Goal: Obtain resource: Download file/media

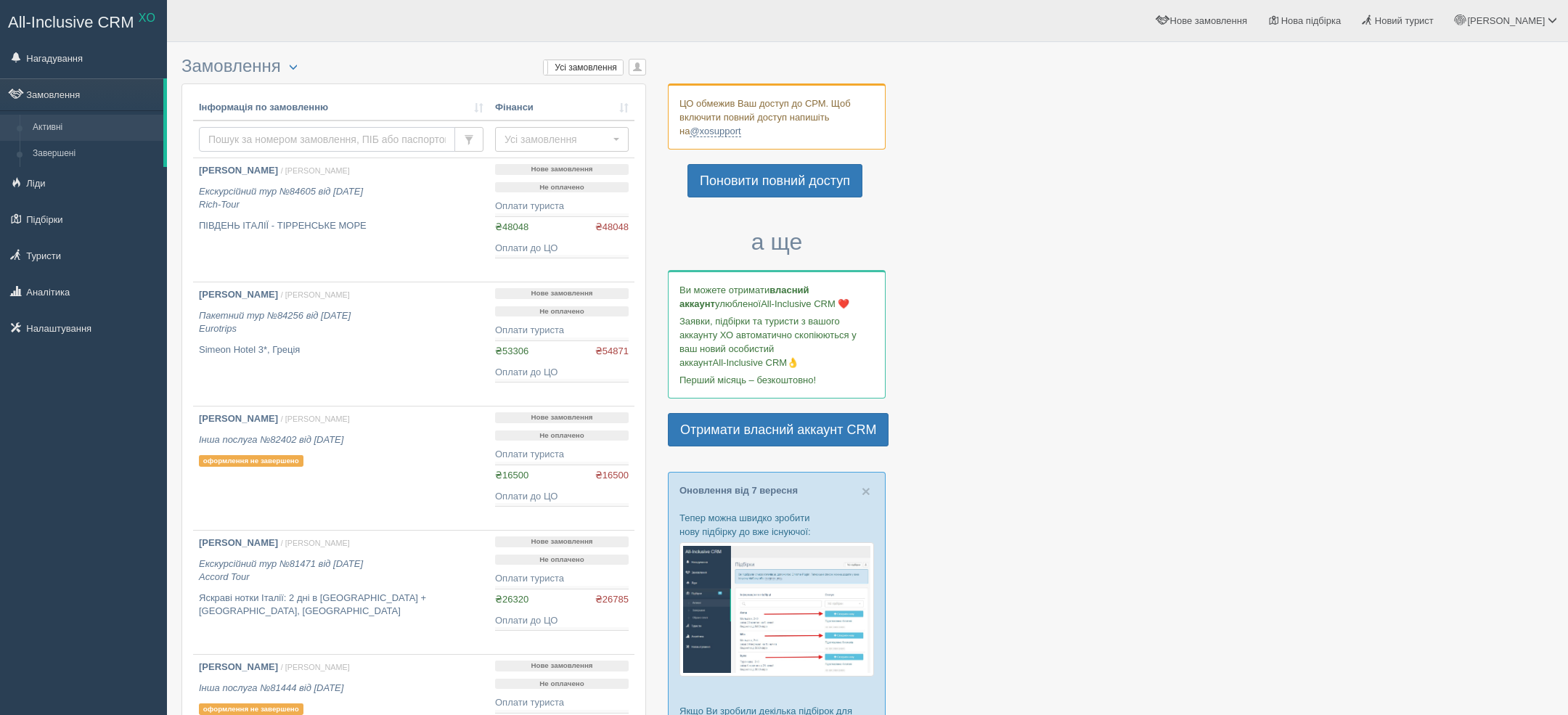
click at [423, 137] on input "text" at bounding box center [327, 140] width 256 height 25
type input "rich tour"
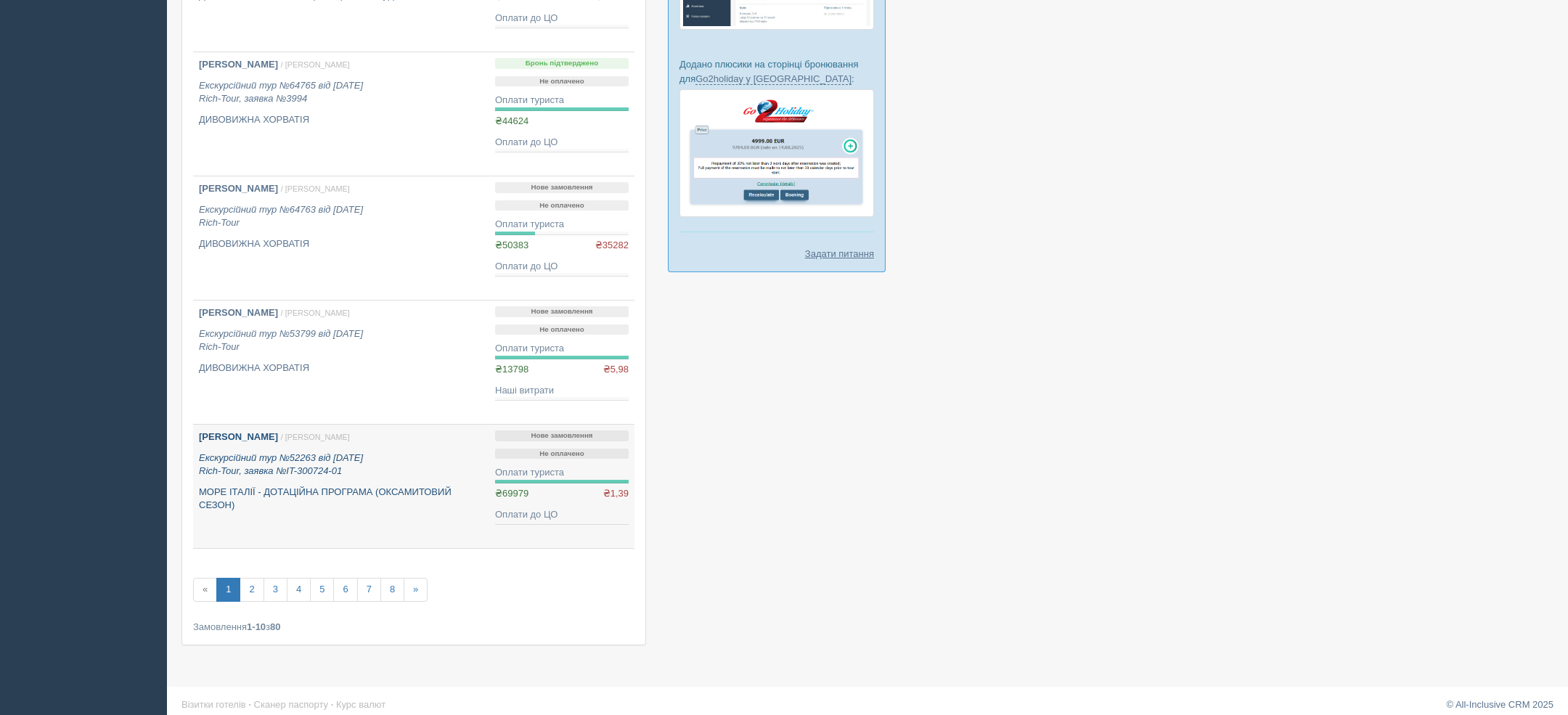
scroll to position [844, 0]
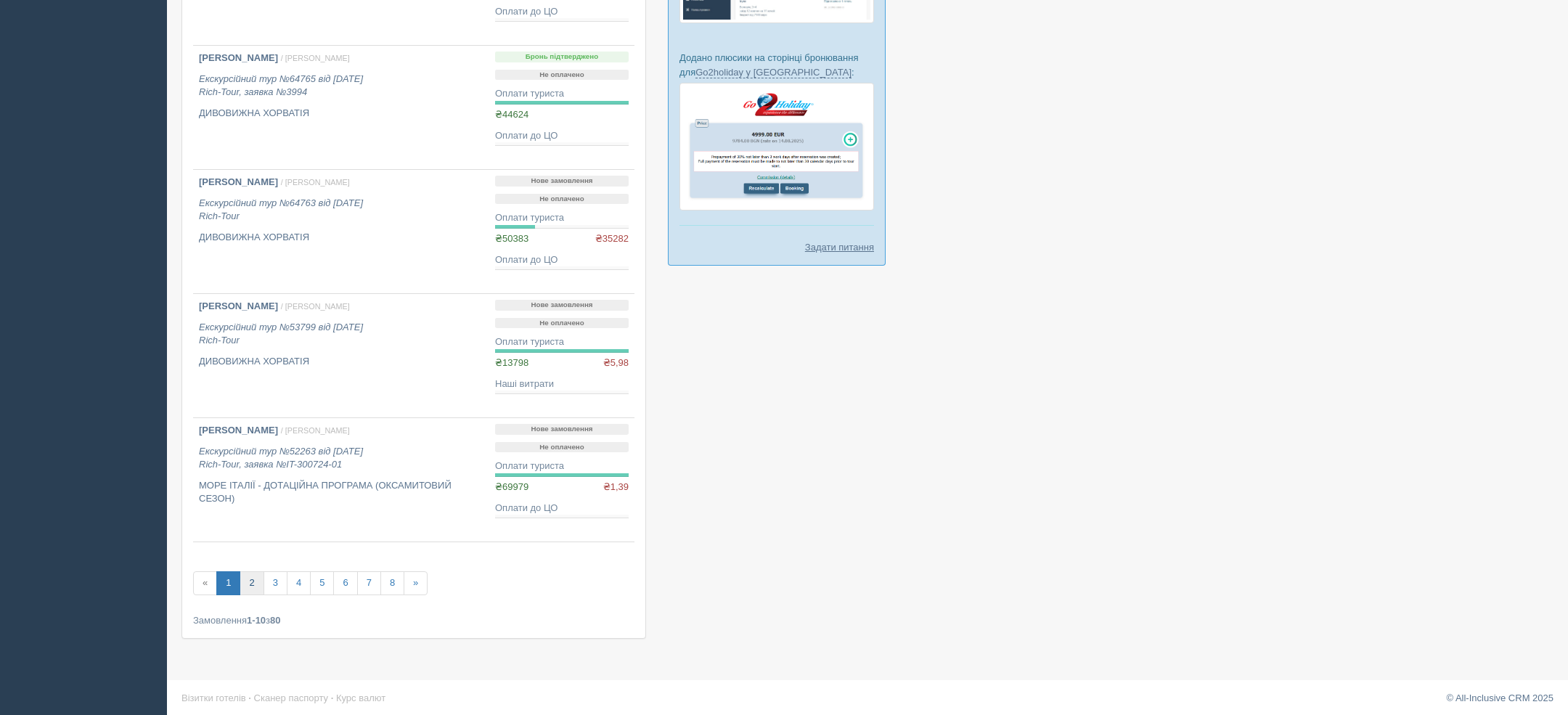
click at [249, 584] on link "2" at bounding box center [252, 583] width 24 height 24
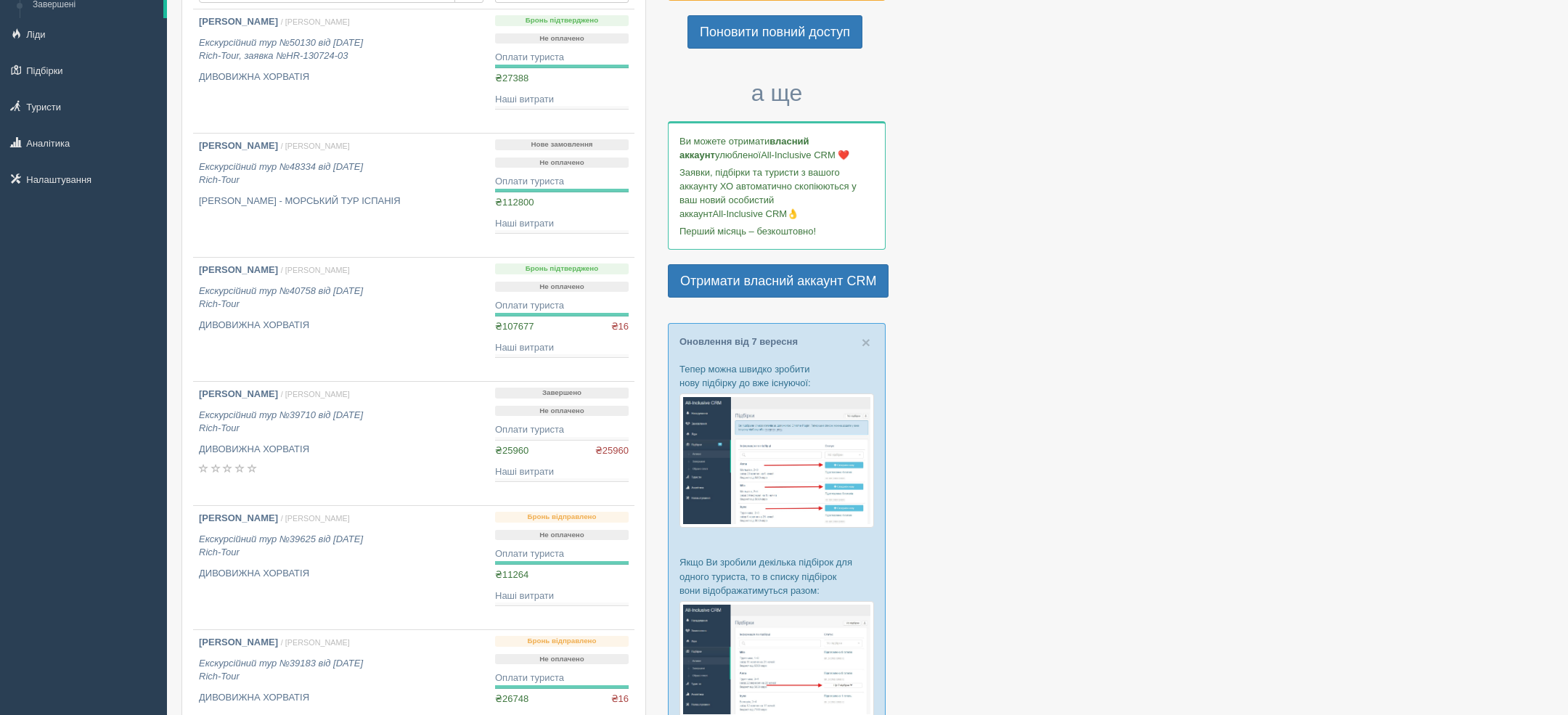
scroll to position [172, 0]
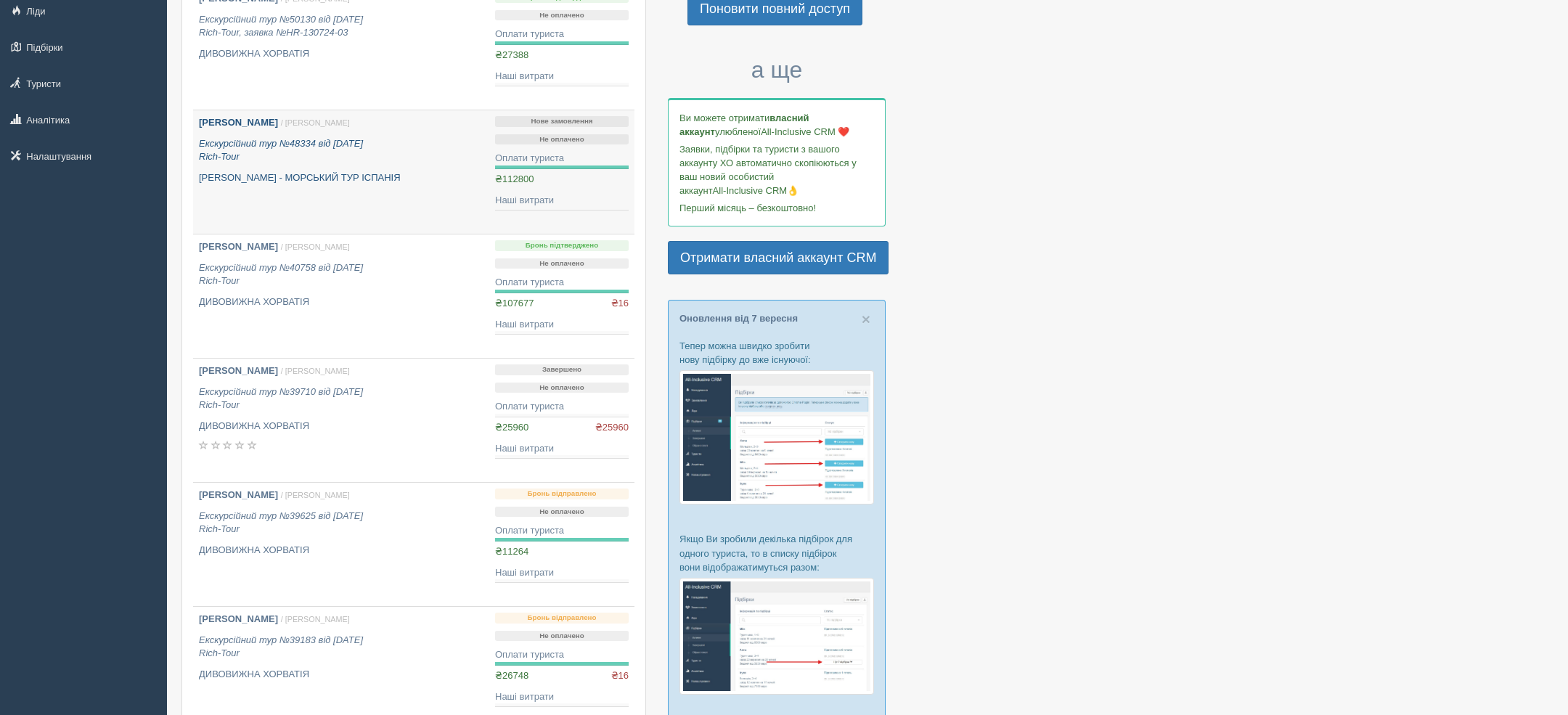
click at [416, 179] on p "КОСТА БРАВА - МОРСЬКИЙ ТУР ІСПАНІЯ" at bounding box center [341, 178] width 284 height 14
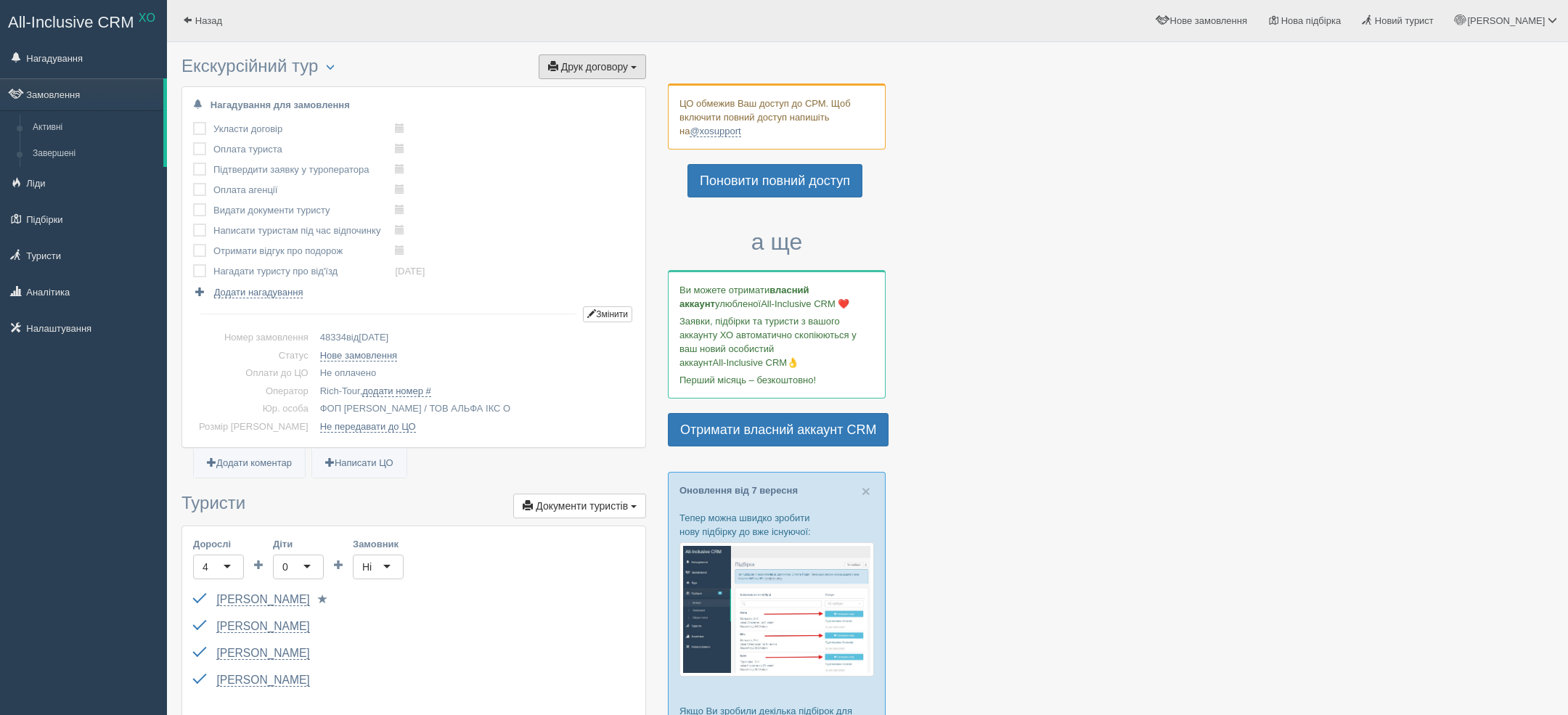
click at [633, 72] on button "Друк договору Друк" at bounding box center [592, 67] width 108 height 25
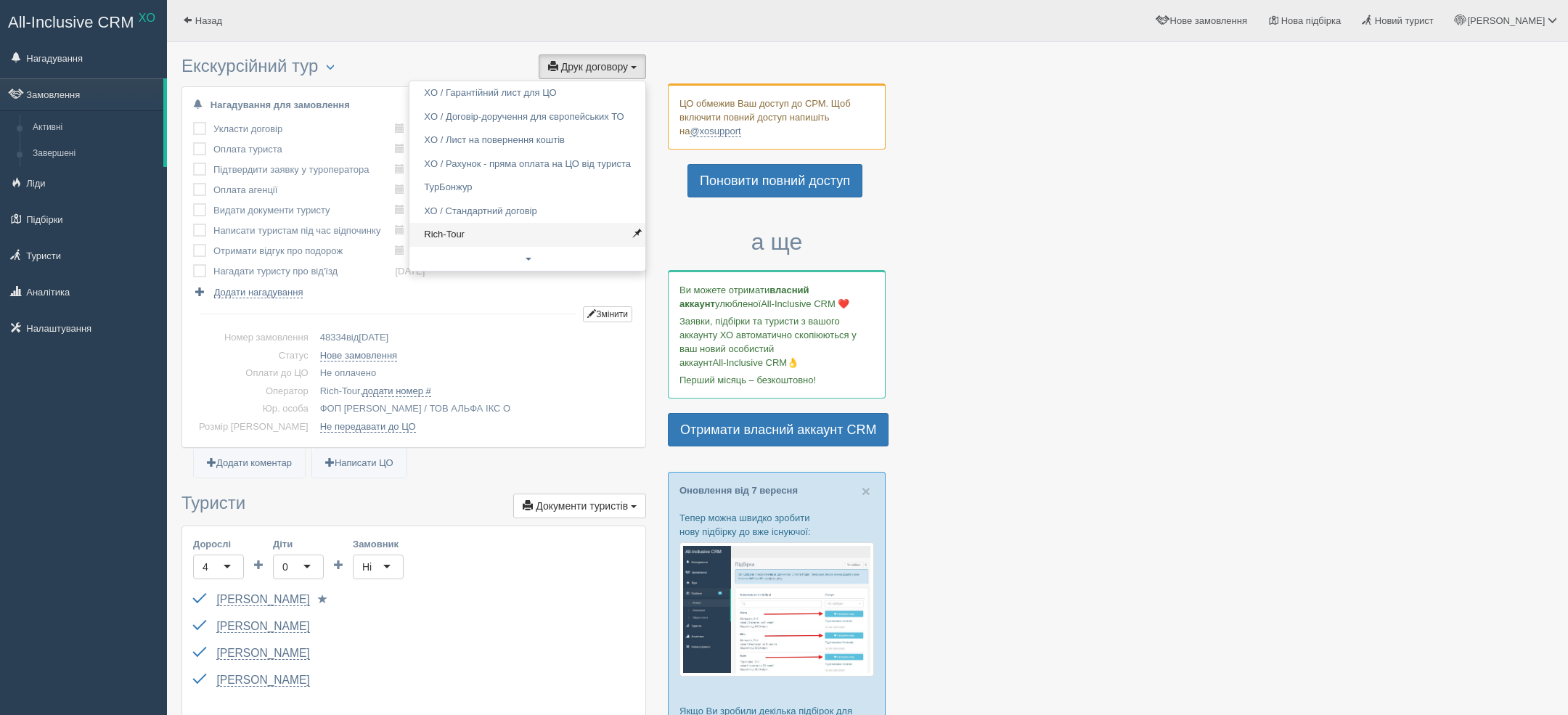
click at [529, 244] on link "Rich-Tour" at bounding box center [527, 235] width 236 height 24
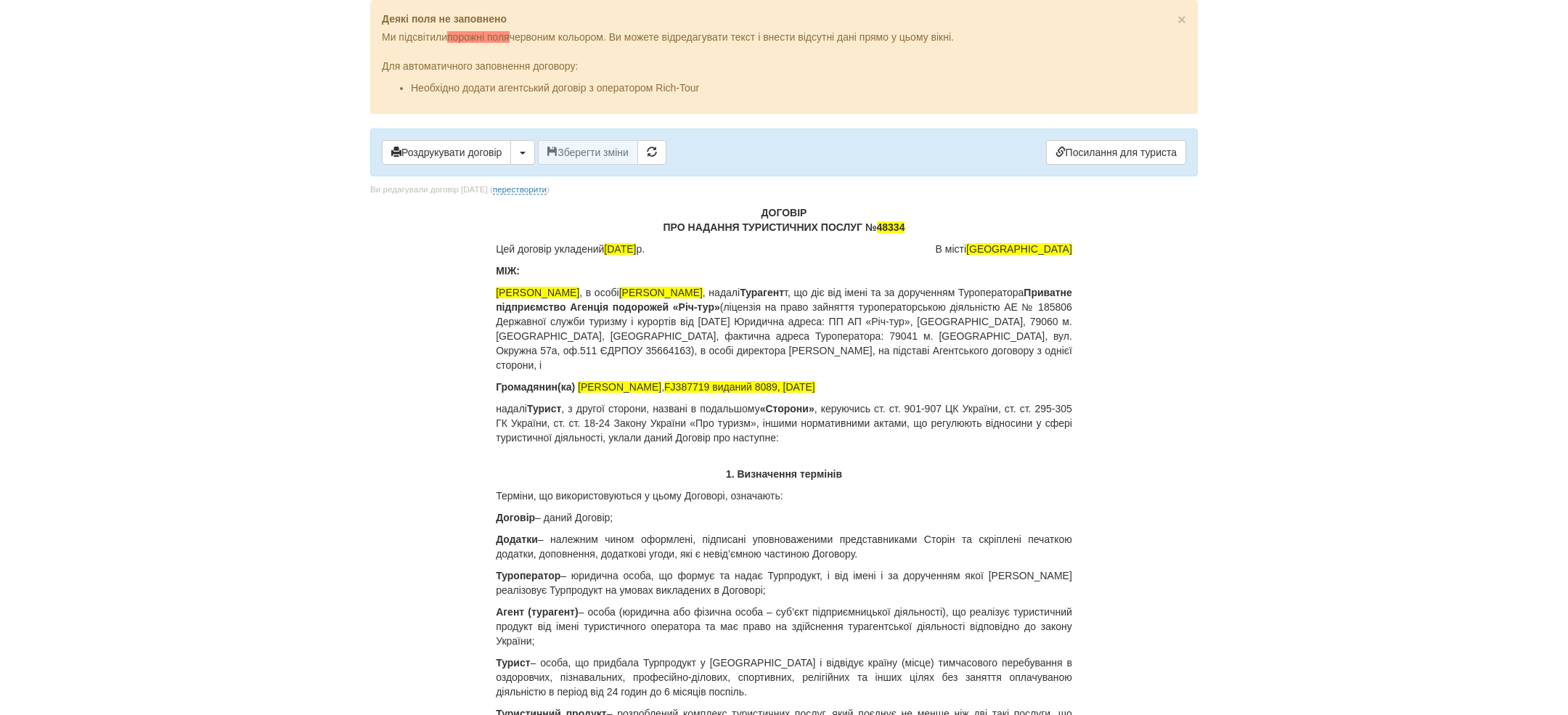
click at [892, 230] on span "48334" at bounding box center [891, 227] width 29 height 12
click at [828, 253] on p "Цей договір укладений [DATE] місті [GEOGRAPHIC_DATA]" at bounding box center [784, 249] width 576 height 15
click at [625, 246] on span "[DATE]" at bounding box center [620, 249] width 32 height 12
click at [740, 305] on b "Приватне підприємство Агенція подорожей «Річ-тур»" at bounding box center [784, 300] width 576 height 26
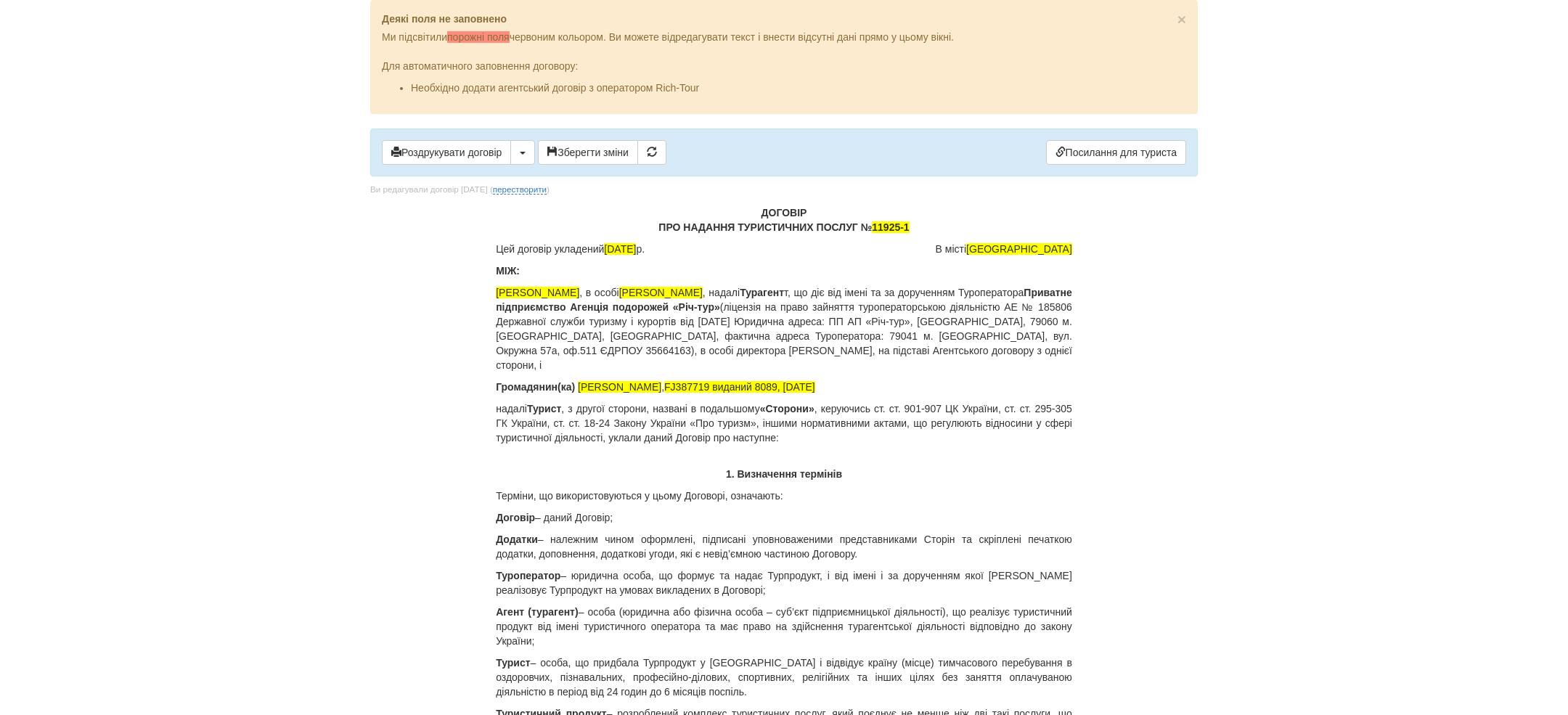
click at [755, 315] on p "ФОП [PERSON_NAME] , в особі [PERSON_NAME] , надалі [PERSON_NAME] т, що діє від …" at bounding box center [784, 328] width 576 height 87
click at [780, 310] on b "Приватне підприємство Агенція подорожей «Річ-тур»" at bounding box center [784, 300] width 576 height 26
click at [763, 344] on p "ФОП [PERSON_NAME] , в особі [PERSON_NAME] , надалі [PERSON_NAME] т, що діє від …" at bounding box center [784, 328] width 576 height 87
click at [755, 363] on p "ФОП [PERSON_NAME] , в особі [PERSON_NAME] , надалі [PERSON_NAME] т, що діє від …" at bounding box center [784, 328] width 576 height 87
click at [766, 382] on span "FJ387719 виданий 8089, [DATE]" at bounding box center [739, 387] width 151 height 12
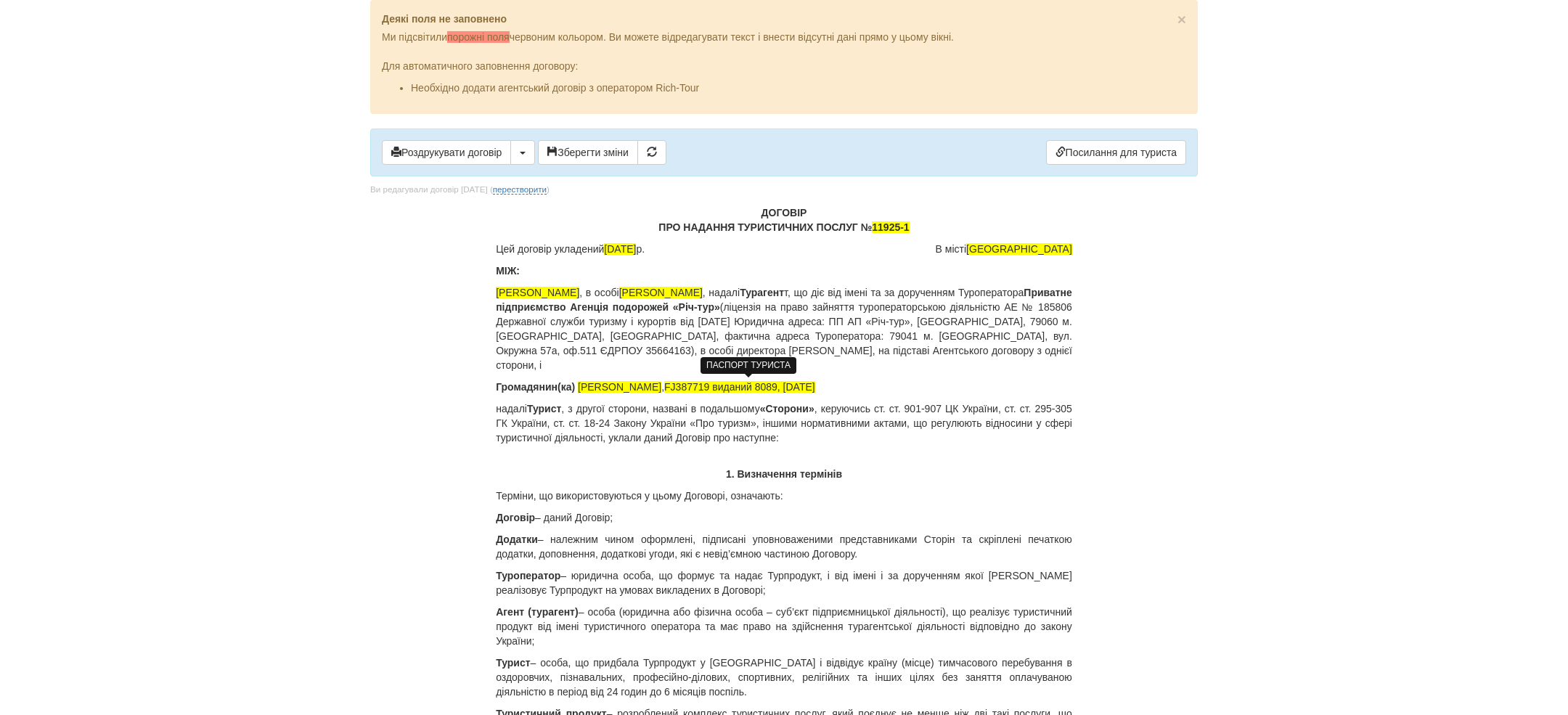
click at [815, 382] on span "FJ387719 виданий 8089, [DATE]" at bounding box center [739, 387] width 151 height 12
drag, startPoint x: 586, startPoint y: 383, endPoint x: 655, endPoint y: 385, distance: 69.0
click at [655, 385] on span "[PERSON_NAME]" at bounding box center [619, 387] width 83 height 12
click at [720, 387] on span "FJ387719 виданий 8089, [DATE]" at bounding box center [739, 387] width 151 height 12
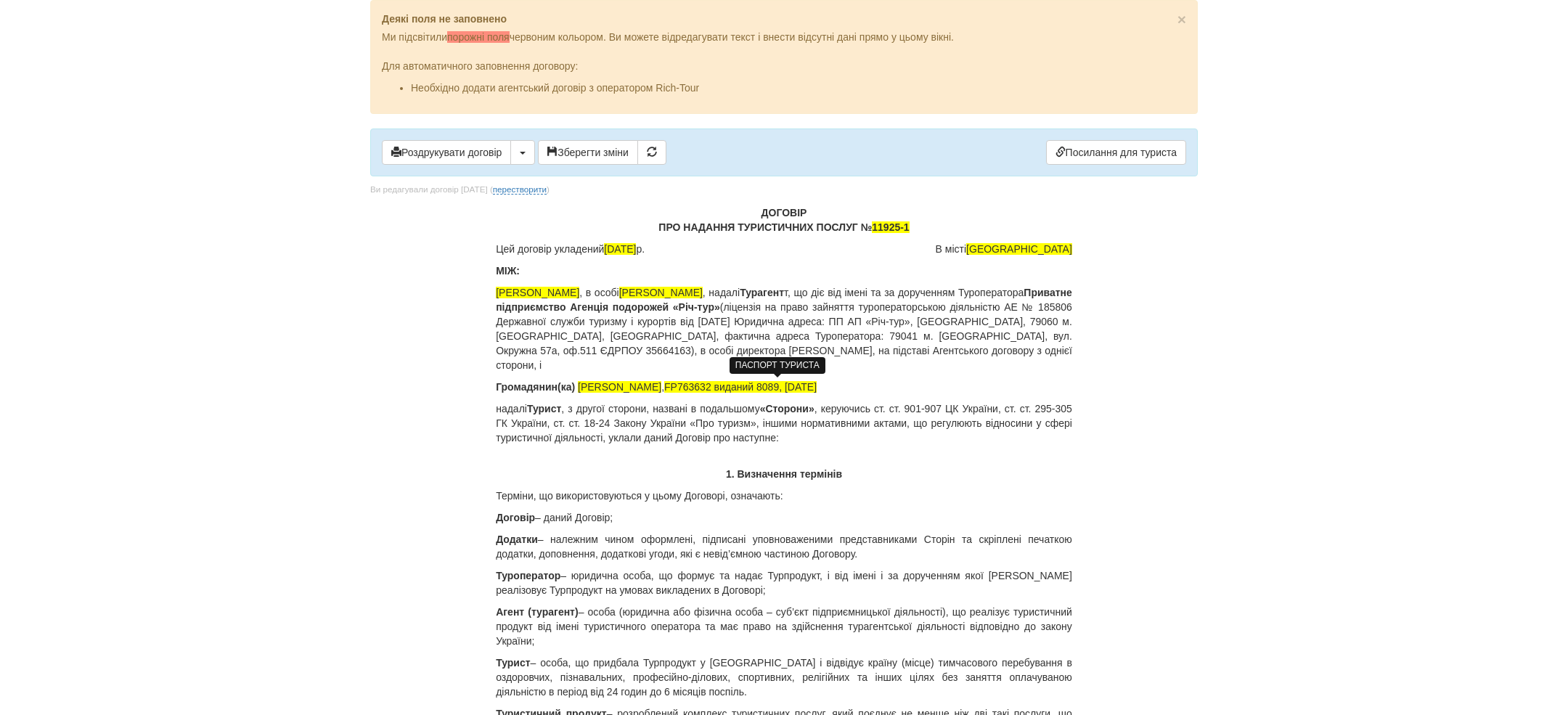
click at [791, 382] on span "FP763632 виданий 8089, [DATE]" at bounding box center [740, 387] width 152 height 12
drag, startPoint x: 812, startPoint y: 386, endPoint x: 869, endPoint y: 380, distance: 57.3
click at [869, 381] on p "Громадянин(ка) [PERSON_NAME] , FP763632 виданий 1810, [DATE]" at bounding box center [784, 387] width 576 height 15
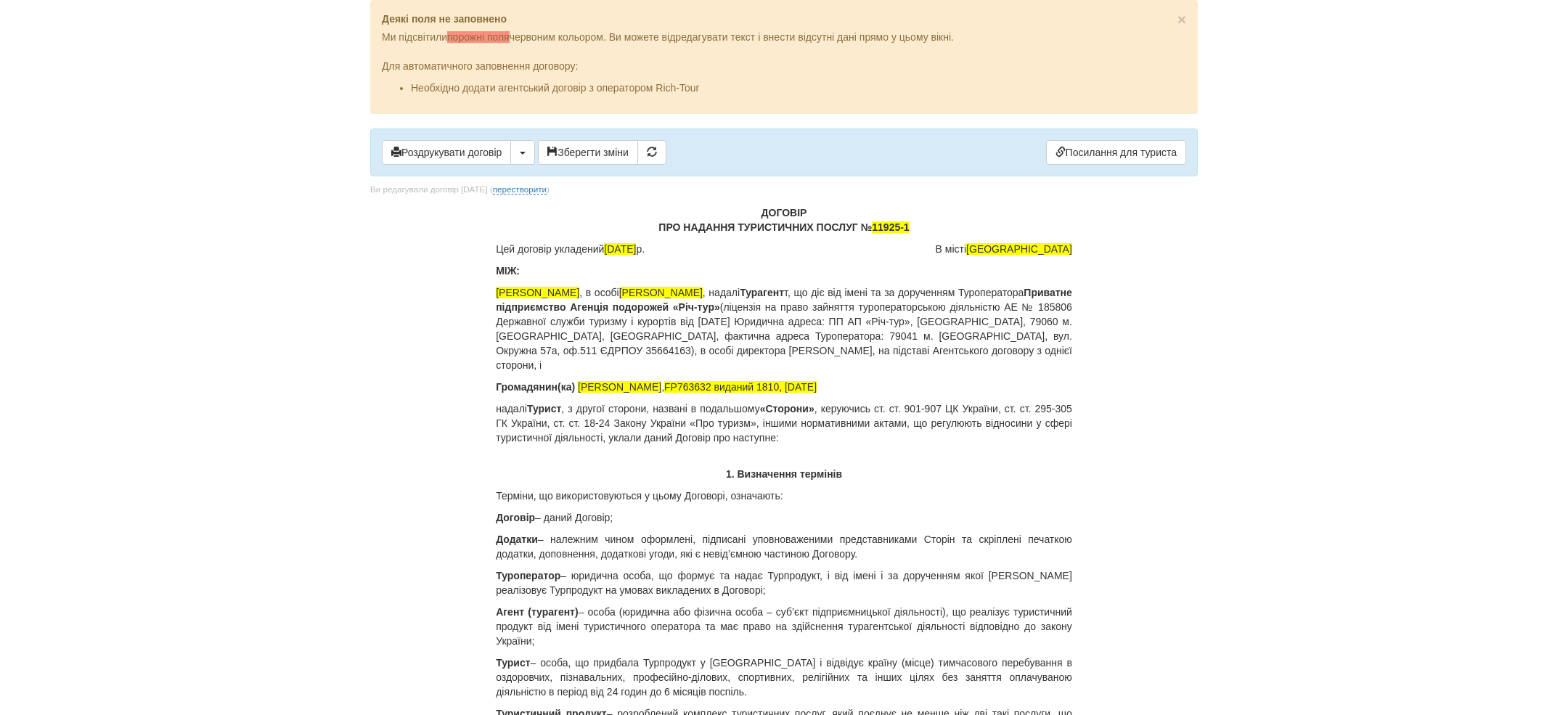
drag, startPoint x: 585, startPoint y: 383, endPoint x: 906, endPoint y: 379, distance: 321.0
click at [906, 382] on p "Громадянин(ка) [PERSON_NAME] , FP763632 виданий 1810, [DATE]" at bounding box center [784, 387] width 576 height 15
copy p "[PERSON_NAME] , FP763632 виданий 1810, [DATE]"
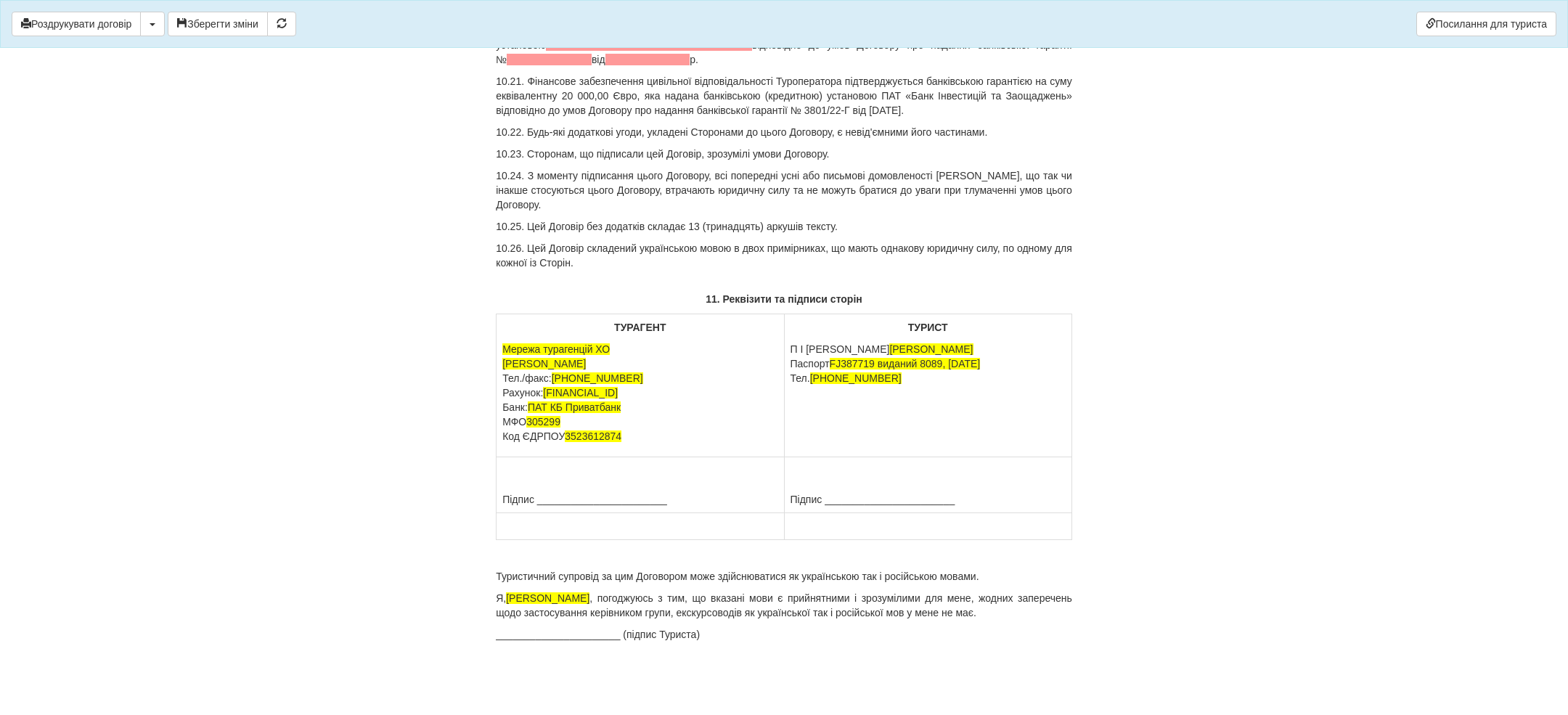
scroll to position [13676, 0]
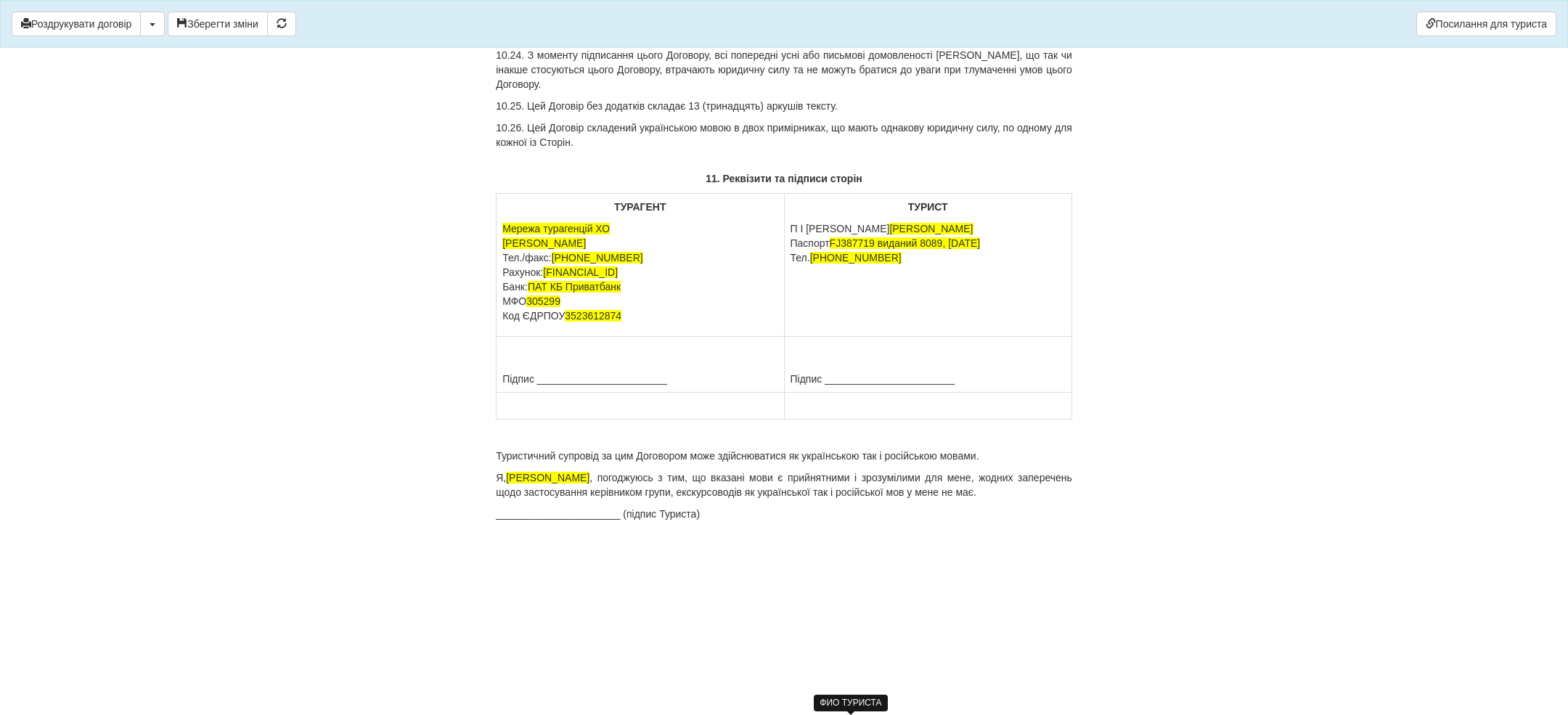
click at [889, 235] on span "[PERSON_NAME]" at bounding box center [931, 229] width 83 height 12
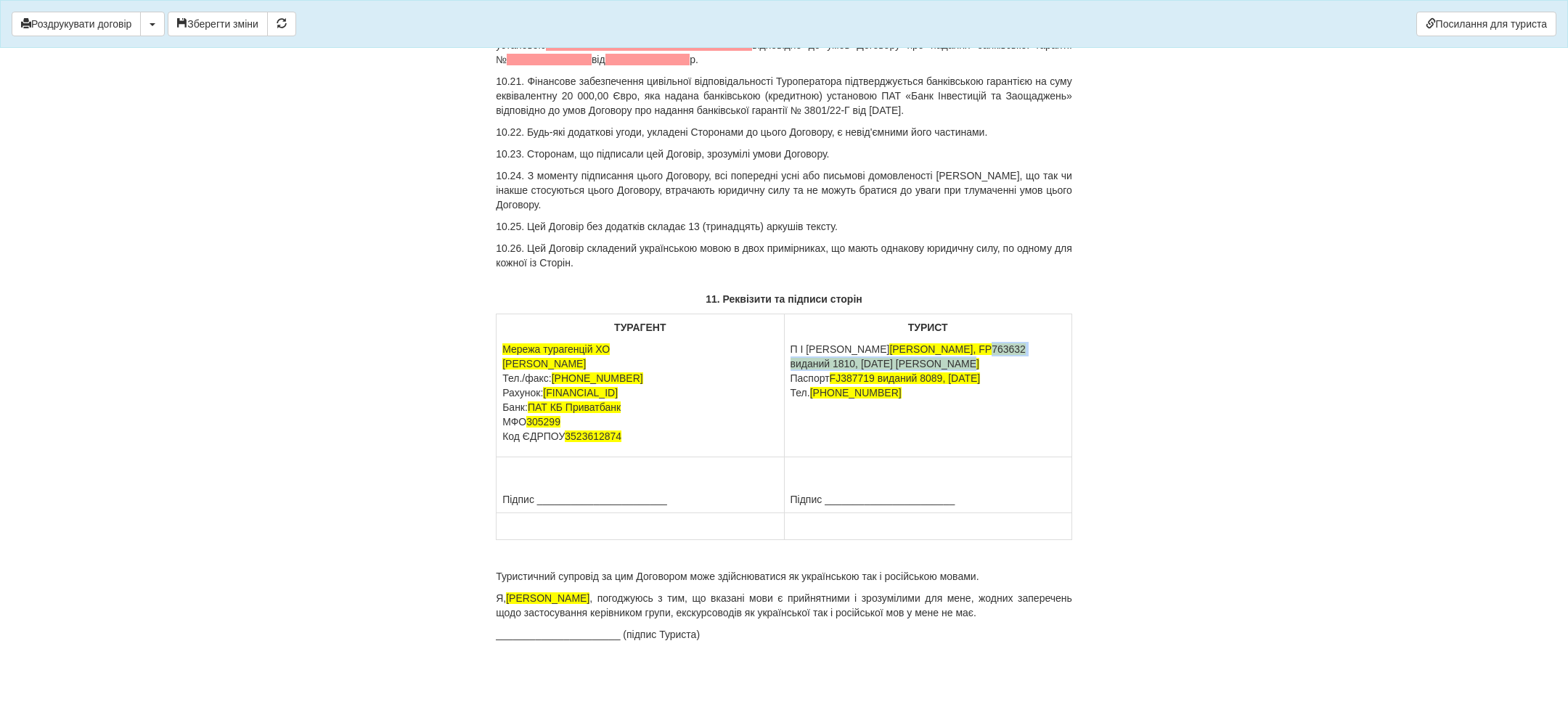
drag, startPoint x: 914, startPoint y: 349, endPoint x: 916, endPoint y: 361, distance: 12.2
click at [916, 362] on p "П І Б [PERSON_NAME], FP763632 виданий 1810, [DATE] [PERSON_NAME] Паспорт [PASSP…" at bounding box center [928, 371] width 275 height 58
drag, startPoint x: 833, startPoint y: 364, endPoint x: 1034, endPoint y: 366, distance: 201.0
click at [1034, 366] on p "П І Б [PERSON_NAME] [PASSPORT] виданий 8089, [DATE] Тел. [PHONE_NUMBER]" at bounding box center [928, 364] width 275 height 44
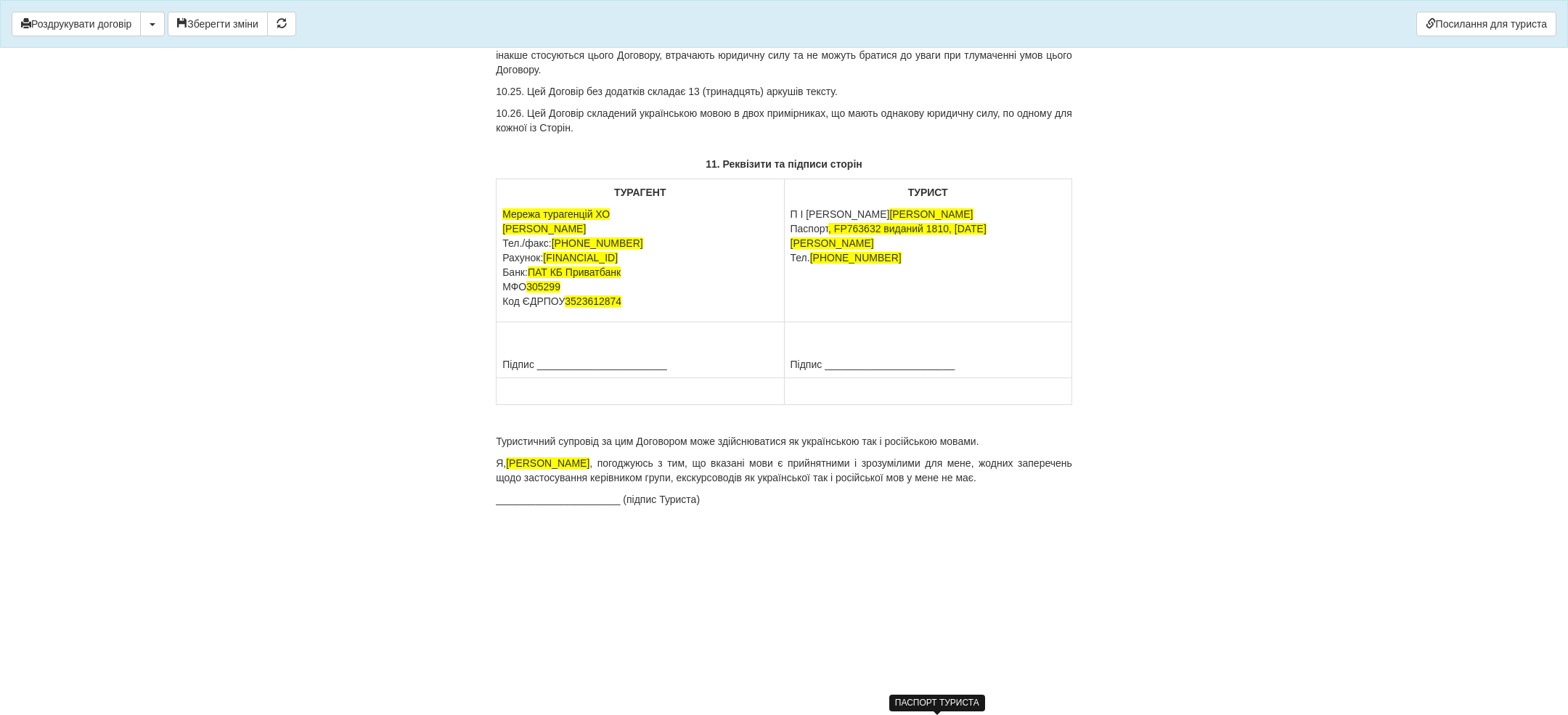
click at [843, 249] on span ", FP763632 виданий 1810, [DATE] [PERSON_NAME]" at bounding box center [889, 236] width 196 height 26
drag, startPoint x: 1003, startPoint y: 363, endPoint x: 1039, endPoint y: 362, distance: 36.0
click at [1039, 265] on p "П І Б [PERSON_NAME] [PASSPORT] виданий 1810, [DATE] [PERSON_NAME] Тел. [PHONE_N…" at bounding box center [928, 235] width 275 height 58
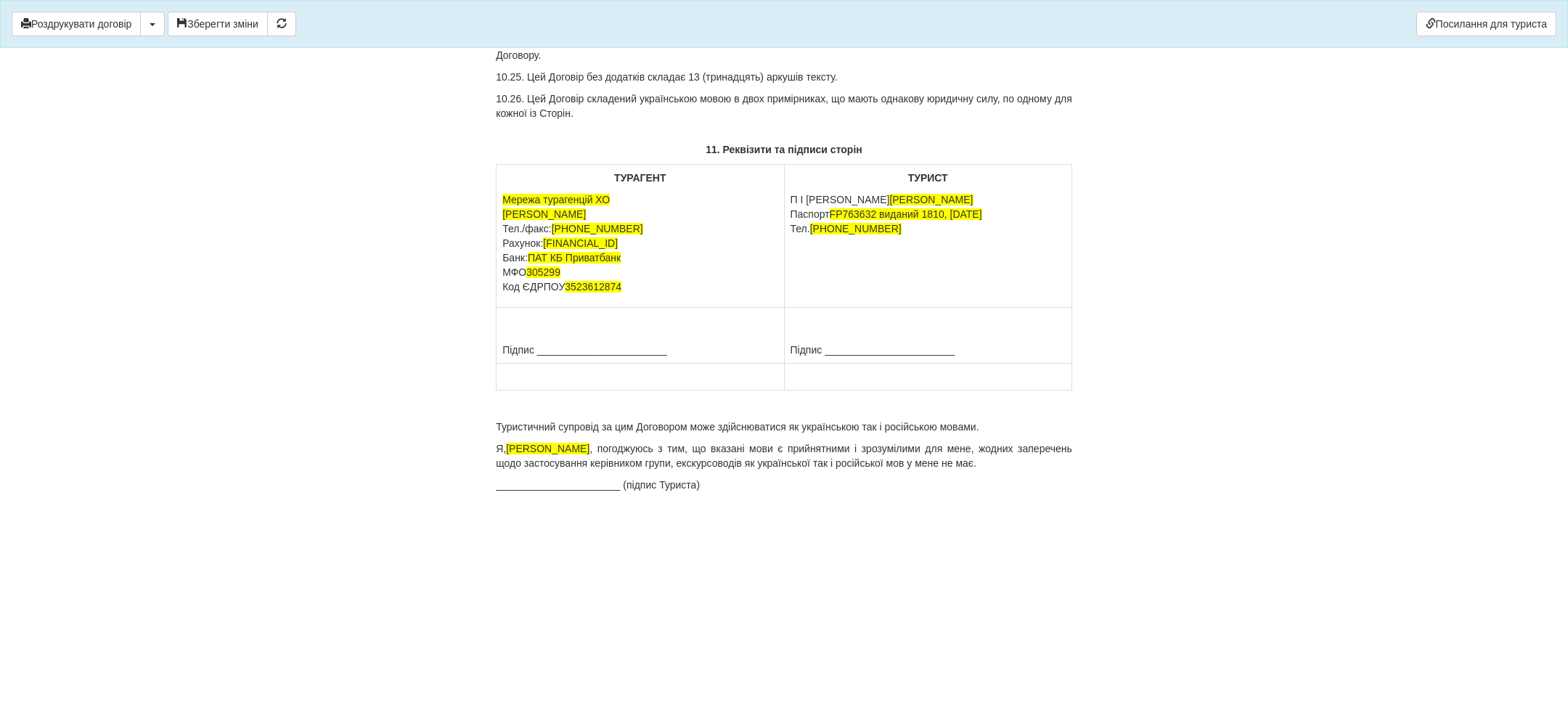
drag, startPoint x: 815, startPoint y: 377, endPoint x: 938, endPoint y: 378, distance: 123.0
click at [938, 236] on p "П І Б [PERSON_NAME] [PASSPORT] виданий 1810, [DATE] Тел. [PHONE_NUMBER]" at bounding box center [928, 214] width 275 height 44
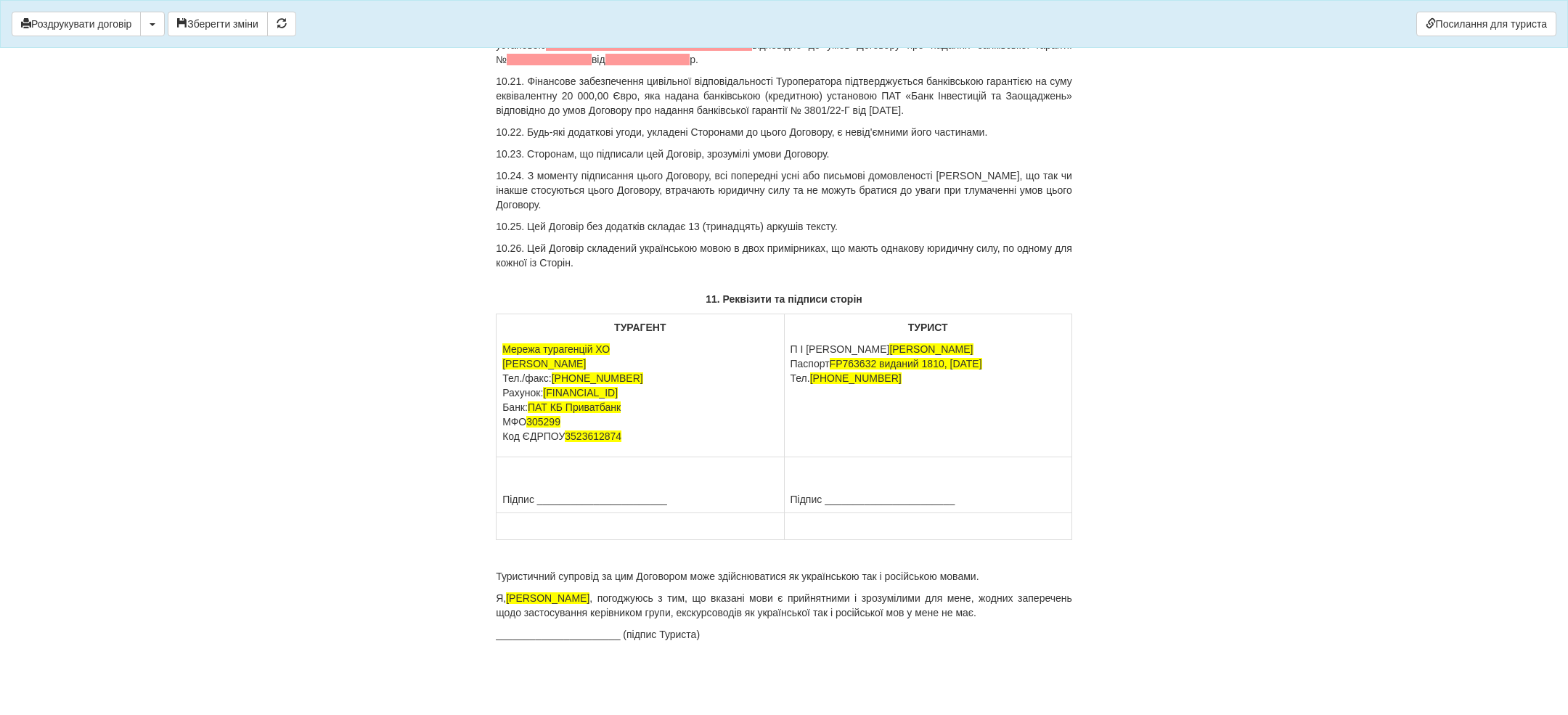
scroll to position [13465, 0]
click at [649, 37] on span at bounding box center [637, 31] width 160 height 12
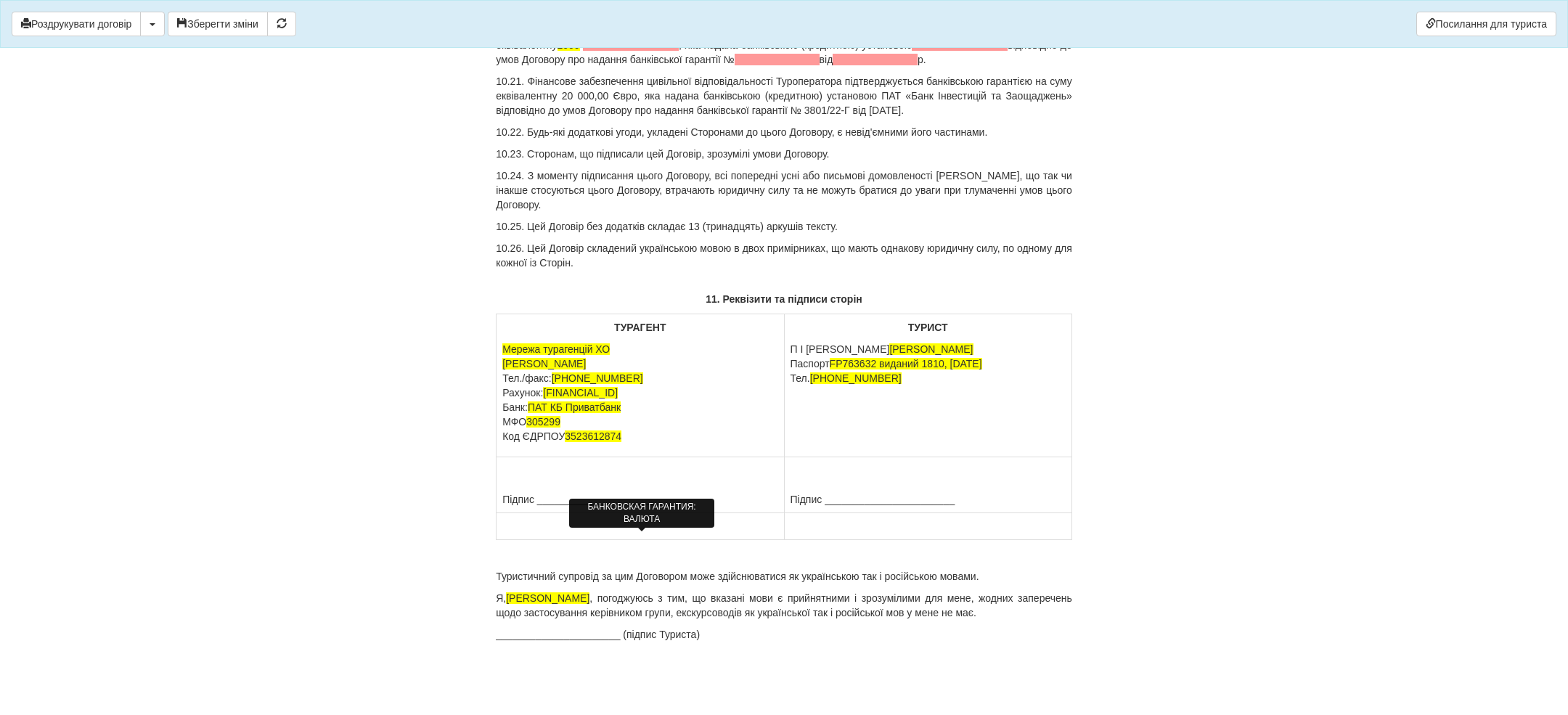
click at [679, 50] on span at bounding box center [630, 45] width 96 height 12
click at [905, 50] on span at bounding box center [887, 45] width 97 height 12
click at [839, 65] on span at bounding box center [850, 59] width 85 height 12
drag, startPoint x: 705, startPoint y: 256, endPoint x: 920, endPoint y: 256, distance: 215.0
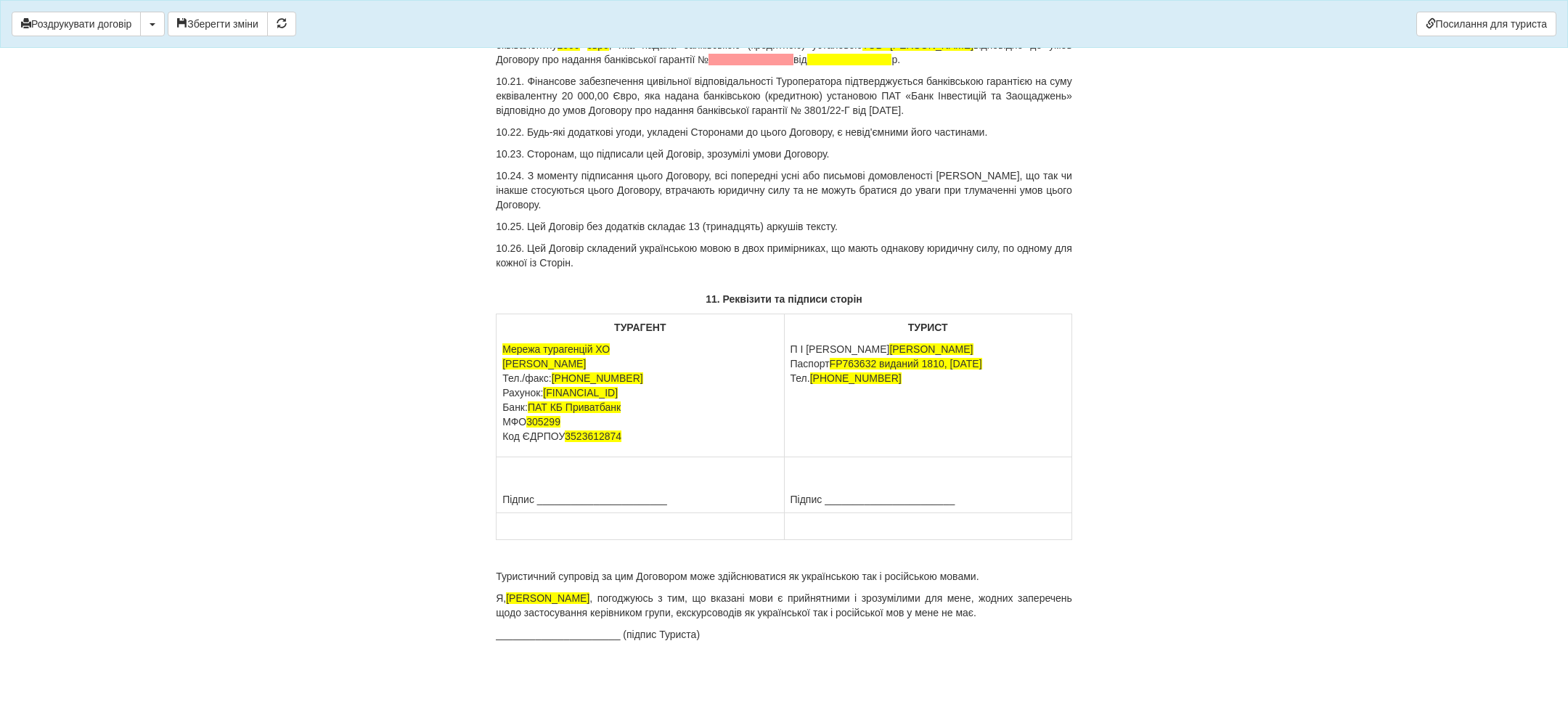
click at [920, 67] on p "10.20. Фінансове забезпечення цивільної відповідальності Турагента підтверджуєт…" at bounding box center [784, 45] width 576 height 44
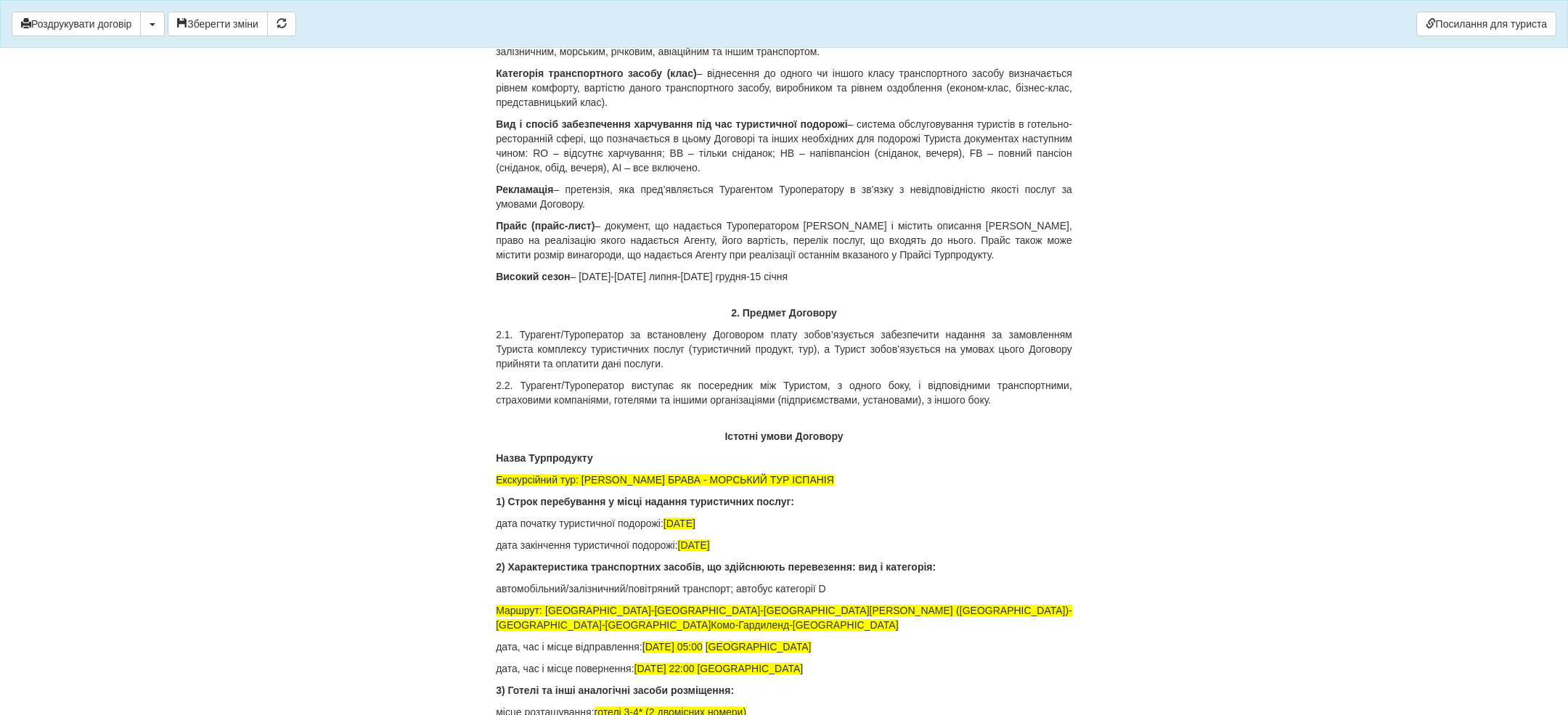
scroll to position [1115, 0]
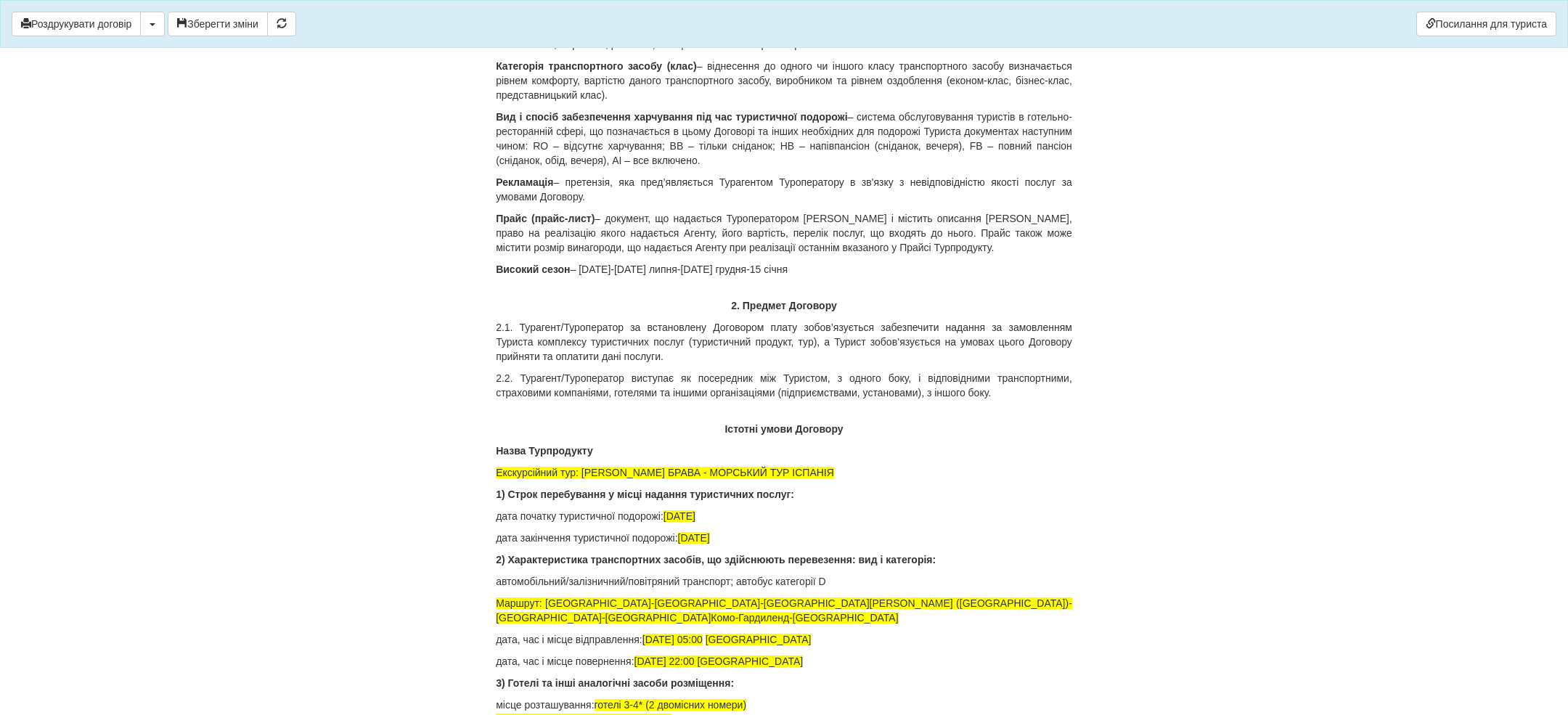
drag, startPoint x: 679, startPoint y: 531, endPoint x: 772, endPoint y: 531, distance: 93.0
click at [772, 523] on p "дата початку туристичної подорожі: [DATE]" at bounding box center [784, 516] width 576 height 15
drag, startPoint x: 692, startPoint y: 550, endPoint x: 823, endPoint y: 548, distance: 131.0
click at [823, 545] on p "дата закінчення туристичної подорожі: [DATE]" at bounding box center [784, 538] width 576 height 15
click at [875, 589] on p "автомобільний/залізничний/повітряний транспорт; автобус категорії D" at bounding box center [784, 581] width 576 height 15
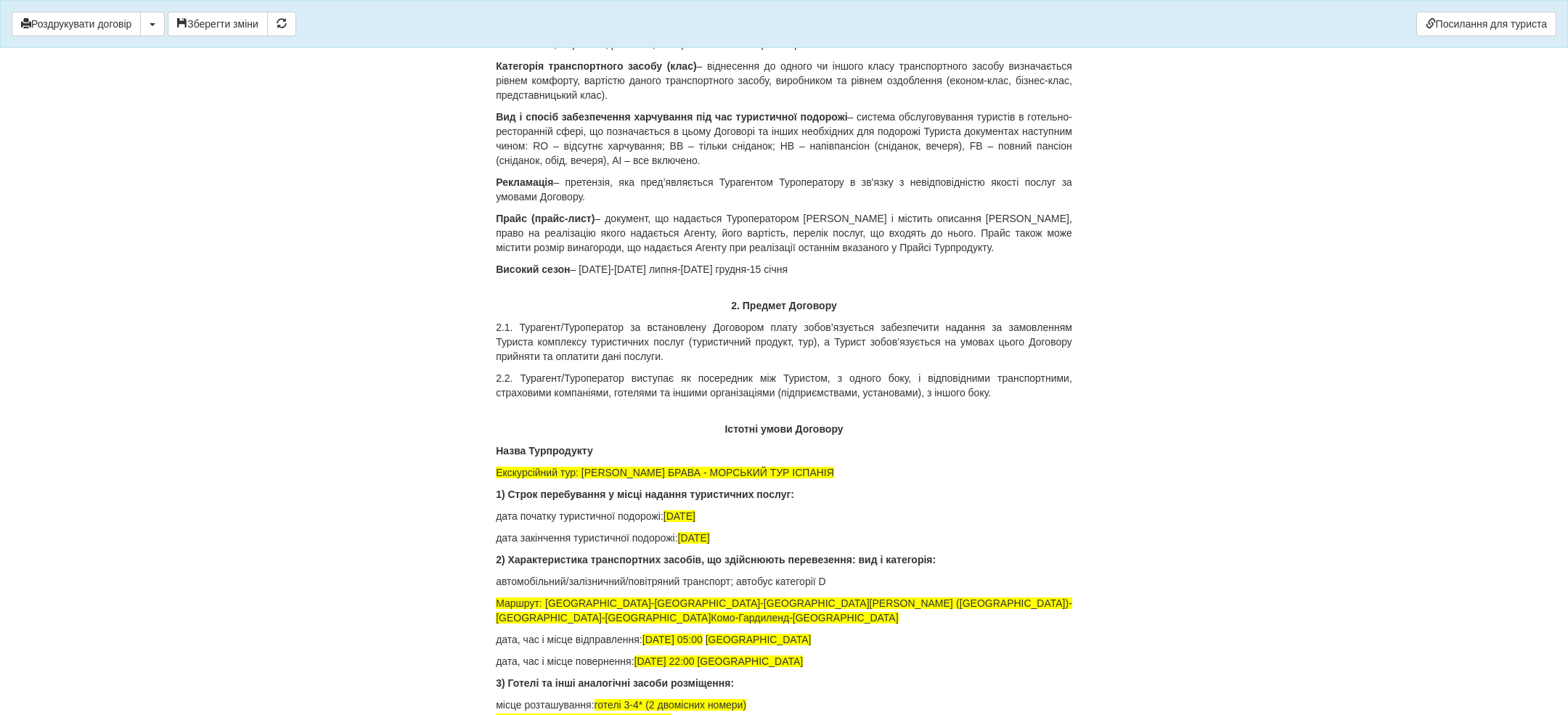
click at [727, 625] on p "Маршрут: [GEOGRAPHIC_DATA]-[GEOGRAPHIC_DATA]-[GEOGRAPHIC_DATA][PERSON_NAME] ([G…" at bounding box center [784, 610] width 576 height 29
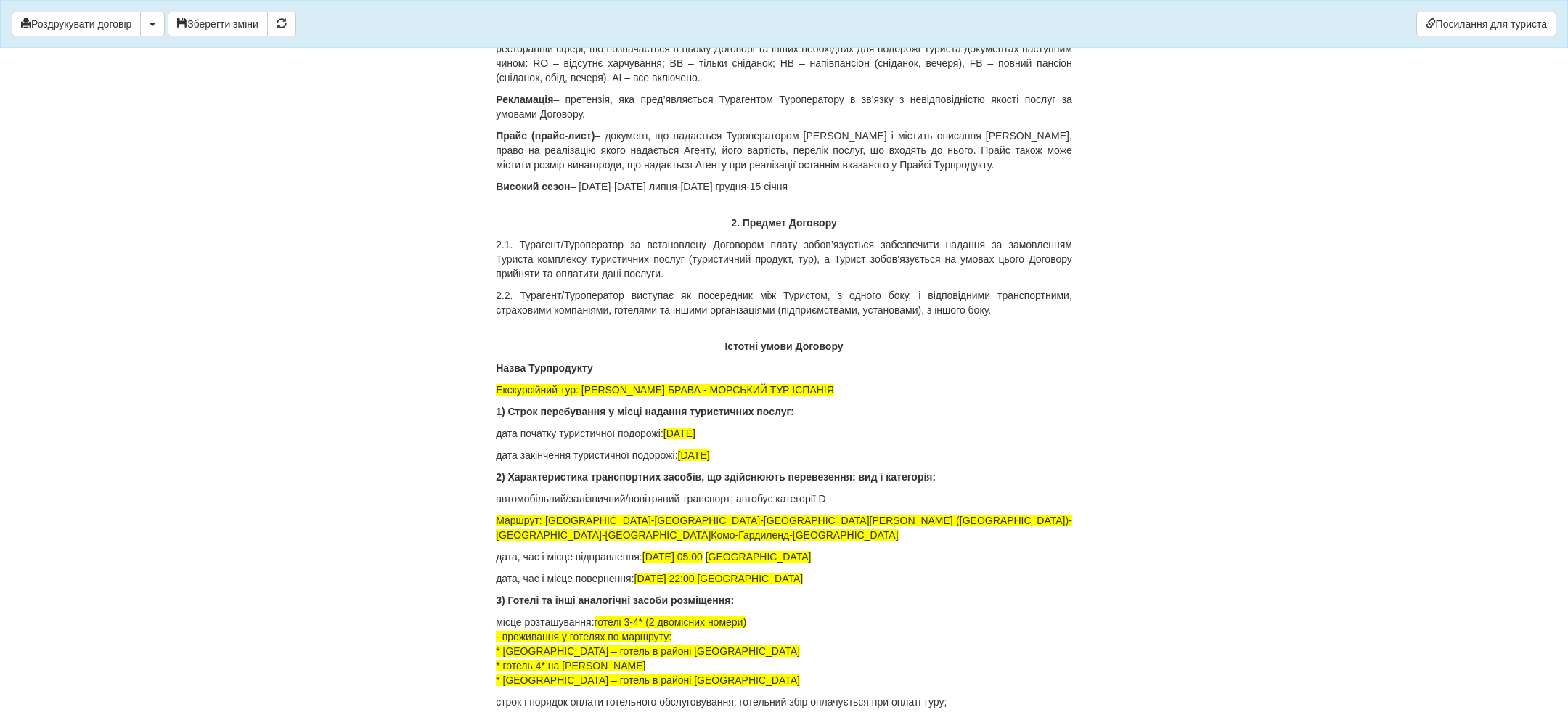
scroll to position [1204, 0]
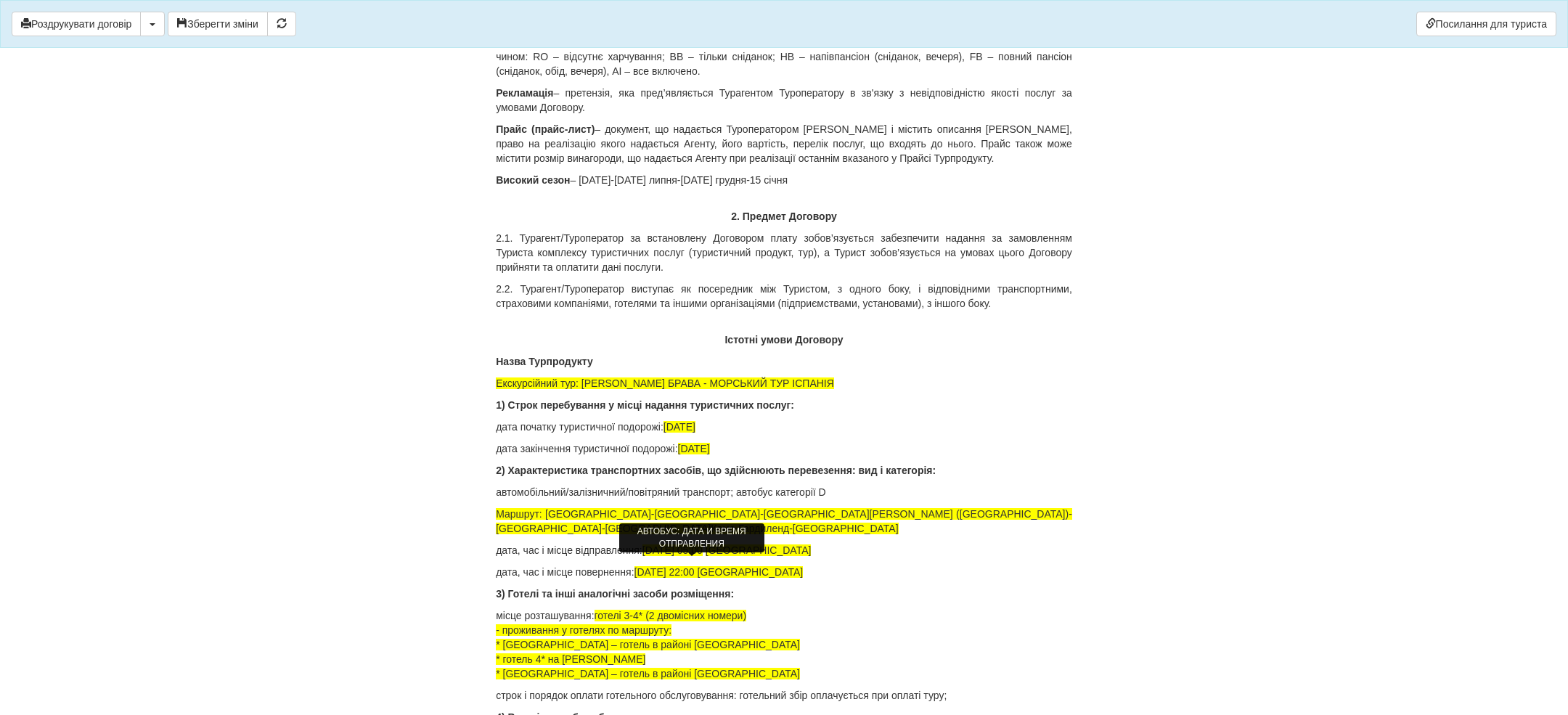
click at [662, 556] on span "[DATE] 05:00" at bounding box center [673, 551] width 60 height 12
click at [673, 556] on span "[DATE] 05:00" at bounding box center [673, 551] width 60 height 12
drag, startPoint x: 706, startPoint y: 566, endPoint x: 811, endPoint y: 564, distance: 105.0
click at [811, 557] on p "дата, час і місце відправлення: [DATE] 05:00 [GEOGRAPHIC_DATA]" at bounding box center [784, 551] width 576 height 15
drag, startPoint x: 644, startPoint y: 585, endPoint x: 787, endPoint y: 585, distance: 143.0
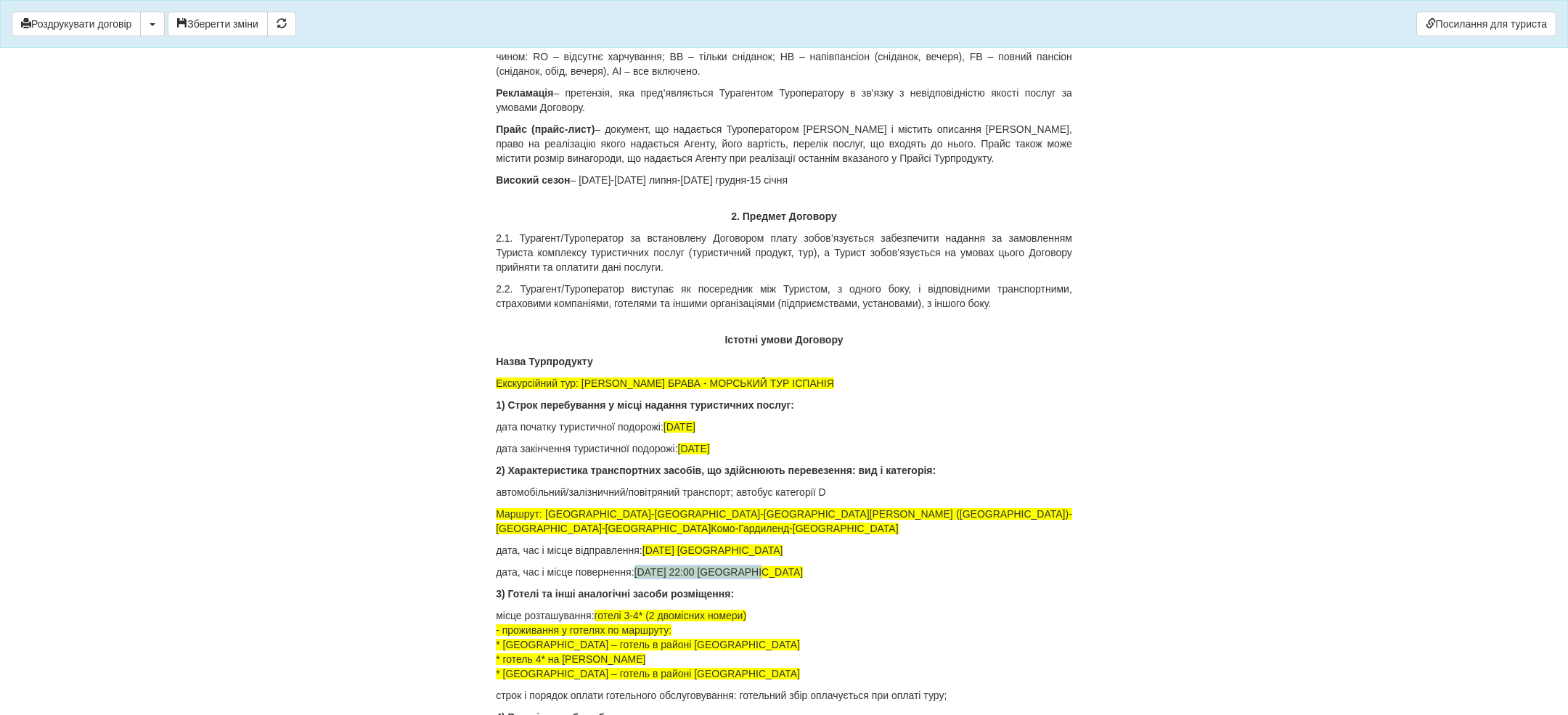
click at [787, 579] on p "дата, час і місце повернення: [DATE] 22:00 [GEOGRAPHIC_DATA]" at bounding box center [784, 572] width 576 height 15
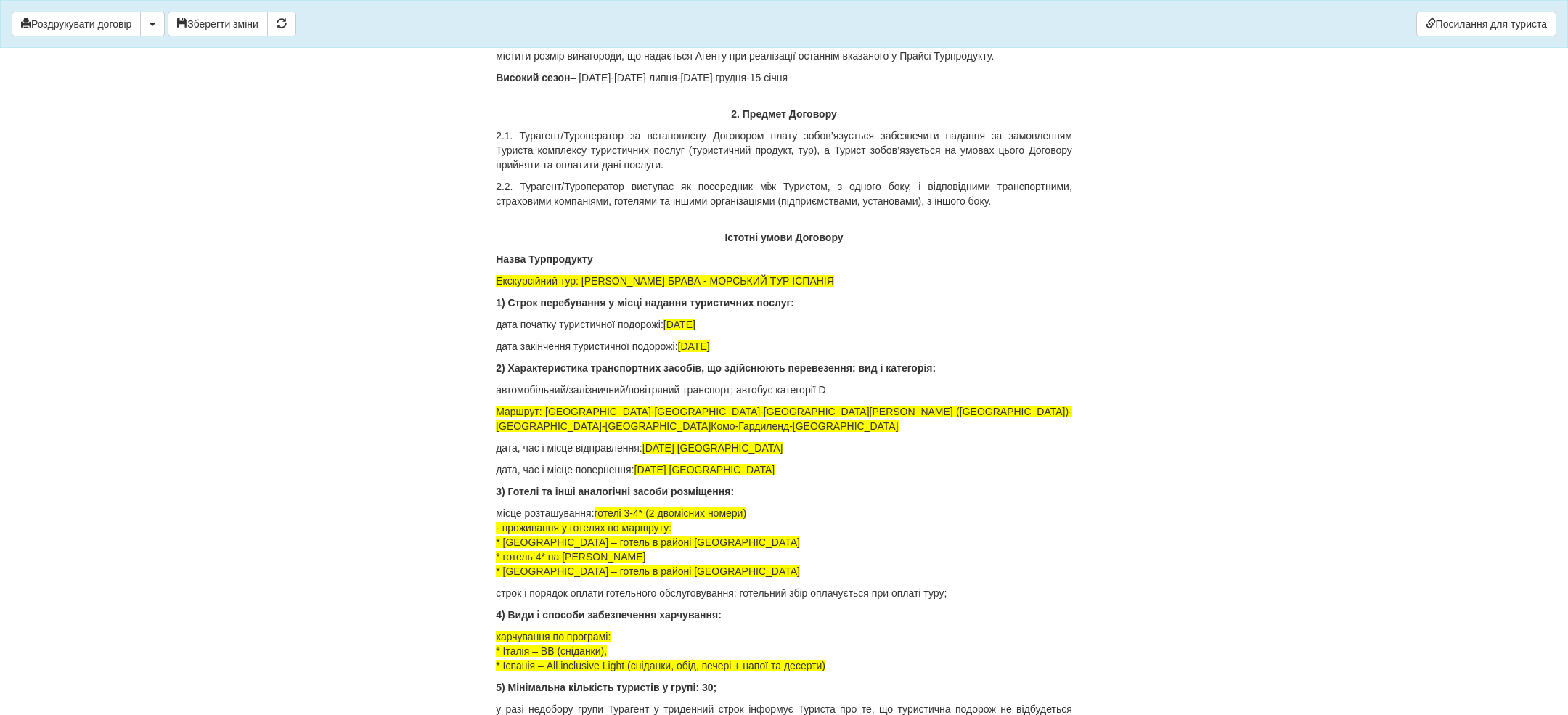
scroll to position [1314, 0]
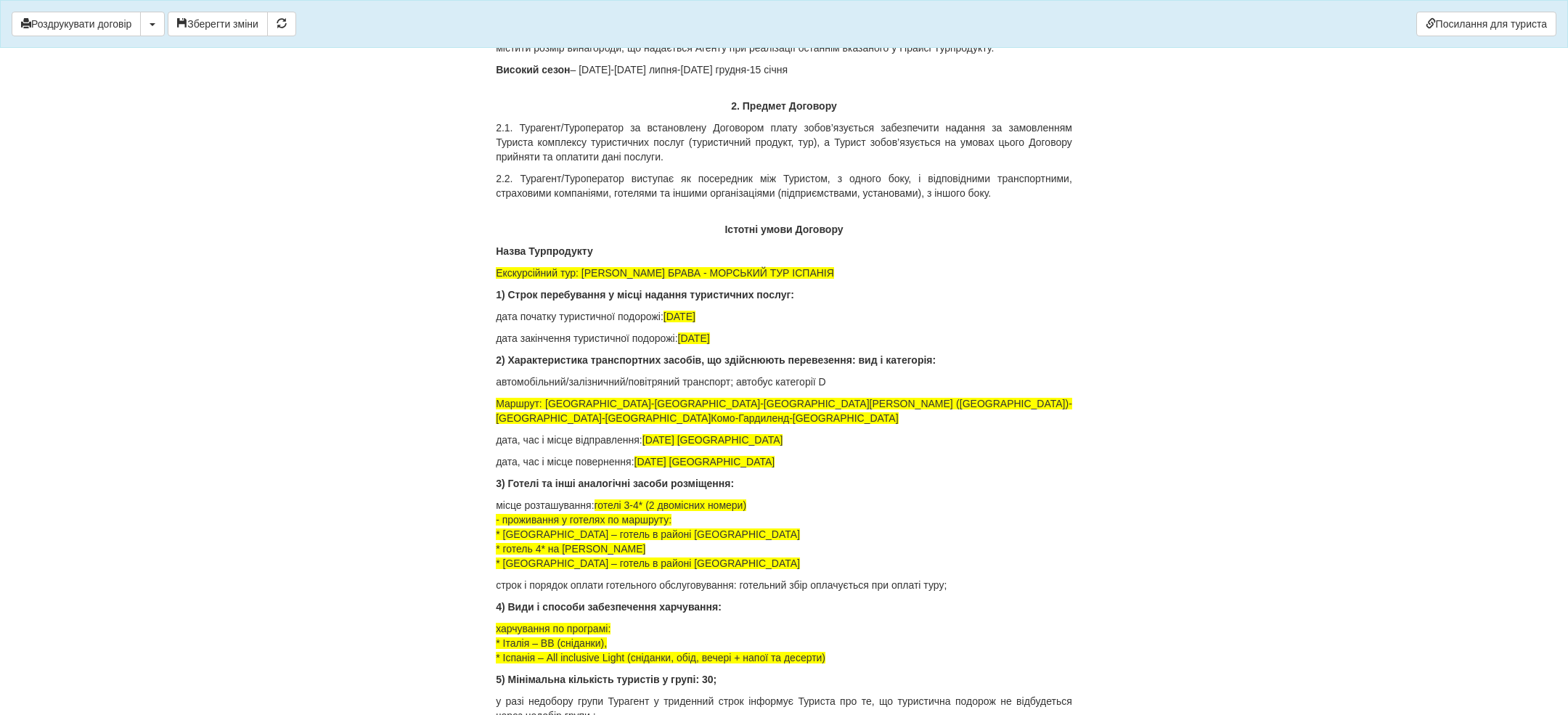
click at [792, 515] on p "місце розташування: готелі 3-4* (2 двомісних номери) - проживання у готелях по …" at bounding box center [784, 534] width 576 height 72
drag, startPoint x: 657, startPoint y: 520, endPoint x: 826, endPoint y: 520, distance: 169.0
click at [825, 520] on p "місце розташування: готелі 3-4* (2 двомісних номери) - проживання у готелях по …" at bounding box center [784, 534] width 576 height 72
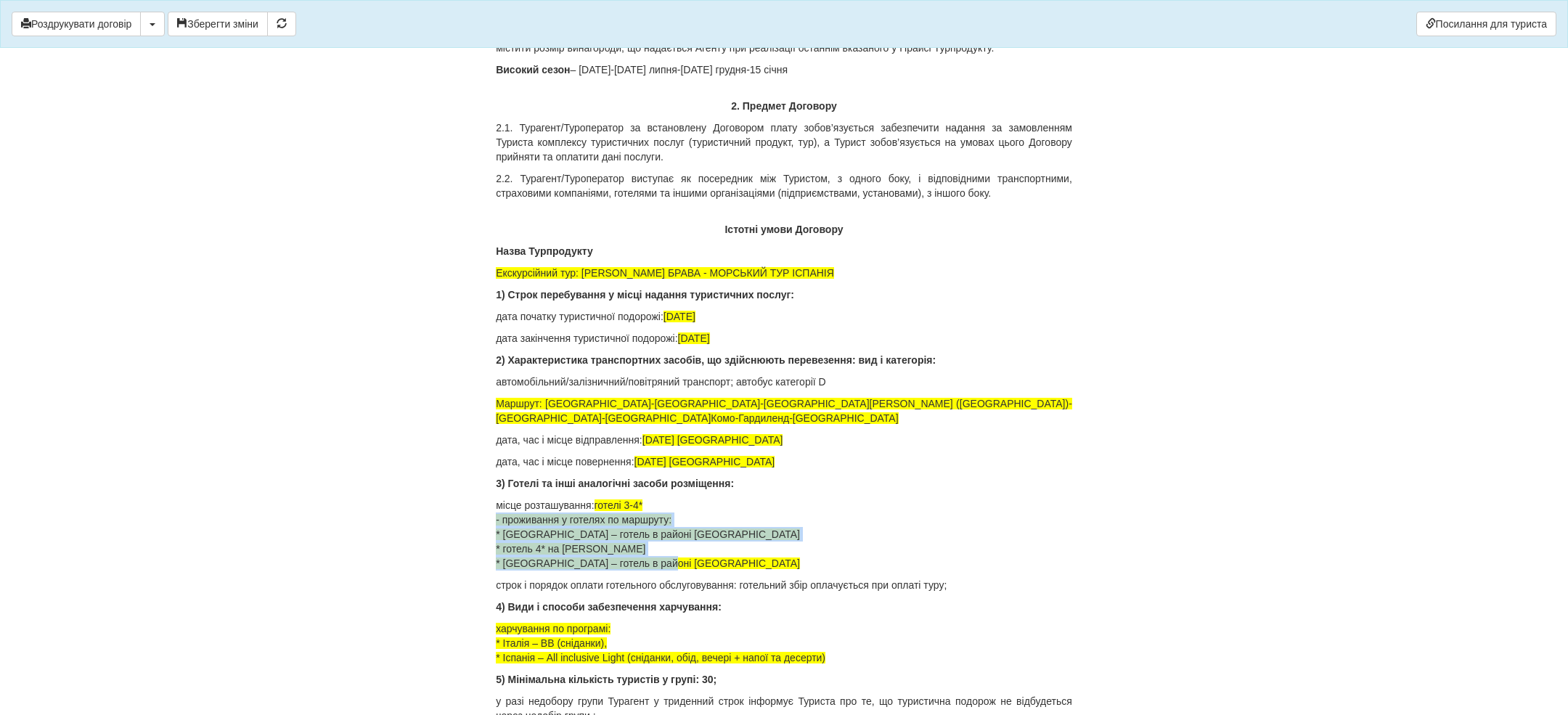
drag, startPoint x: 676, startPoint y: 578, endPoint x: 496, endPoint y: 537, distance: 184.6
click at [565, 537] on span "готелі 3-4* - проживання у готелях по маршруту: * [GEOGRAPHIC_DATA] – [GEOGRAPH…" at bounding box center [648, 534] width 304 height 69
drag, startPoint x: 729, startPoint y: 529, endPoint x: 466, endPoint y: 534, distance: 263.0
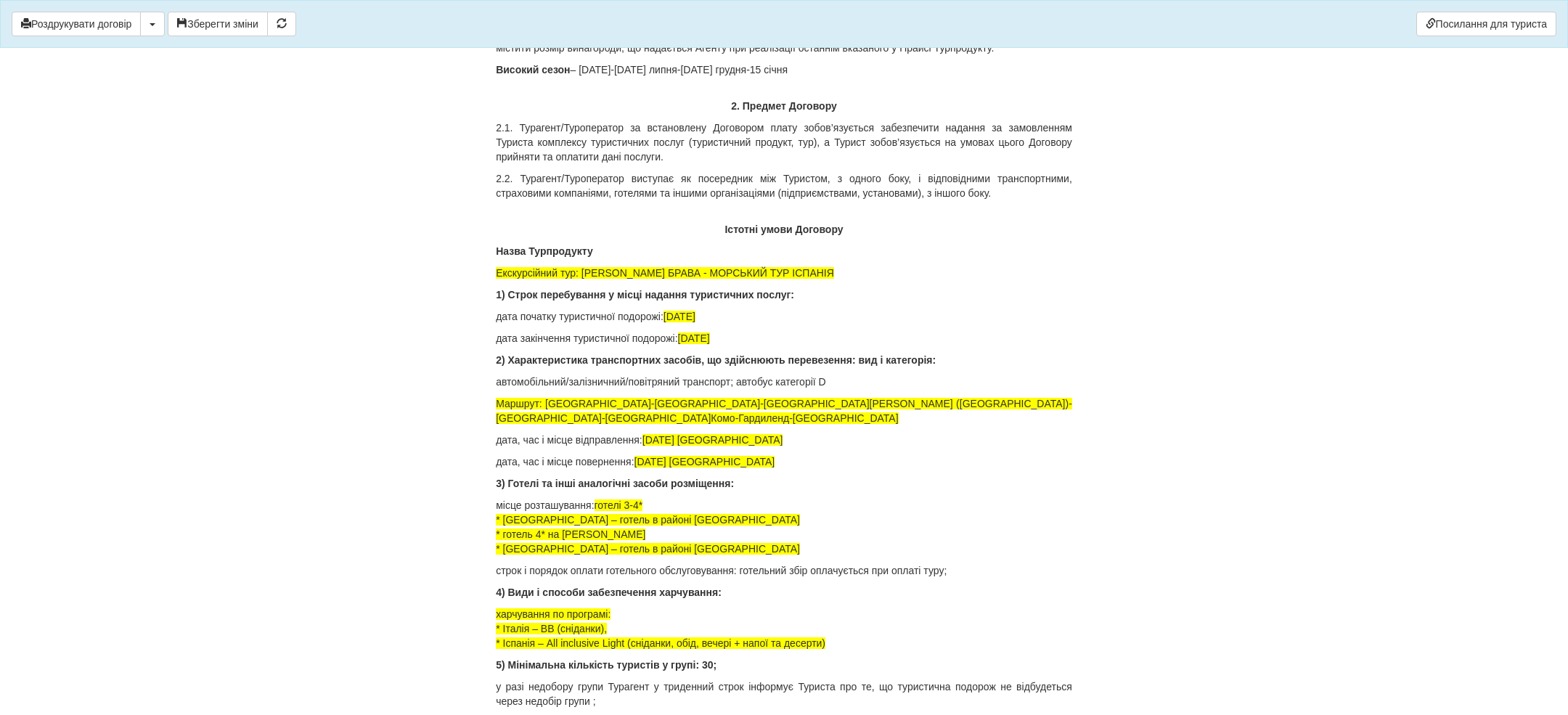
drag, startPoint x: 603, startPoint y: 518, endPoint x: 683, endPoint y: 516, distance: 80.0
click at [681, 517] on p "місце розташування: готелі 3-4* * [GEOGRAPHIC_DATA] – готель в районі [GEOGRAPH…" at bounding box center [784, 526] width 576 height 58
click at [720, 553] on p "місце розташування: * [GEOGRAPHIC_DATA] – готель в районі [GEOGRAPHIC_DATA] * г…" at bounding box center [784, 526] width 576 height 58
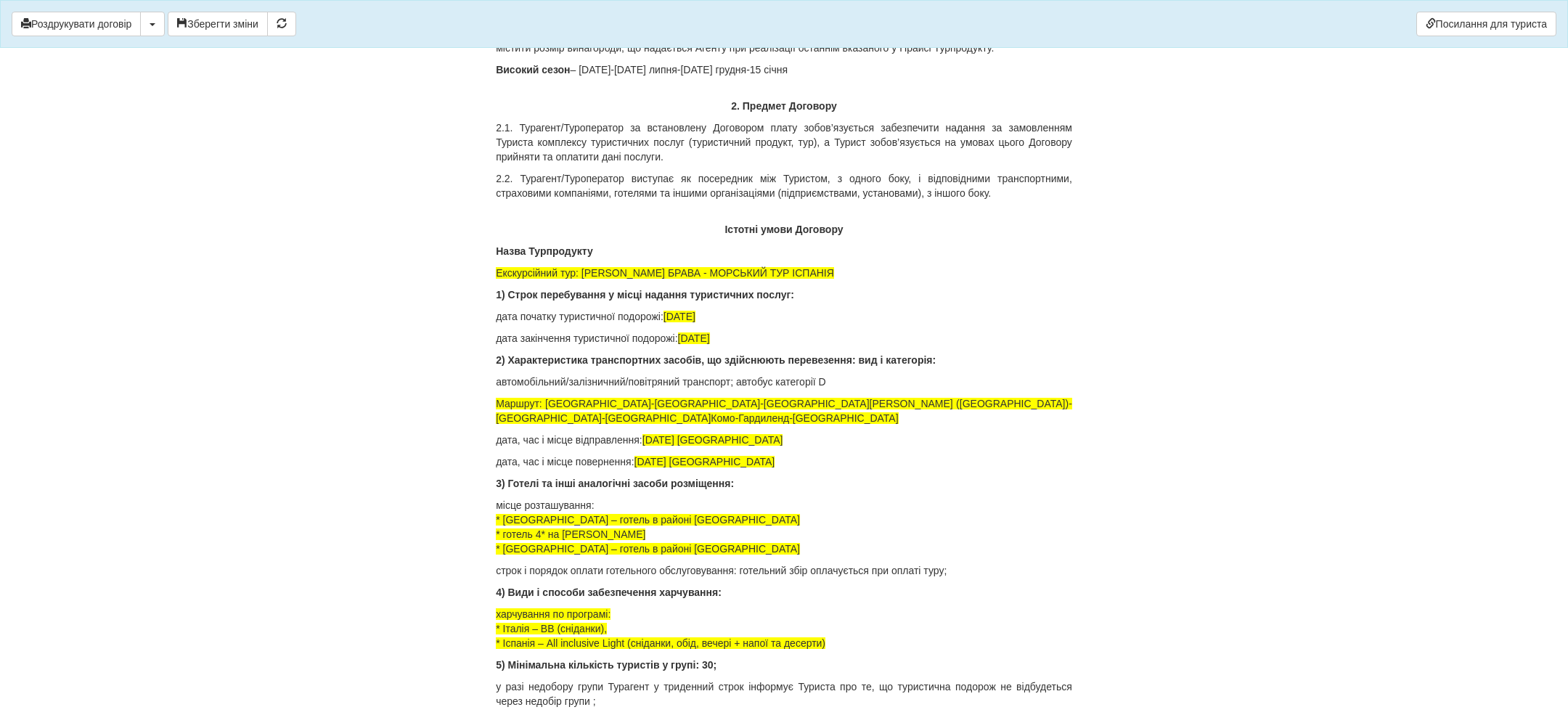
click at [674, 556] on p "місце розташування: * [GEOGRAPHIC_DATA] – готель в районі [GEOGRAPHIC_DATA] * г…" at bounding box center [784, 526] width 576 height 58
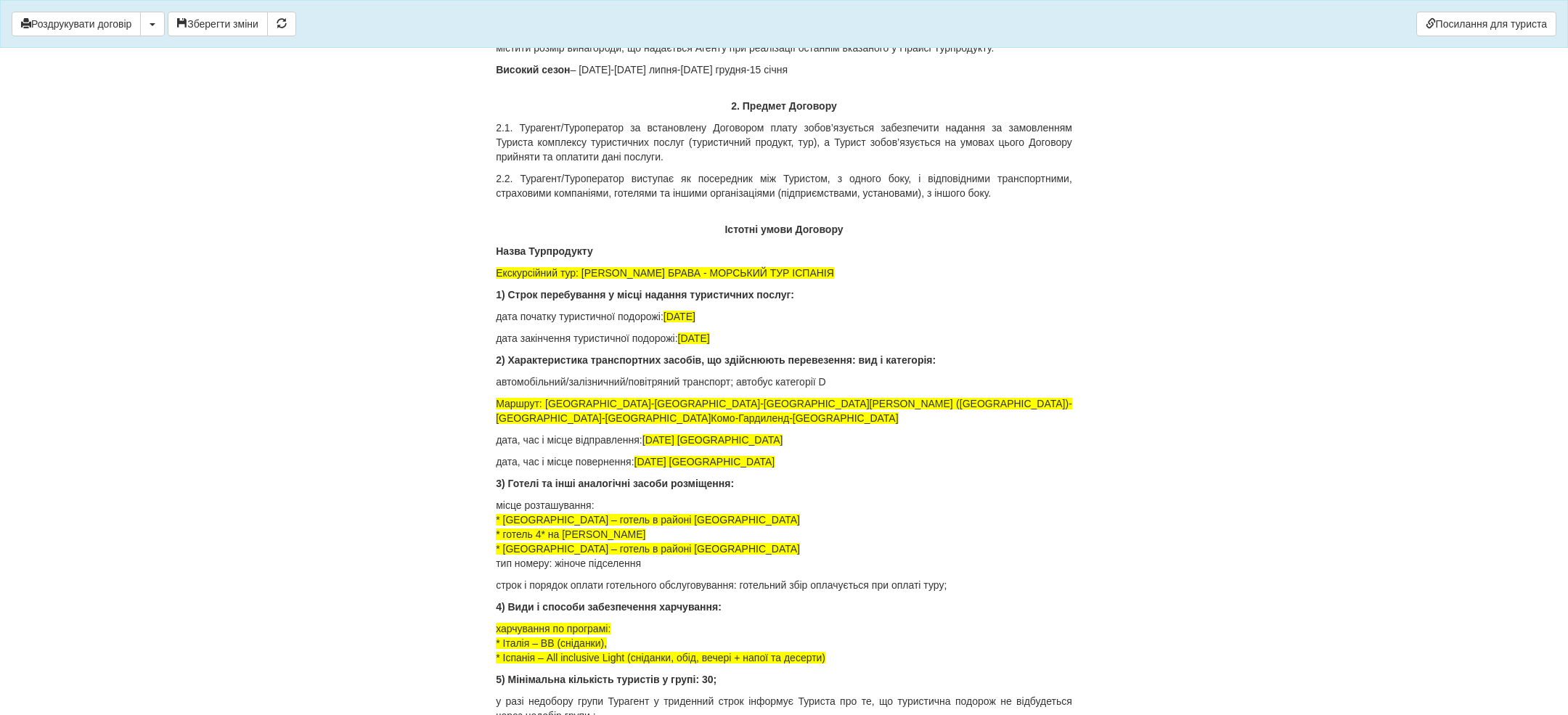
drag, startPoint x: 559, startPoint y: 575, endPoint x: 671, endPoint y: 572, distance: 112.0
click at [671, 570] on p "місце розташування: * [GEOGRAPHIC_DATA] – готель в районі [GEOGRAPHIC_DATA] * г…" at bounding box center [784, 534] width 576 height 72
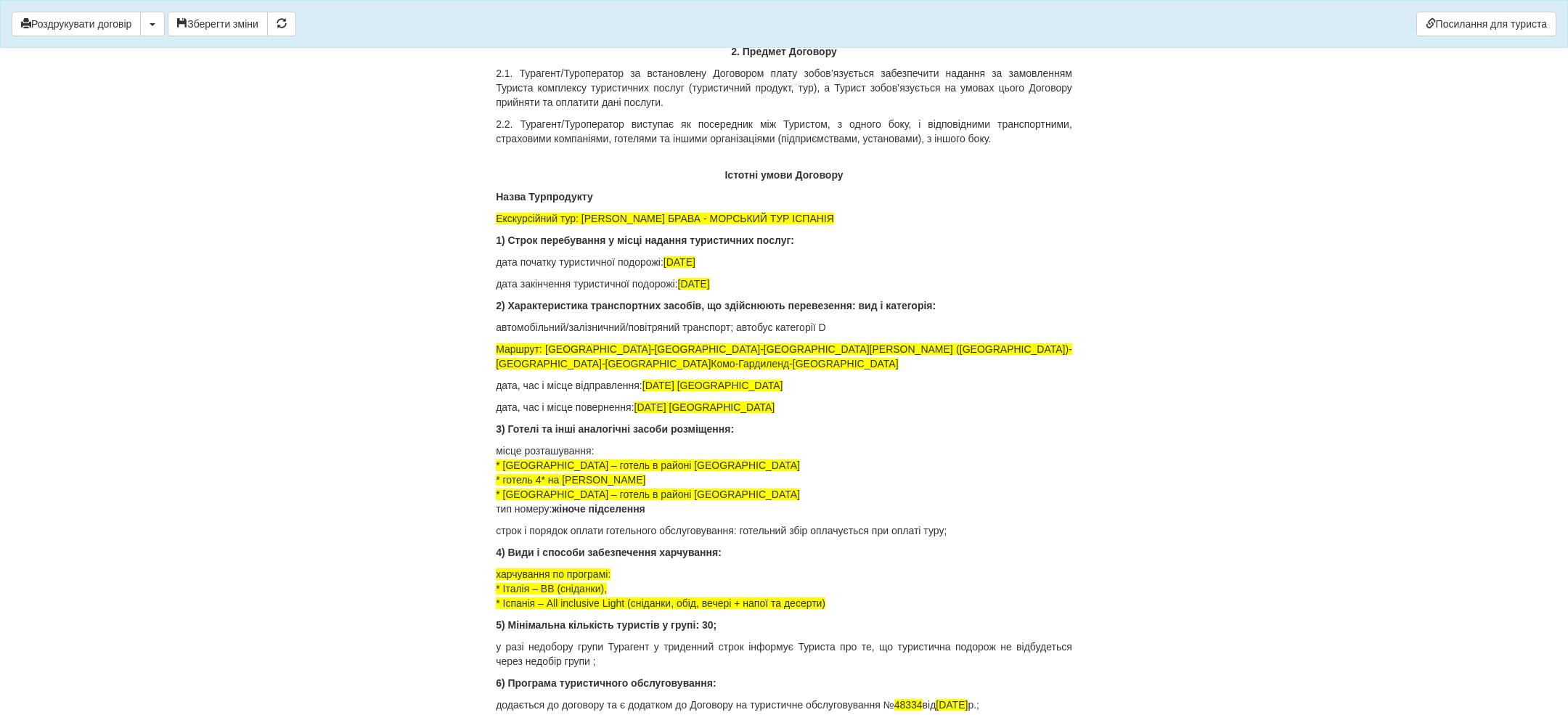
scroll to position [1372, 0]
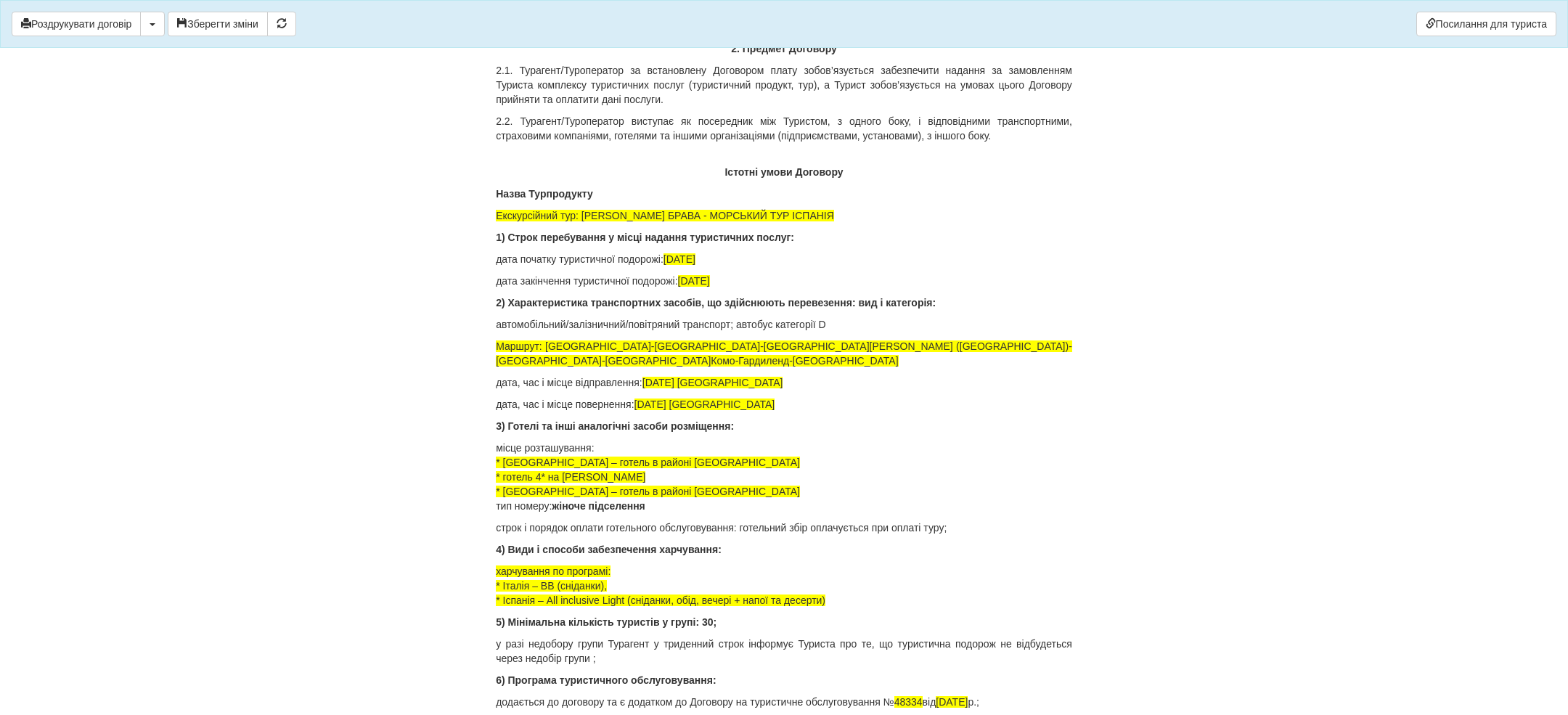
click at [1026, 535] on p "строк і порядок оплати готельного обслуговування: готельний збір оплачується пр…" at bounding box center [784, 528] width 576 height 15
click at [840, 600] on p "харчування по програмі: * Італія – ВВ (сніданки), * [GEOGRAPHIC_DATA] – All inc…" at bounding box center [784, 586] width 576 height 44
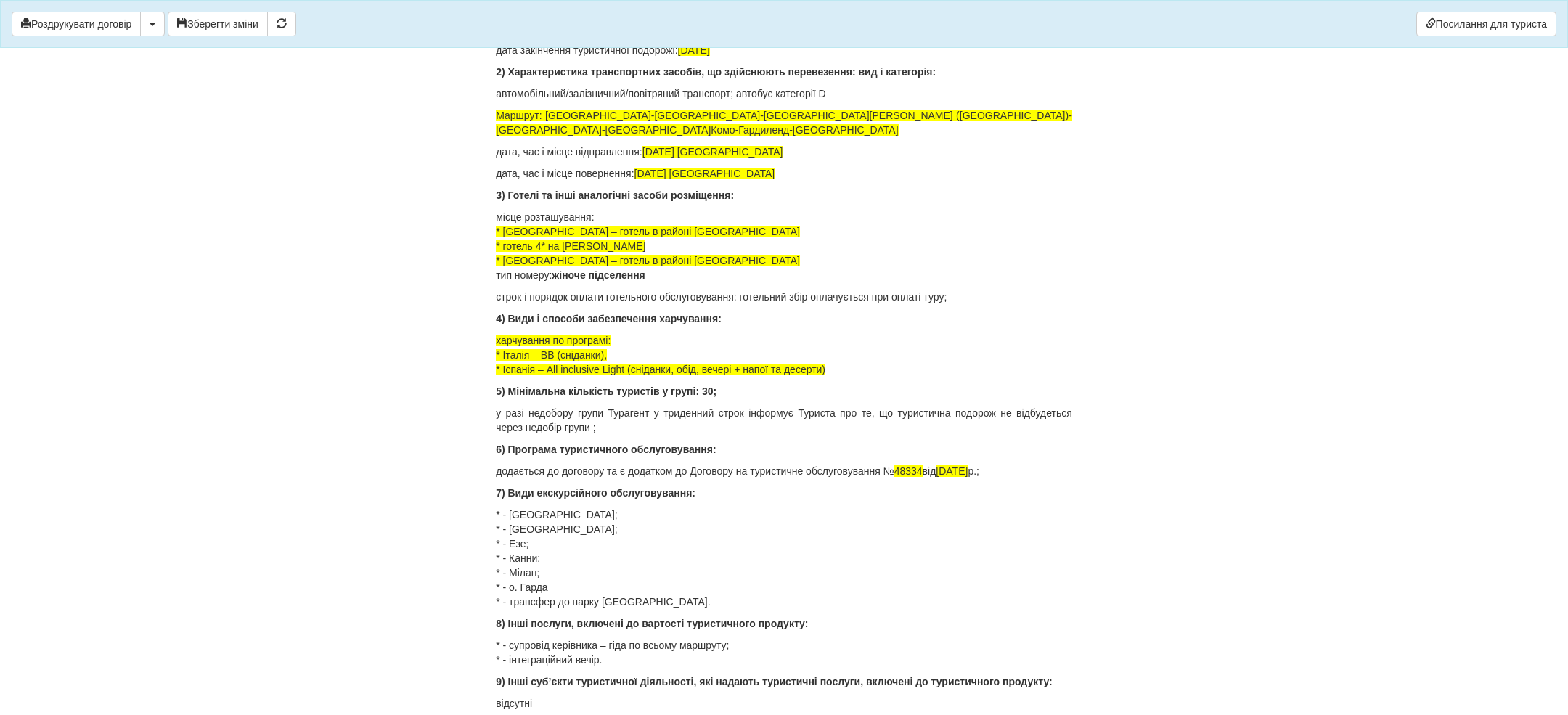
scroll to position [1620, 0]
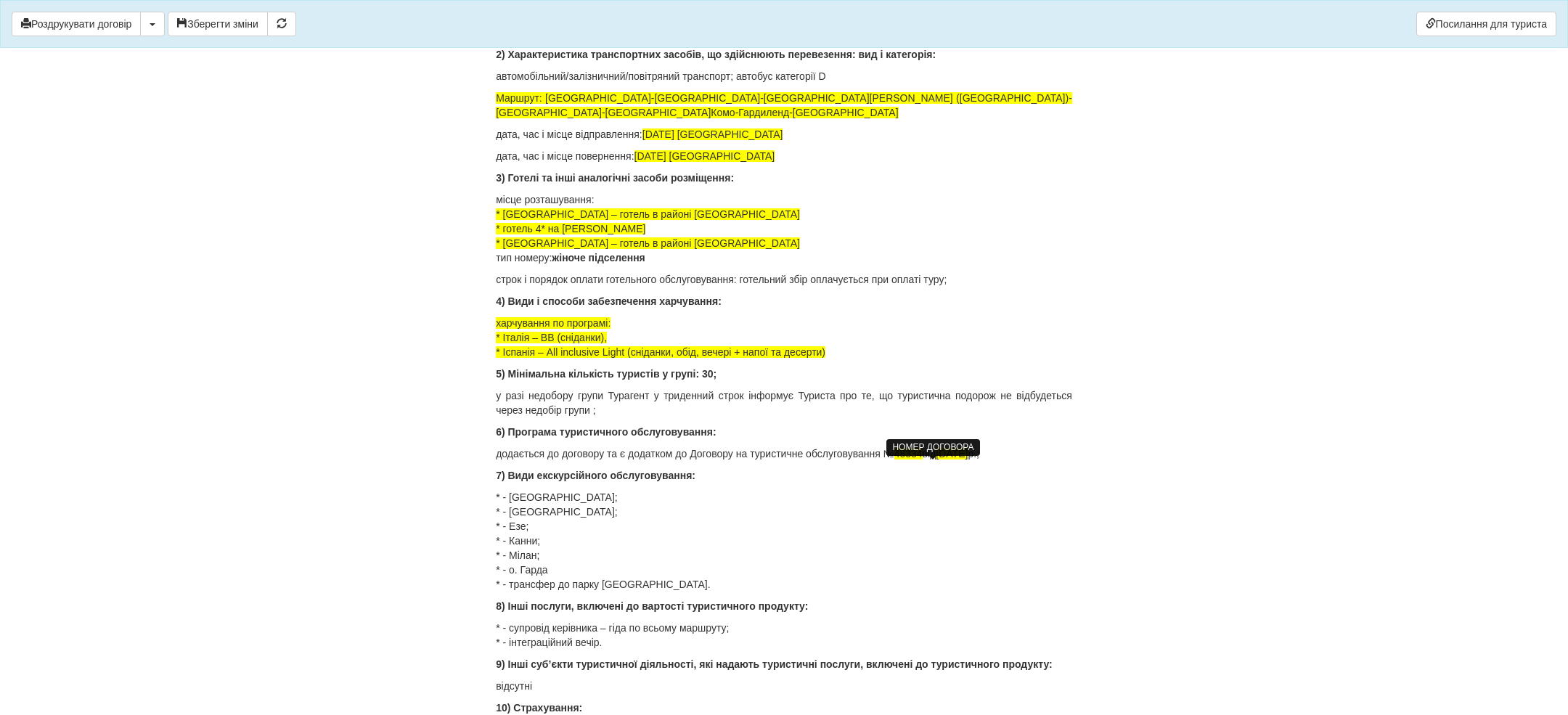
click at [923, 459] on span "48334" at bounding box center [908, 454] width 29 height 12
click at [977, 459] on span "[DATE]" at bounding box center [962, 454] width 32 height 12
click at [919, 459] on span "11925-1" at bounding box center [913, 454] width 37 height 12
click at [981, 459] on span ".[DATE]" at bounding box center [970, 454] width 35 height 12
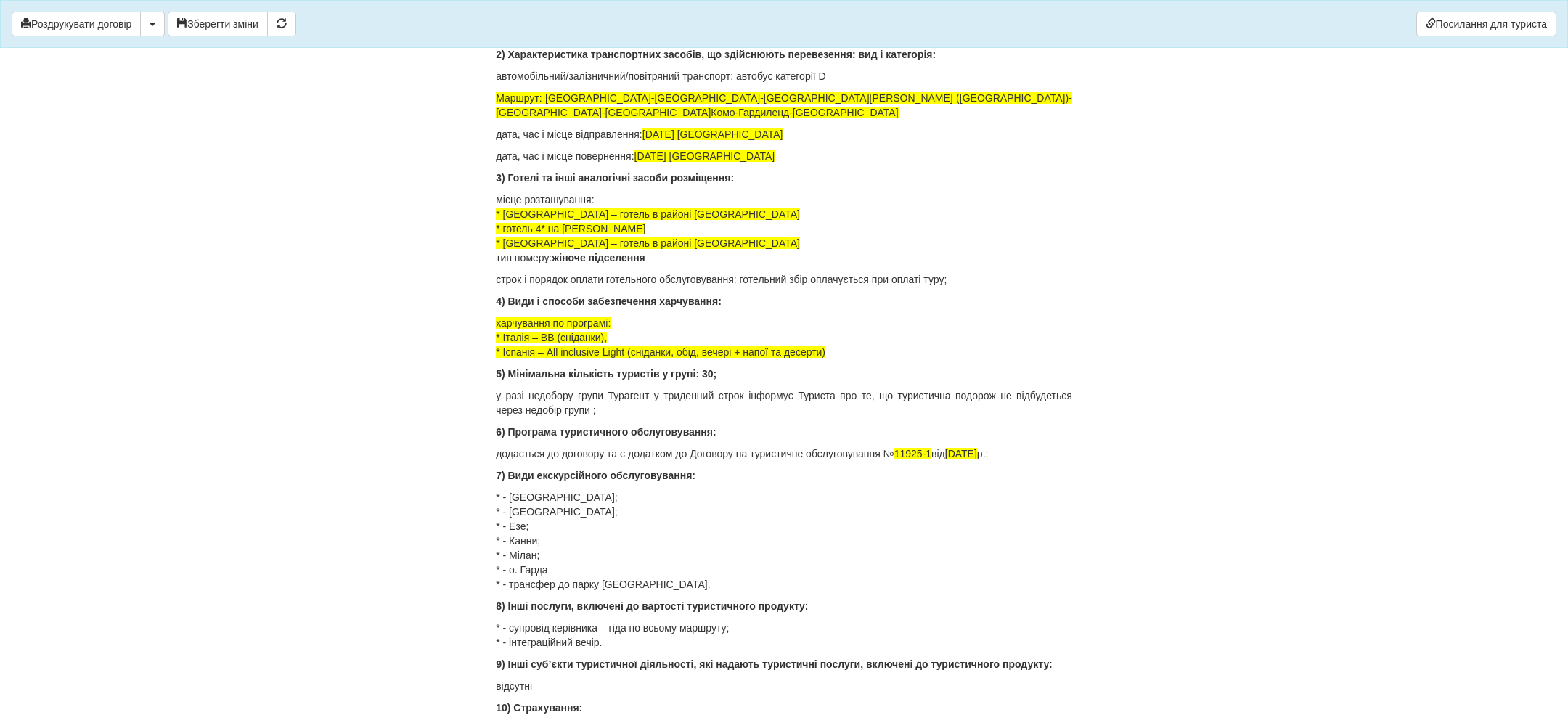
click at [929, 507] on p "* - [GEOGRAPHIC_DATA]; * - [GEOGRAPHIC_DATA]; * - Езе; * - Канни; * - Мілан; * …" at bounding box center [784, 540] width 576 height 102
drag, startPoint x: 554, startPoint y: 553, endPoint x: 500, endPoint y: 553, distance: 54.0
click at [500, 553] on p "* - [GEOGRAPHIC_DATA]; * - [GEOGRAPHIC_DATA]; * - Езе; * - Канни; * - Мілан; * …" at bounding box center [784, 540] width 576 height 102
drag, startPoint x: 580, startPoint y: 590, endPoint x: 514, endPoint y: 559, distance: 72.9
click at [513, 559] on p "* - [GEOGRAPHIC_DATA]; * - [GEOGRAPHIC_DATA]; * - Езе; * - Канни; * - Мілан; * …" at bounding box center [784, 540] width 576 height 102
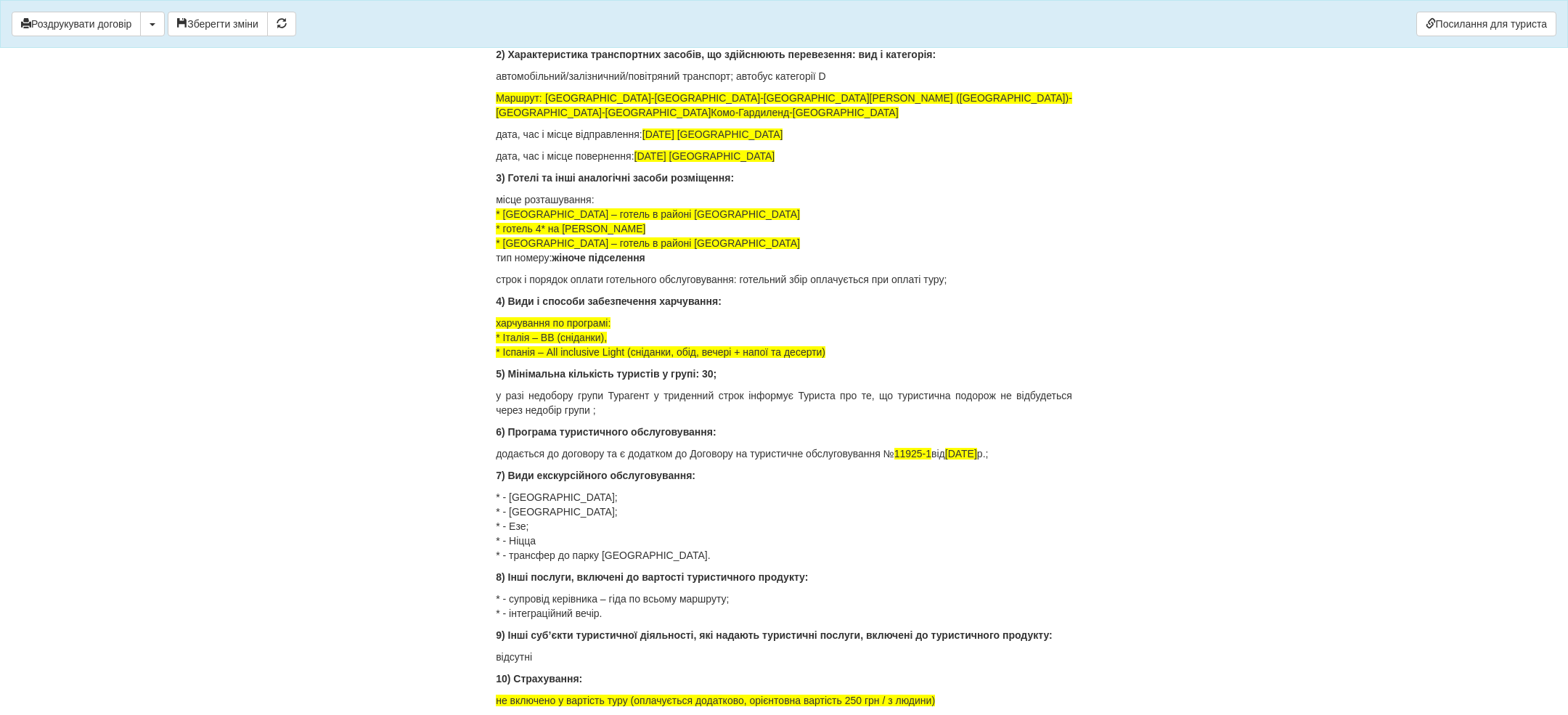
drag, startPoint x: 723, startPoint y: 572, endPoint x: 483, endPoint y: 571, distance: 240.0
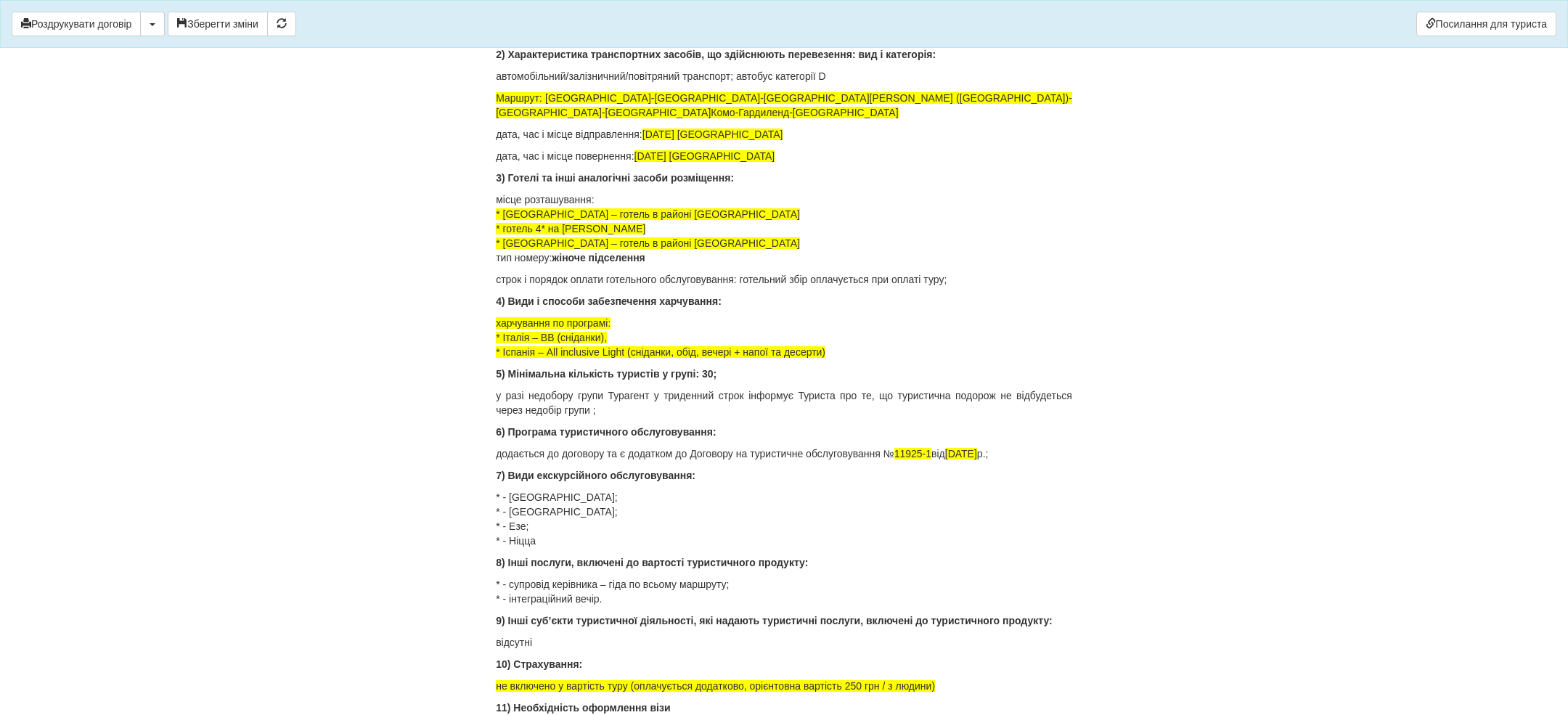
click at [636, 548] on p "* - [GEOGRAPHIC_DATA]; * - [GEOGRAPHIC_DATA]; * - Езе; * - Ніцца" at bounding box center [784, 518] width 576 height 58
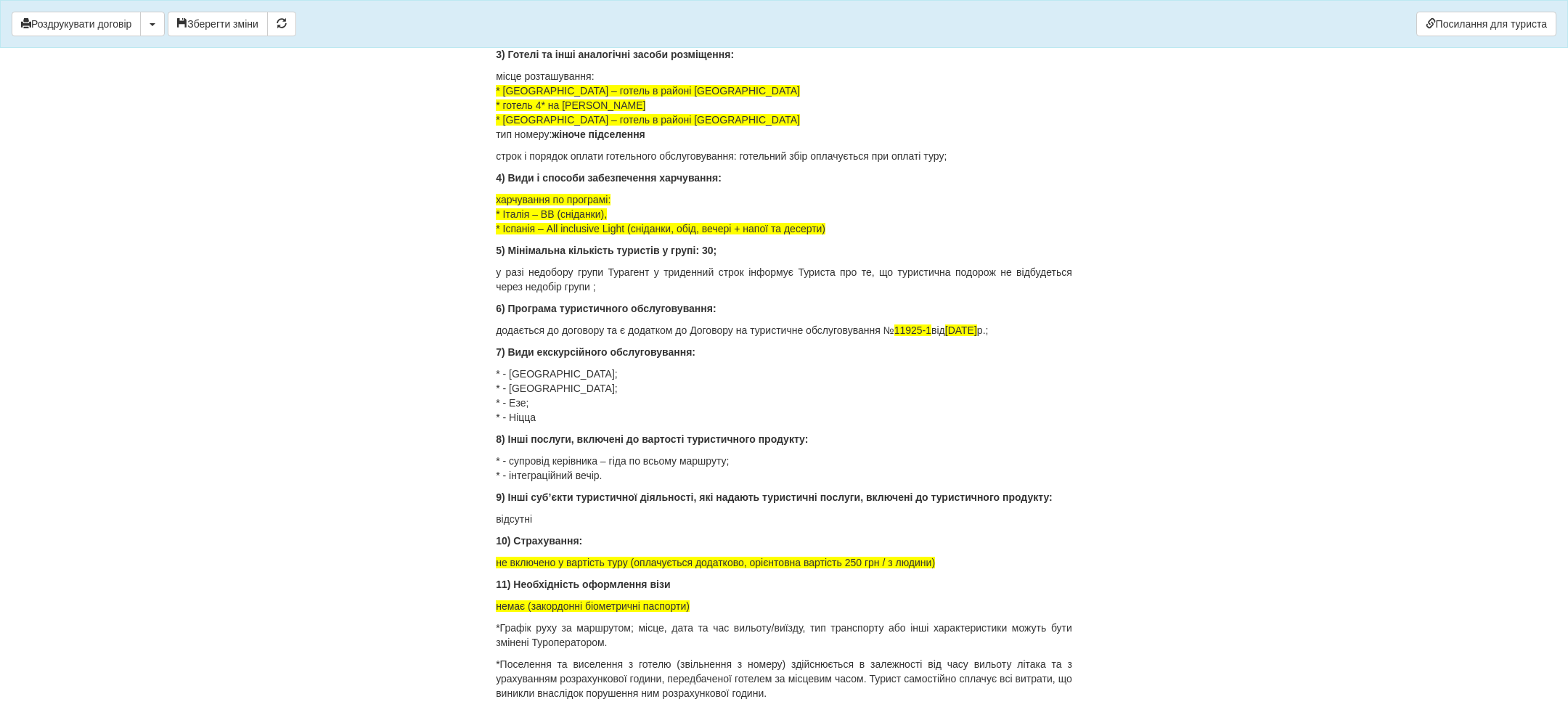
scroll to position [1746, 0]
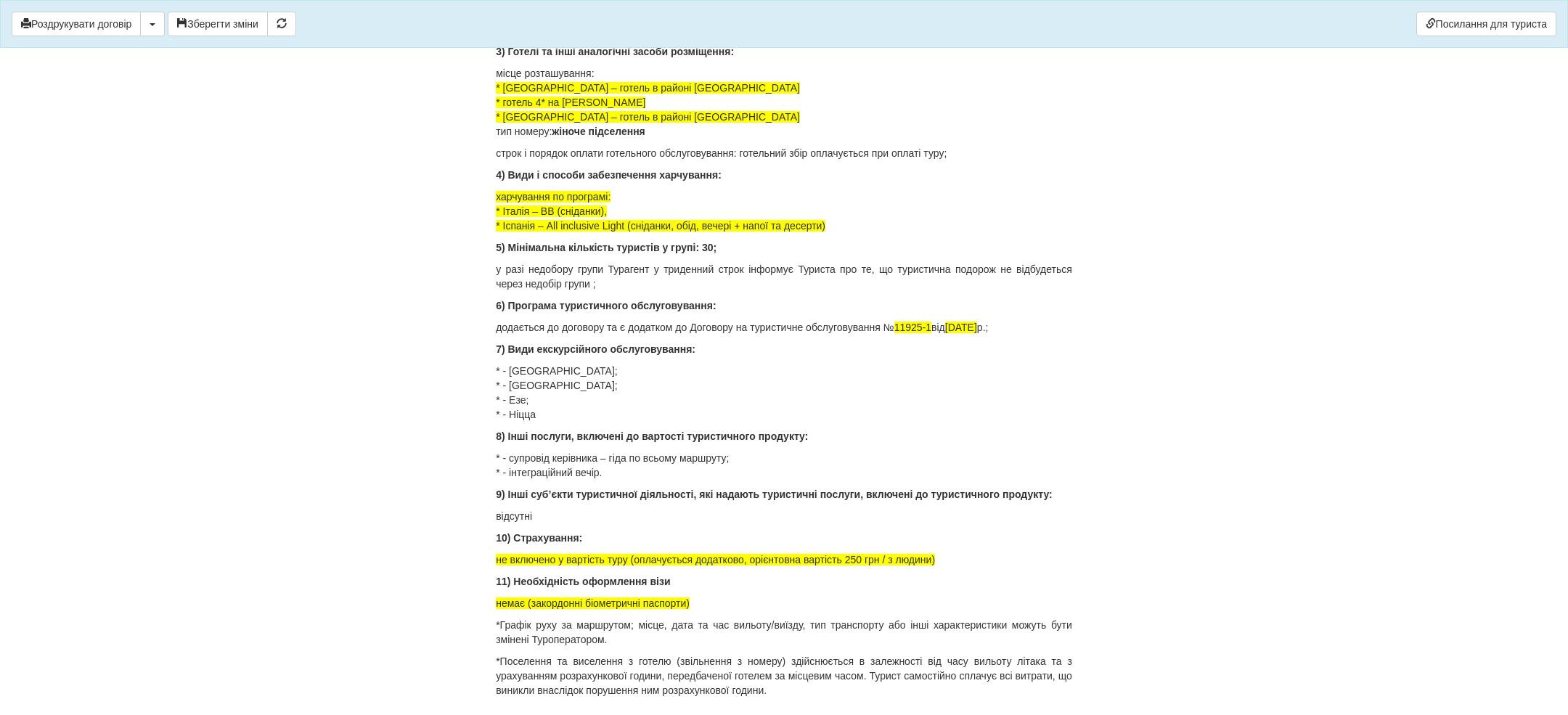
drag, startPoint x: 665, startPoint y: 488, endPoint x: 453, endPoint y: 487, distance: 212.0
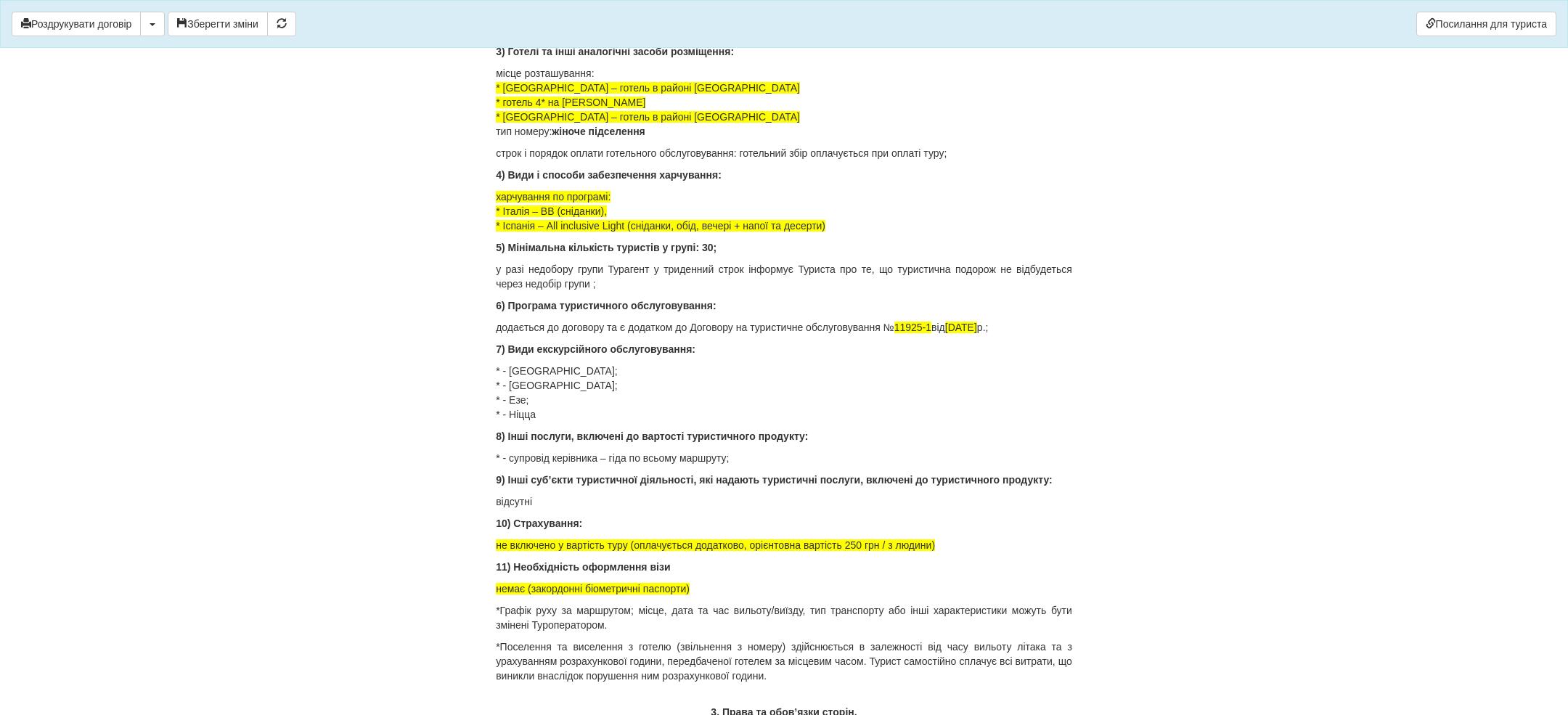
click at [624, 531] on p "10) Страхування:" at bounding box center [784, 523] width 576 height 15
drag, startPoint x: 973, startPoint y: 572, endPoint x: 480, endPoint y: 578, distance: 493.0
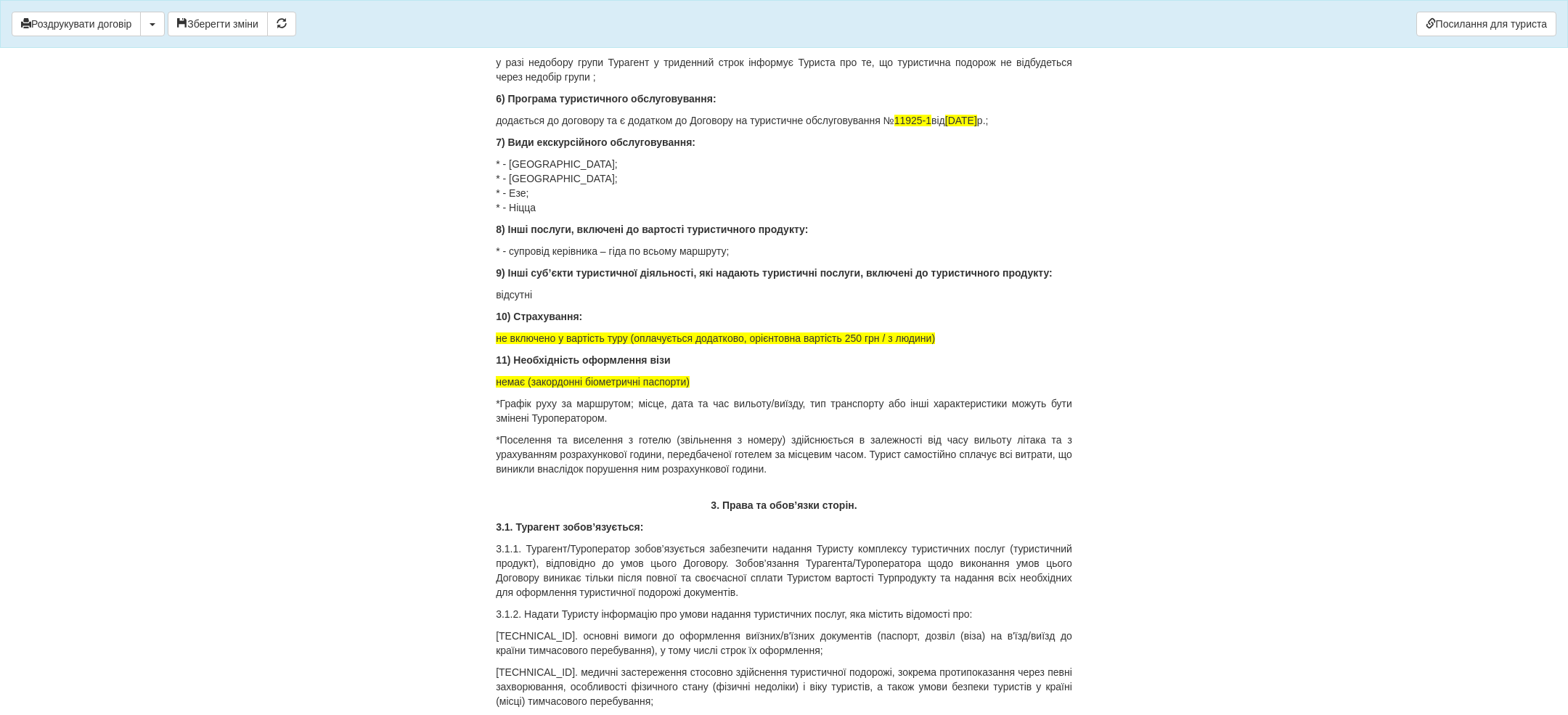
scroll to position [1963, 0]
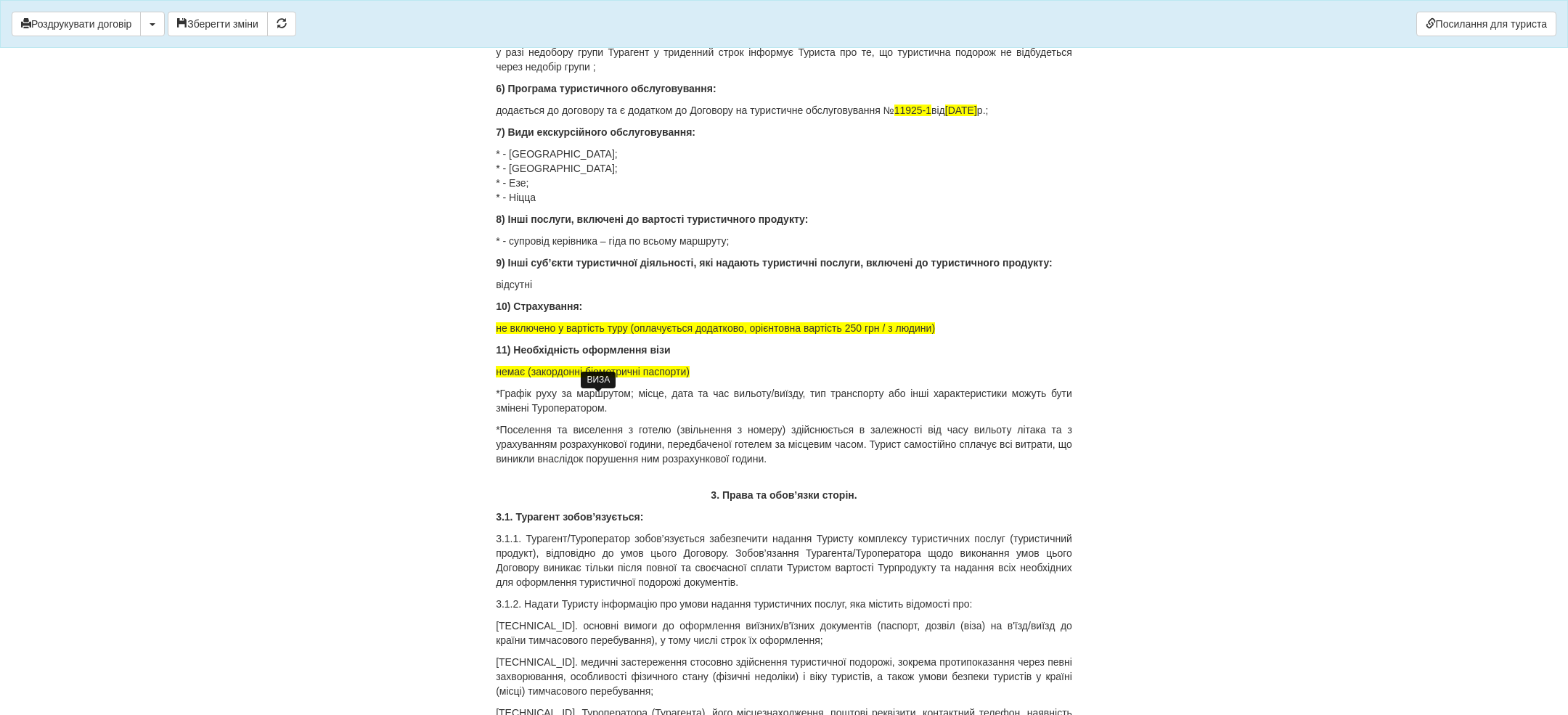
click at [589, 377] on span "немає (закордонні біометричні паспорти)" at bounding box center [592, 371] width 194 height 12
click at [774, 379] on p "немає (закордонний біометричний паспорт)" at bounding box center [784, 371] width 576 height 15
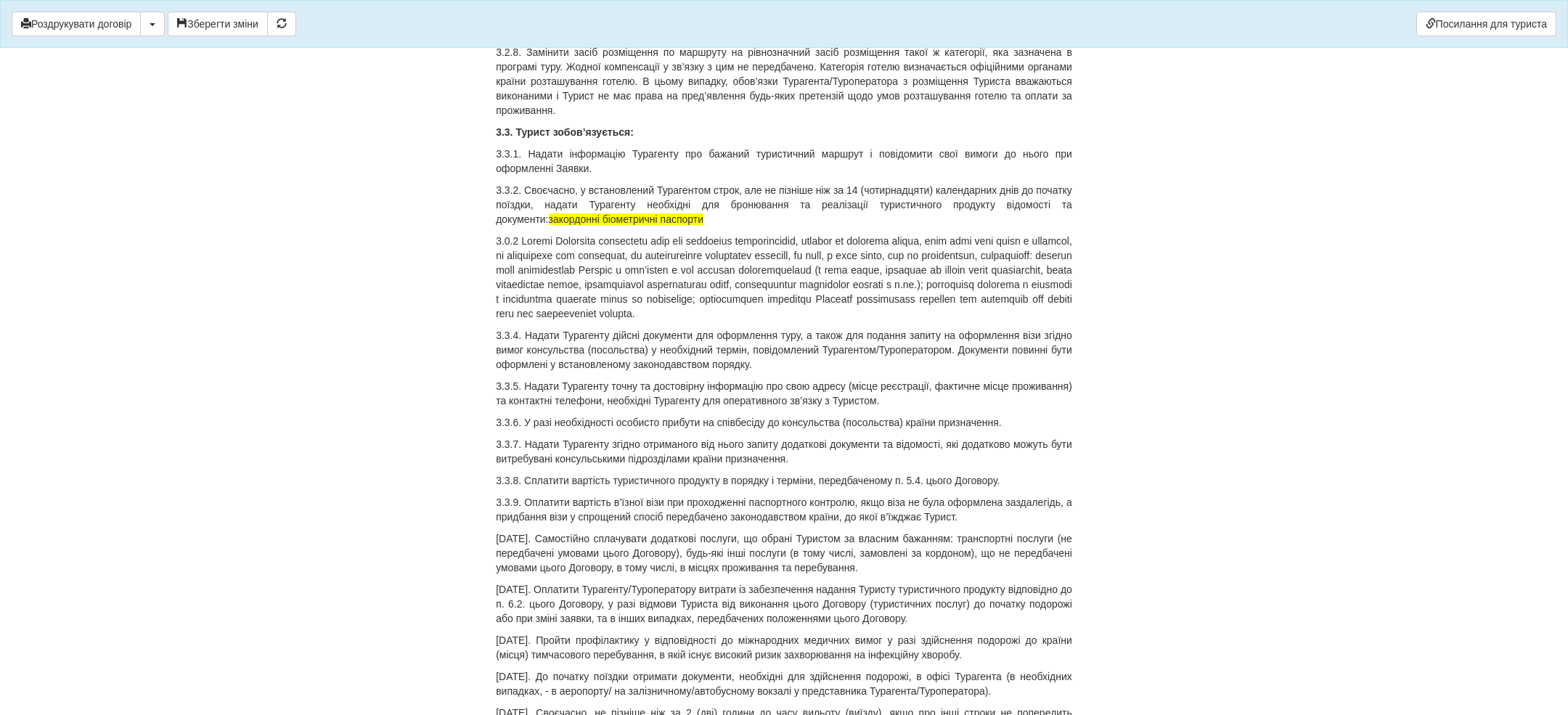
scroll to position [3843, 0]
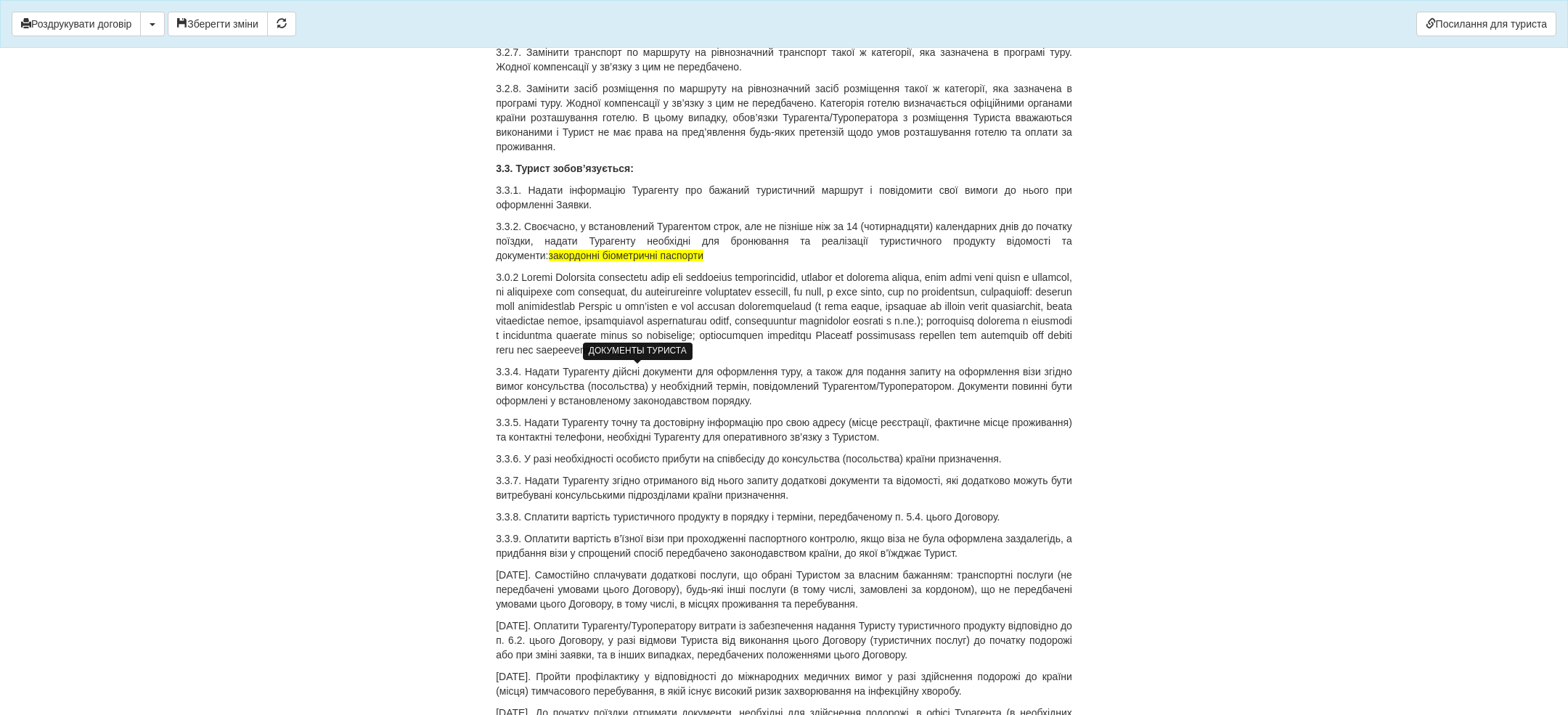
click at [608, 261] on span "закордонні біометричні паспорти" at bounding box center [626, 255] width 155 height 12
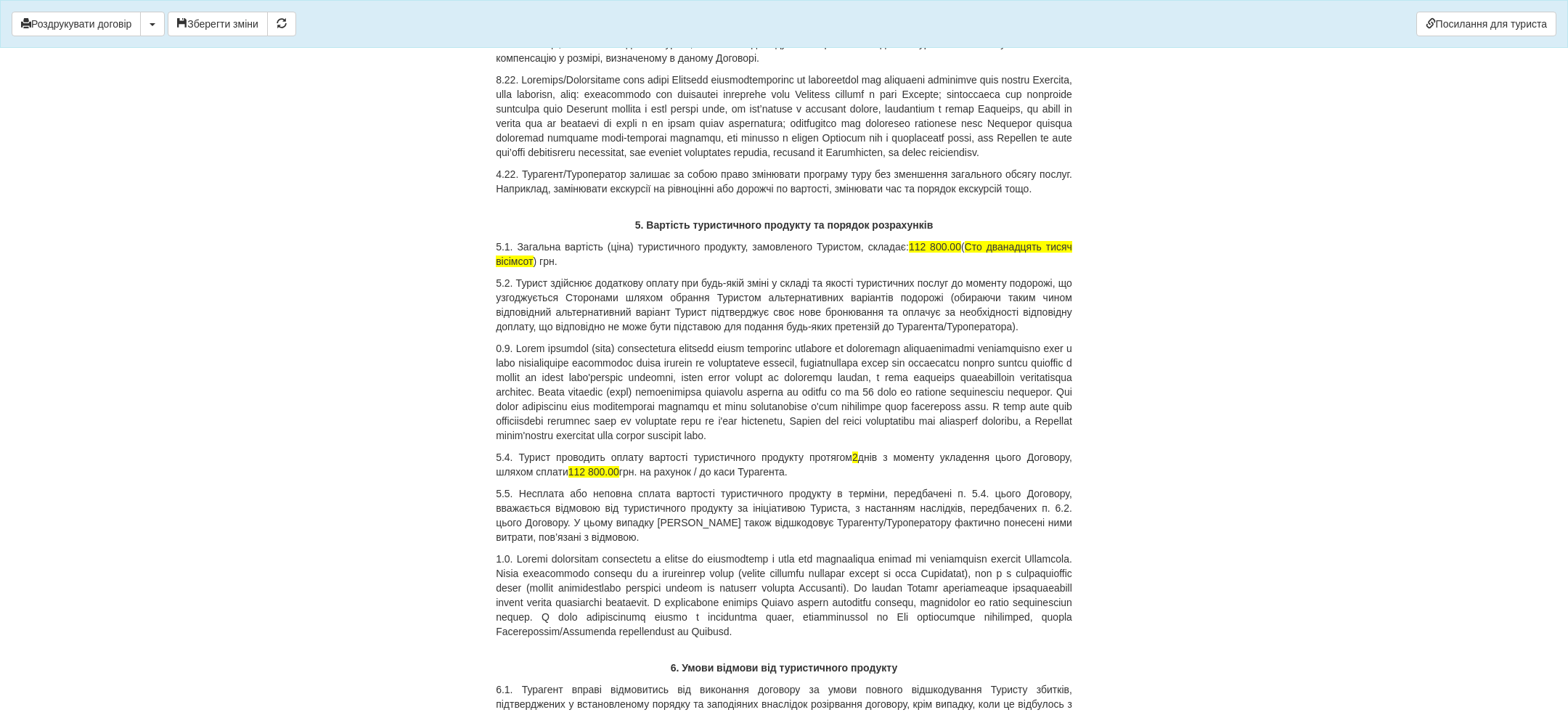
scroll to position [6927, 0]
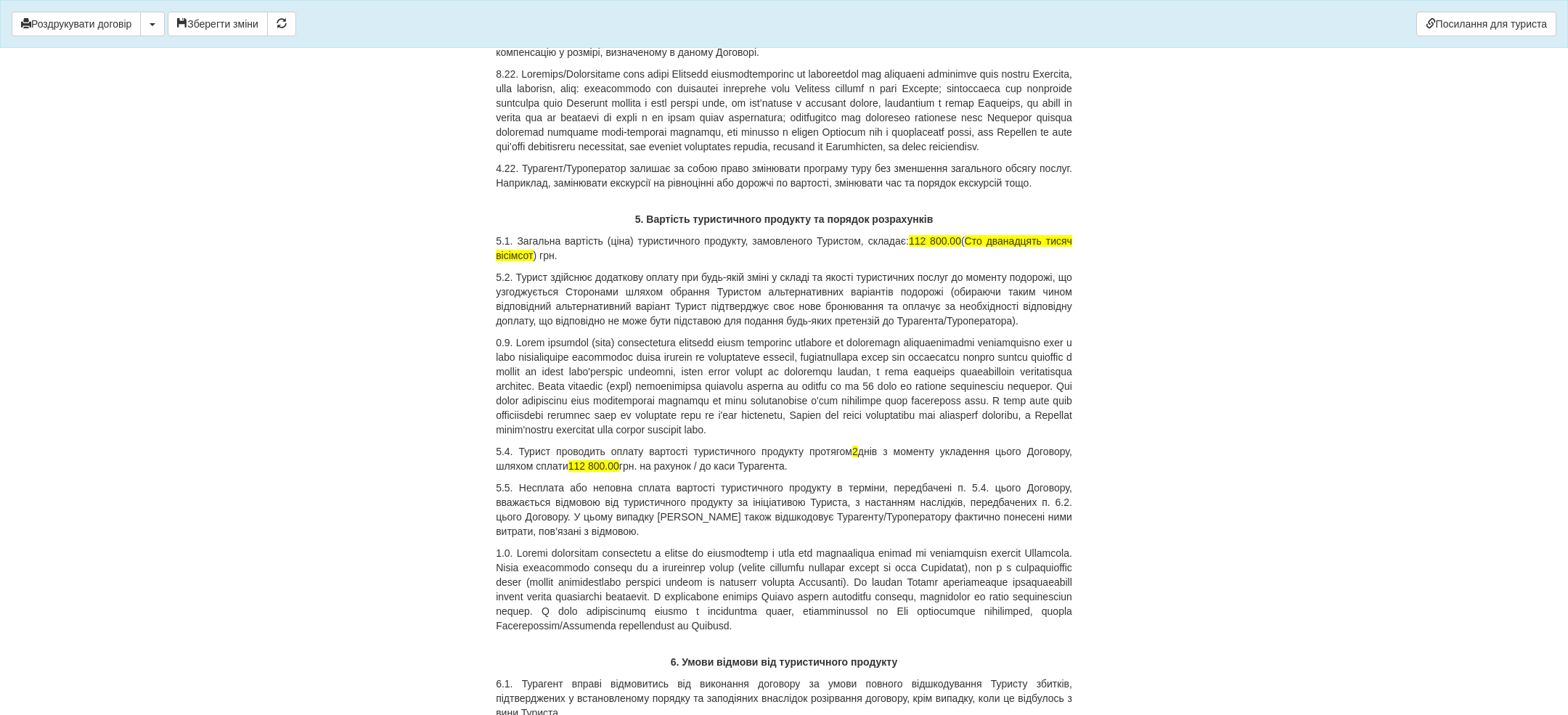
click at [931, 262] on p "5.1. Загальна вартість (ціна) туристичного продукту, замовленого Туристом, скла…" at bounding box center [784, 249] width 576 height 29
drag, startPoint x: 932, startPoint y: 502, endPoint x: 678, endPoint y: 501, distance: 254.0
click at [678, 262] on p "5.1. Загальна вартість (ціна) туристичного продукту, замовленого Туристом, скла…" at bounding box center [784, 249] width 576 height 29
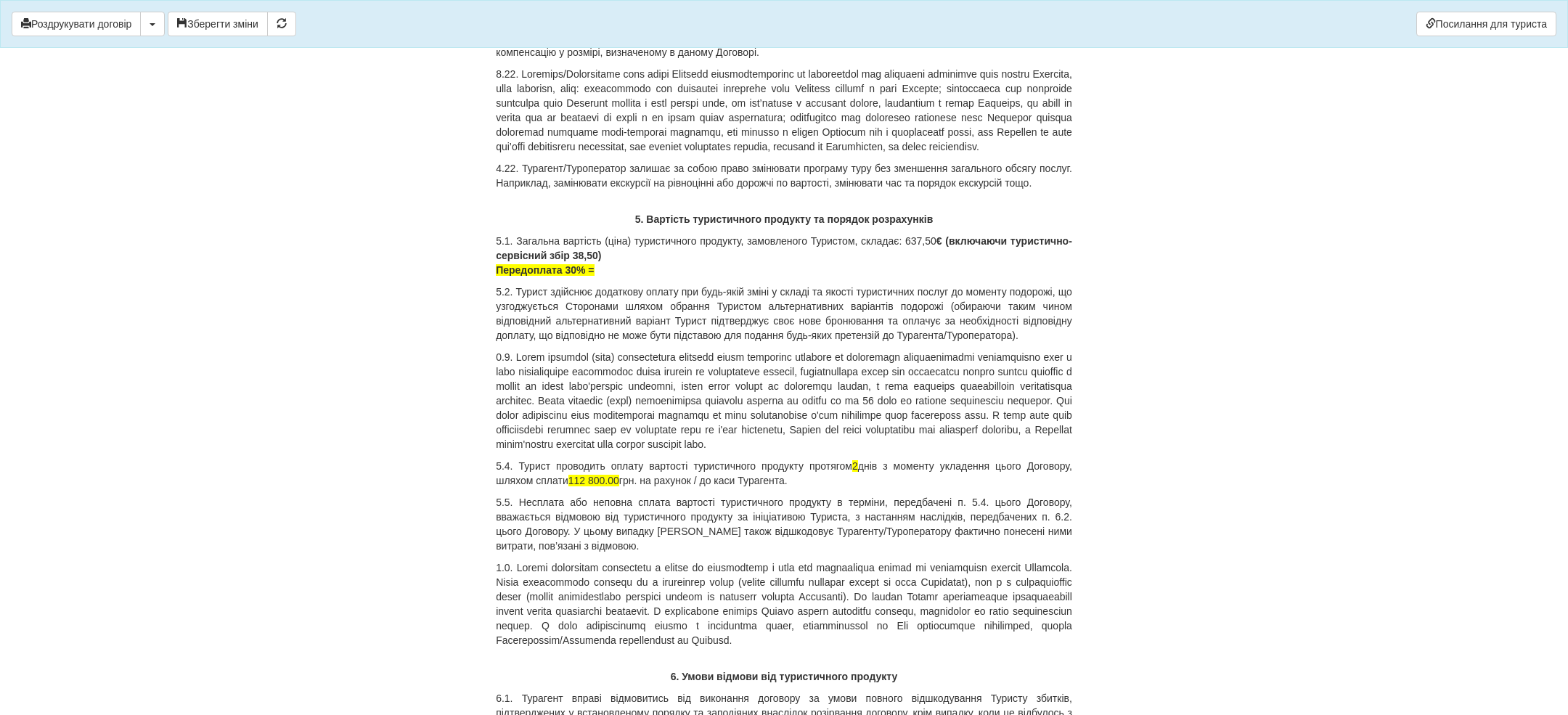
click at [727, 277] on p "5.1. Загальна вартість (ціна) туристичного продукту, замовленого Туристом, скла…" at bounding box center [784, 256] width 576 height 44
click at [712, 277] on p "5.1. Загальна вартість (ціна) туристичного продукту, замовленого Туристом, скла…" at bounding box center [784, 256] width 576 height 44
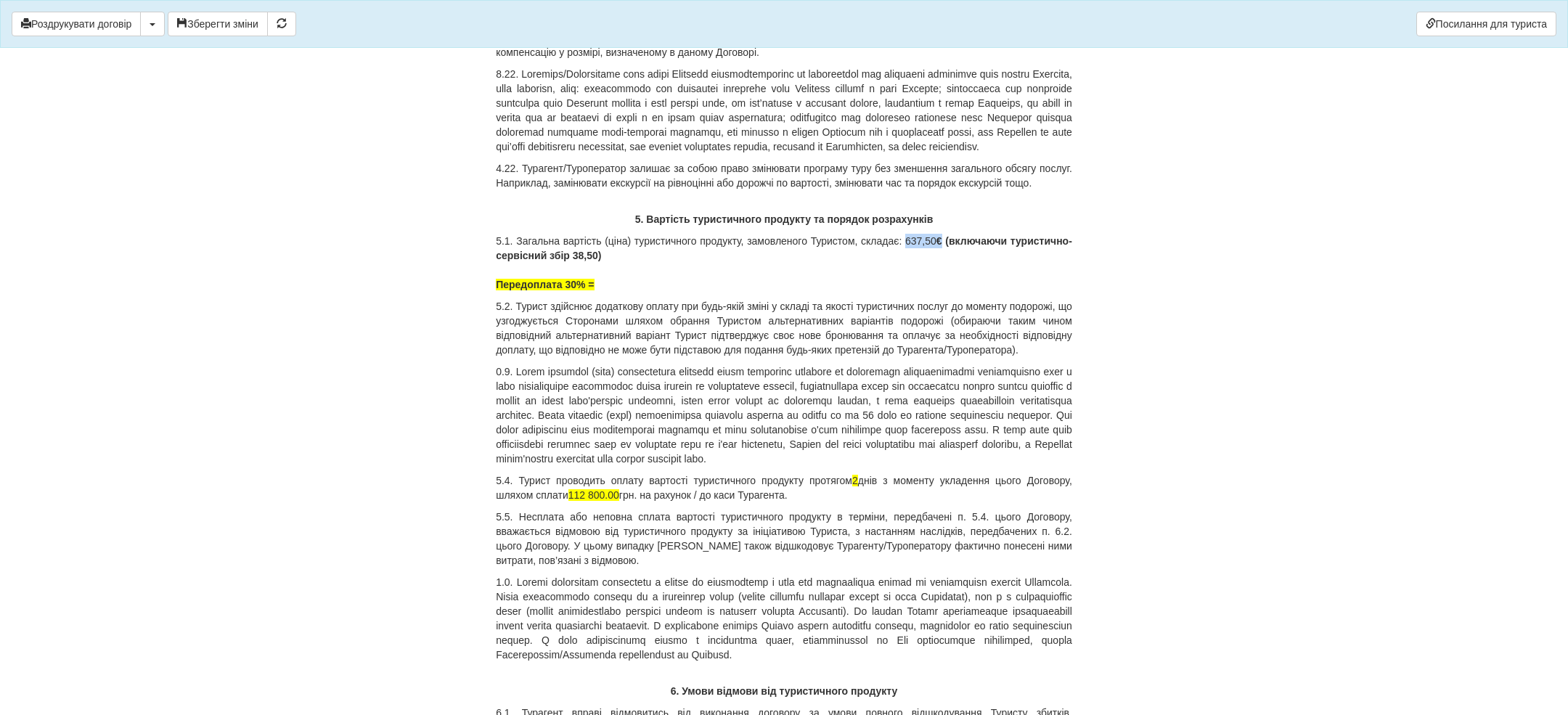
drag, startPoint x: 962, startPoint y: 491, endPoint x: 999, endPoint y: 490, distance: 37.0
click at [999, 292] on p "5.1. Загальна вартість (ціна) туристичного продукту, замовленого Туристом, скла…" at bounding box center [784, 262] width 576 height 58
click at [878, 357] on p "5.2. Турист здійснює додаткову оплату при будь-якій зміні у складі та якості ту…" at bounding box center [784, 328] width 576 height 58
click at [755, 292] on p "5.1. Загальна вартість (ціна) туристичного продукту, замовленого Туристом, скла…" at bounding box center [784, 262] width 576 height 58
click at [680, 292] on p "5.1. Загальна вартість (ціна) туристичного продукту, замовленого Туристом, скла…" at bounding box center [784, 262] width 576 height 58
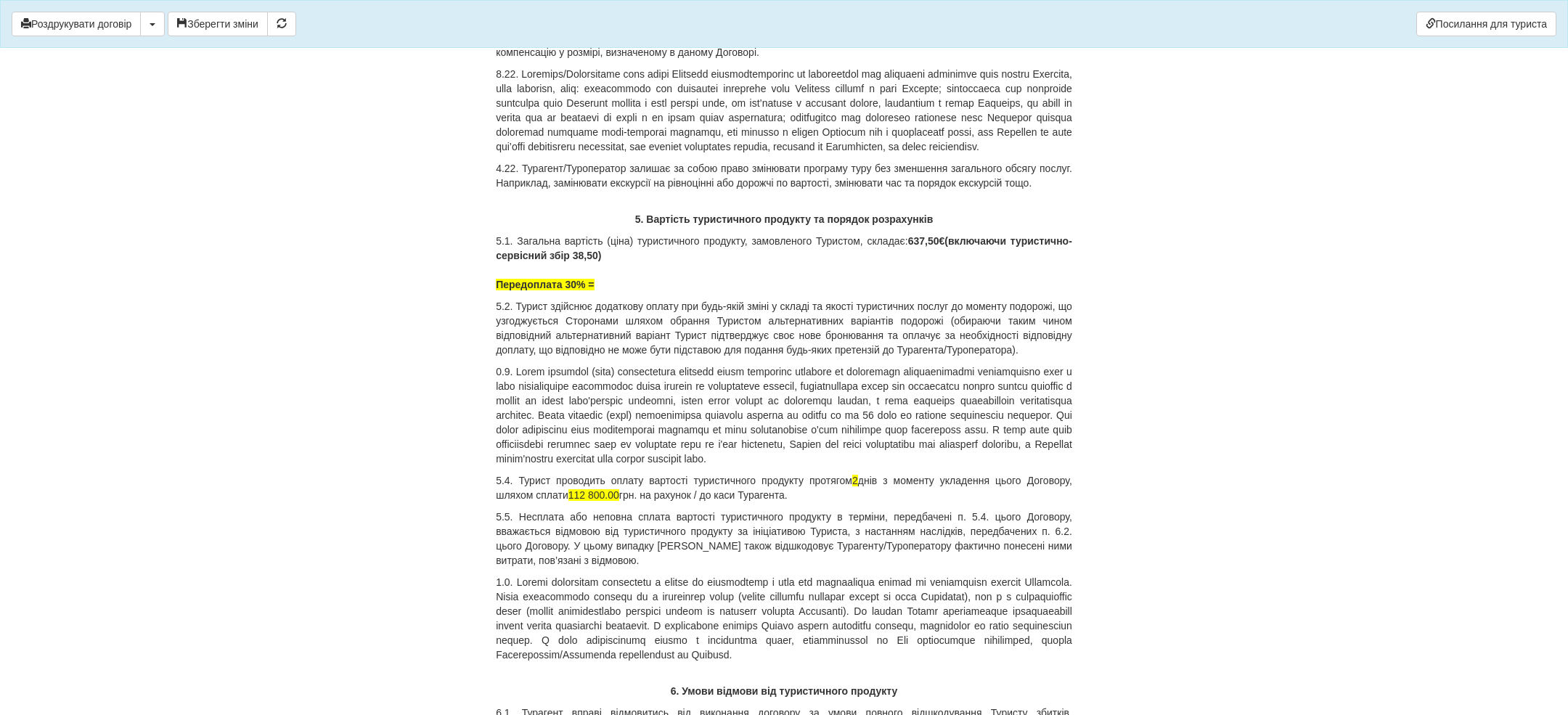
click at [763, 357] on p "5.2. Турист здійснює додаткову оплату при будь-якій зміні у складі та якості ту…" at bounding box center [784, 328] width 576 height 58
click at [766, 542] on div "ДОГОВІР ПРО НАДАННЯ ТУРИСТИЧНИХ ПОСЛУГ № 11925-1 Цей договір укладений [DATE] м…" at bounding box center [784, 34] width 576 height 13638
click at [774, 292] on p "5.1. Загальна вартість (ціна) туристичного продукту, замовленого Туристом, скла…" at bounding box center [784, 262] width 576 height 58
click at [998, 290] on b "€ (включаючи туристично-сервісний збір 38,50) Передоплата 30% = 187,50" at bounding box center [784, 262] width 576 height 55
copy b "€"
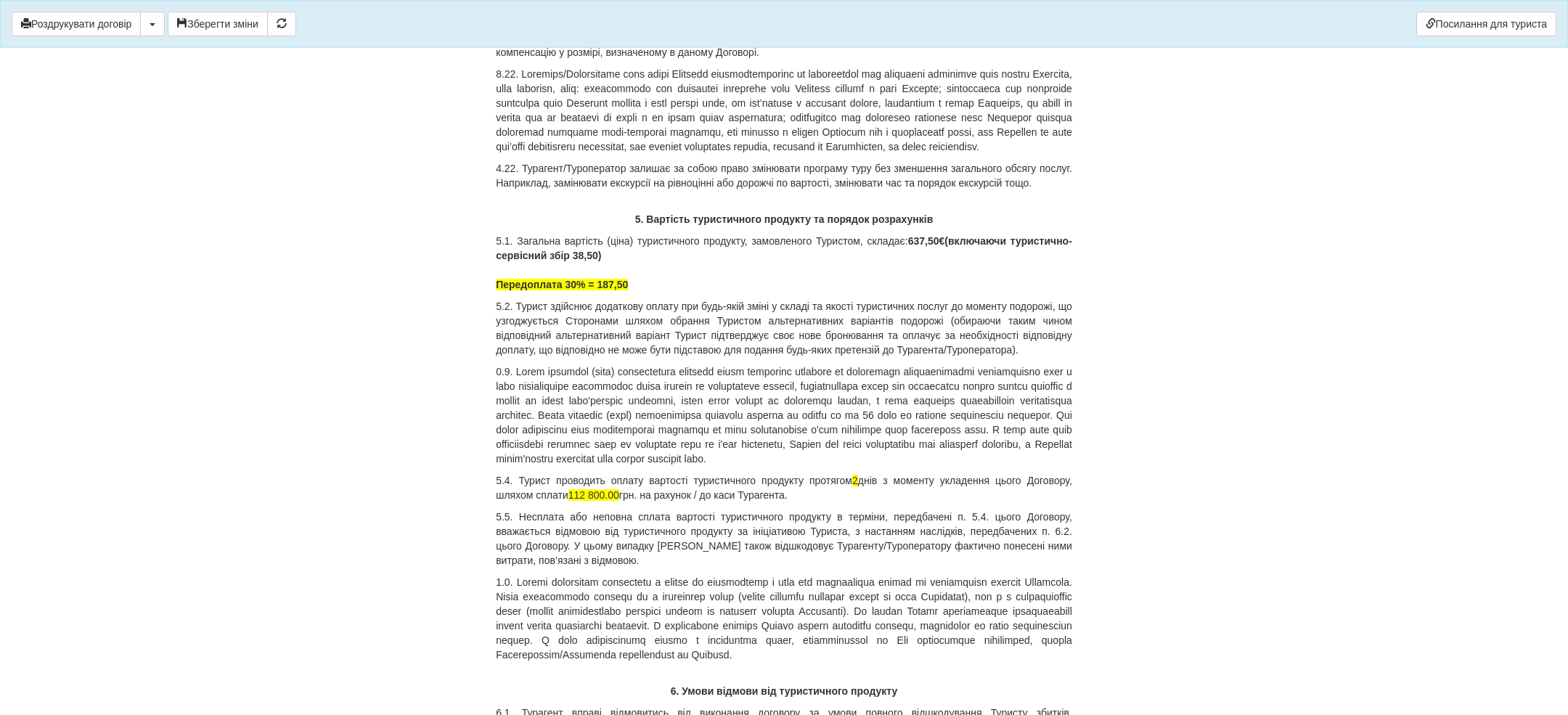
click at [764, 292] on p "5.1. Загальна вартість (ціна) туристичного продукту, замовленого Туристом, скла…" at bounding box center [784, 262] width 576 height 58
click at [604, 290] on span "Передоплата 30% = 187,50" at bounding box center [562, 284] width 132 height 12
click at [636, 292] on p "5.1. Загальна вартість (ціна) туристичного продукту, замовленого Туристом, скла…" at bounding box center [784, 262] width 576 height 58
click at [604, 290] on b "€ = 9347.00 грн, залишок 450" at bounding box center [667, 284] width 142 height 12
copy b "€"
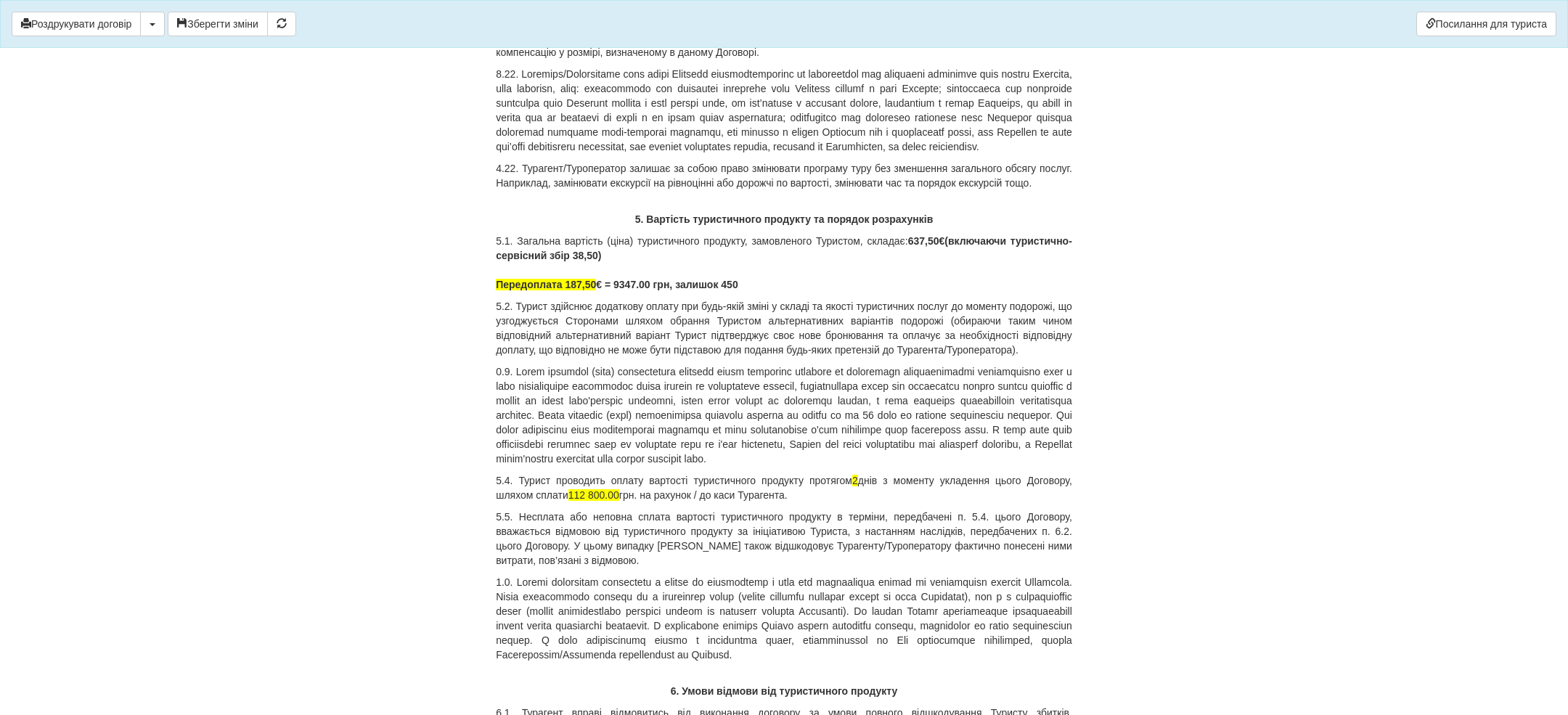
click at [771, 292] on p "5.1. Загальна вартість (ціна) туристичного продукту, замовленого Туристом, скла…" at bounding box center [784, 262] width 576 height 58
click at [864, 292] on p "5.1. Загальна вартість (ціна) туристичного продукту, замовленого Туристом, скла…" at bounding box center [784, 262] width 576 height 58
click at [845, 292] on p "5.1. Загальна вартість (ціна) туристичного продукту, замовленого Туристом, скла…" at bounding box center [784, 262] width 576 height 58
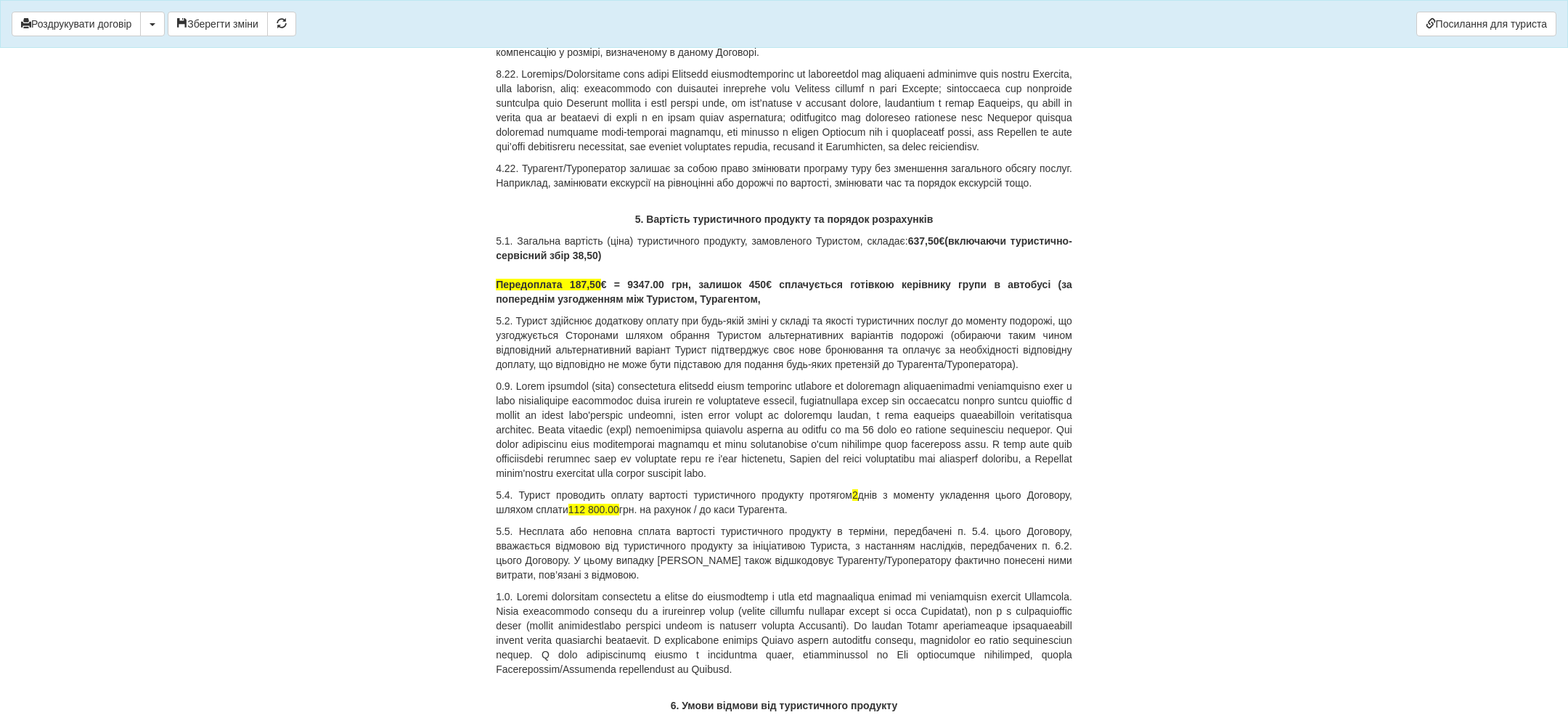
click at [917, 555] on div "ДОГОВІР ПРО НАДАННЯ ТУРИСТИЧНИХ ПОСЛУГ № 11925-1 Цей договір укладений [DATE] м…" at bounding box center [784, 42] width 576 height 13653
click at [897, 306] on p "5.1. Загальна вартість (ціна) туристичного продукту, замовленого Туристом, скла…" at bounding box center [784, 270] width 576 height 72
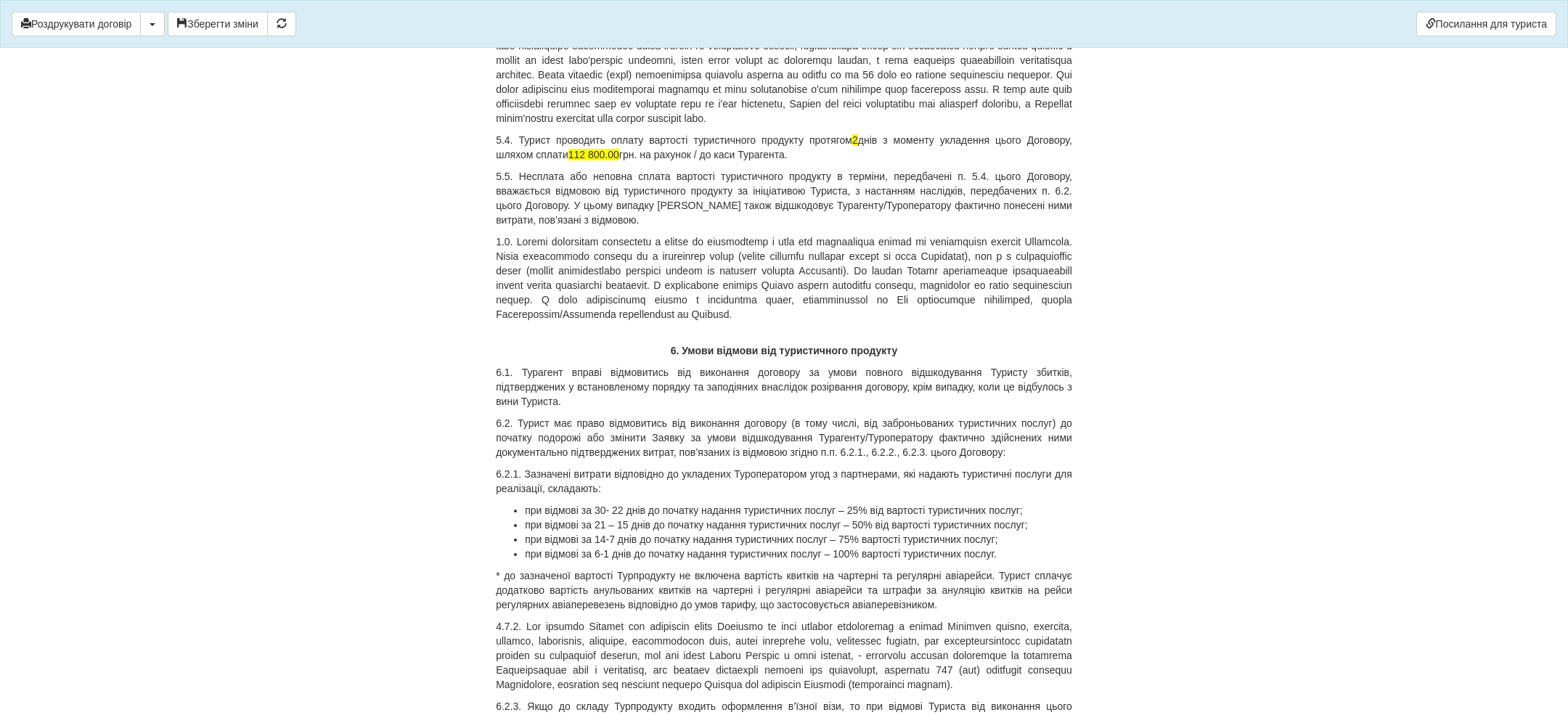
scroll to position [7302, 0]
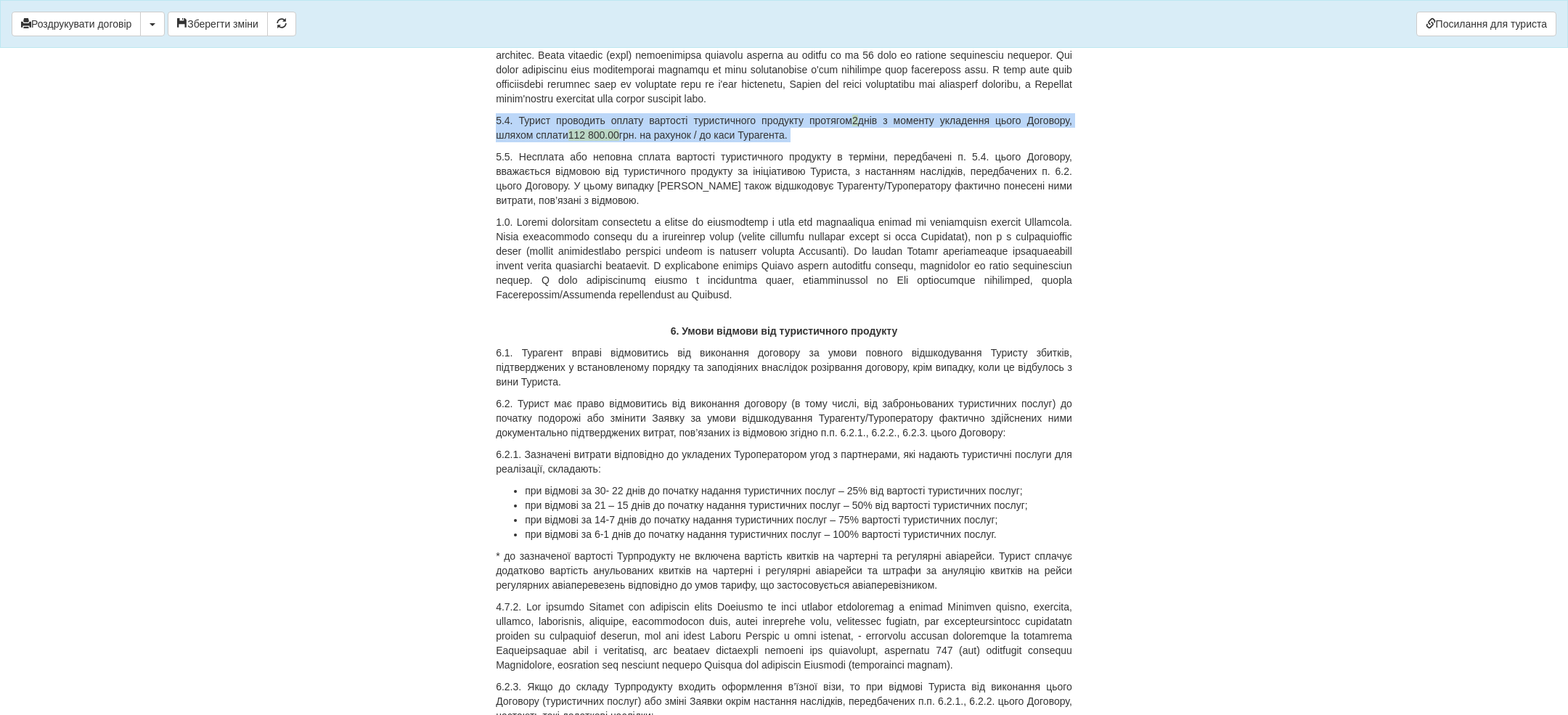
drag, startPoint x: 916, startPoint y: 420, endPoint x: 475, endPoint y: 396, distance: 441.7
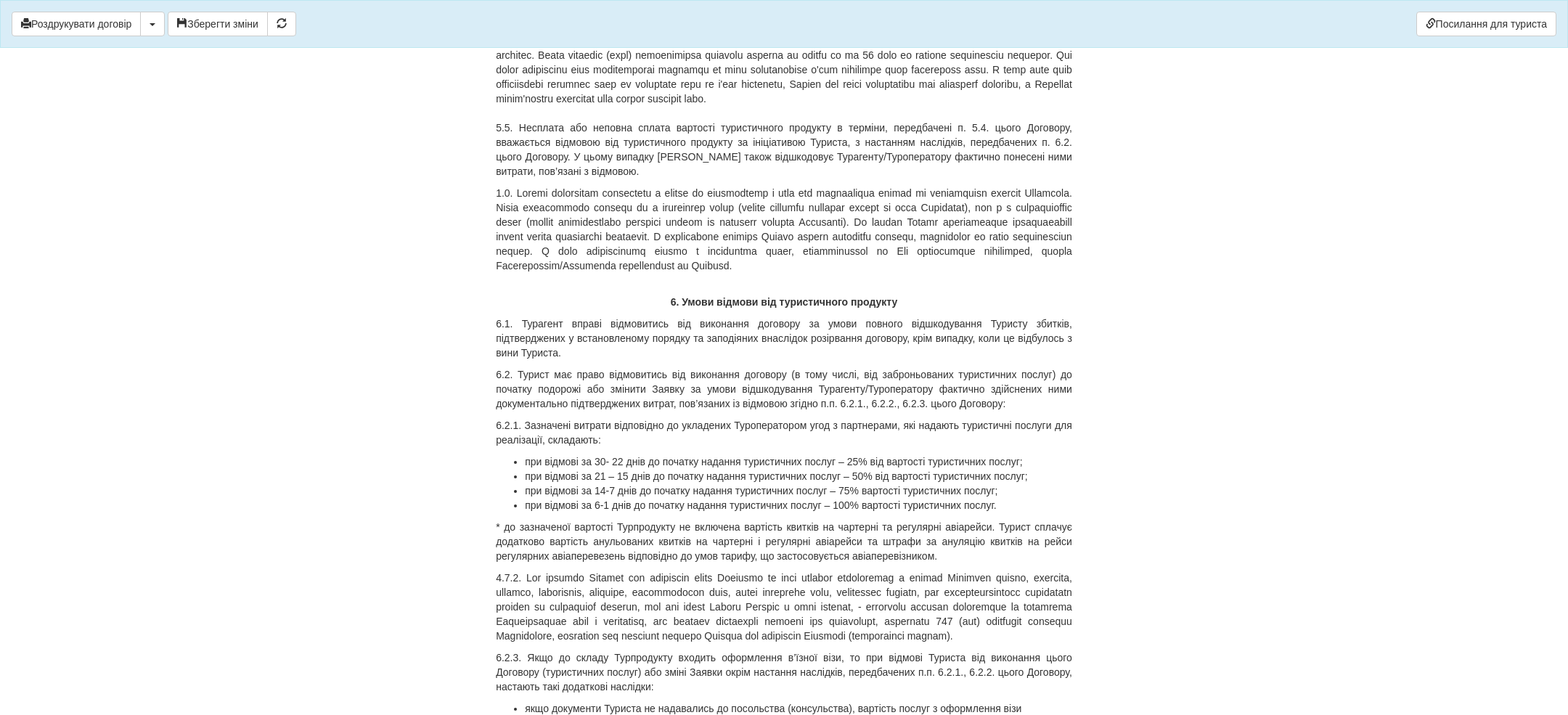
click at [509, 177] on span "5.5. Несплата або неповна сплата вартості туристичного продукту в терміни, пере…" at bounding box center [784, 149] width 576 height 55
click at [509, 273] on p at bounding box center [784, 229] width 576 height 87
click at [658, 273] on p at bounding box center [784, 229] width 576 height 87
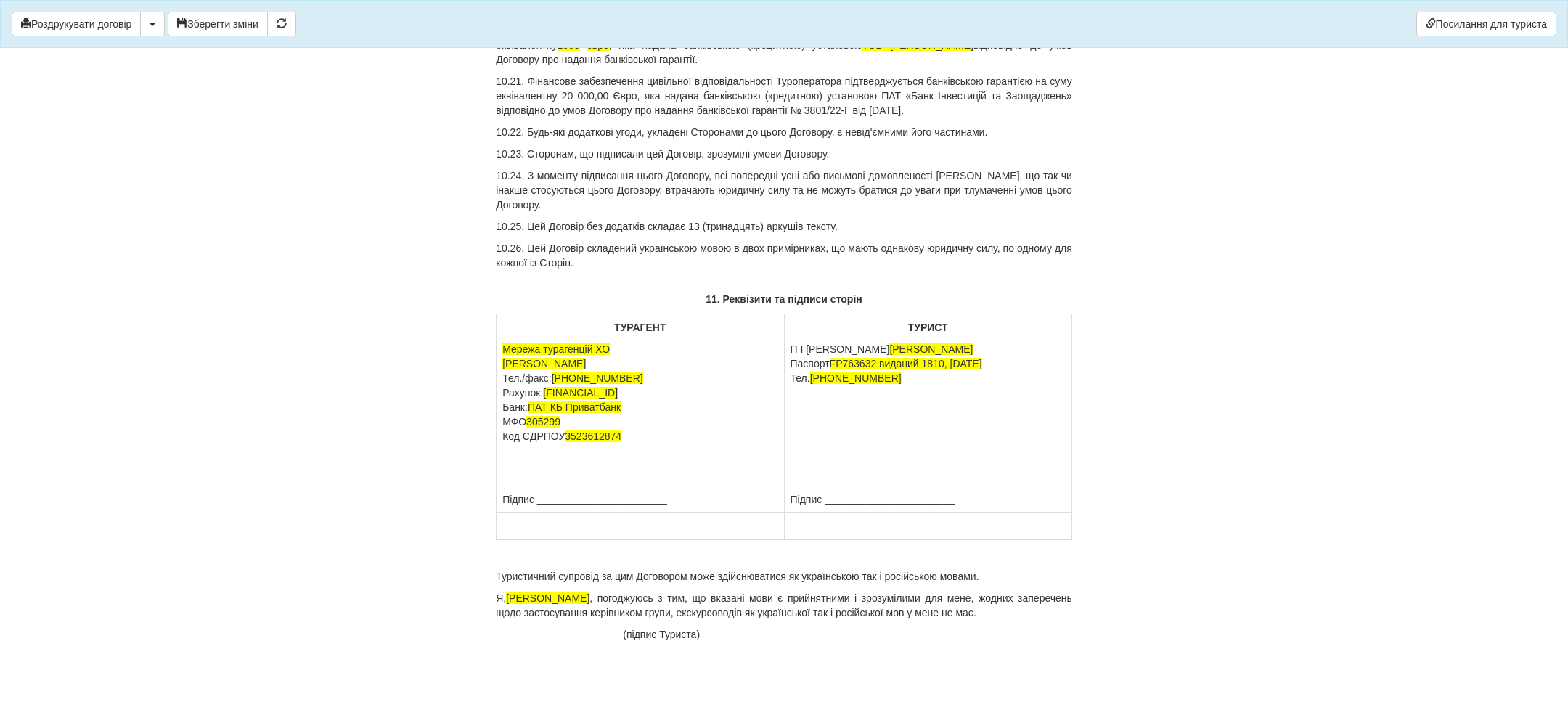
scroll to position [13619, 0]
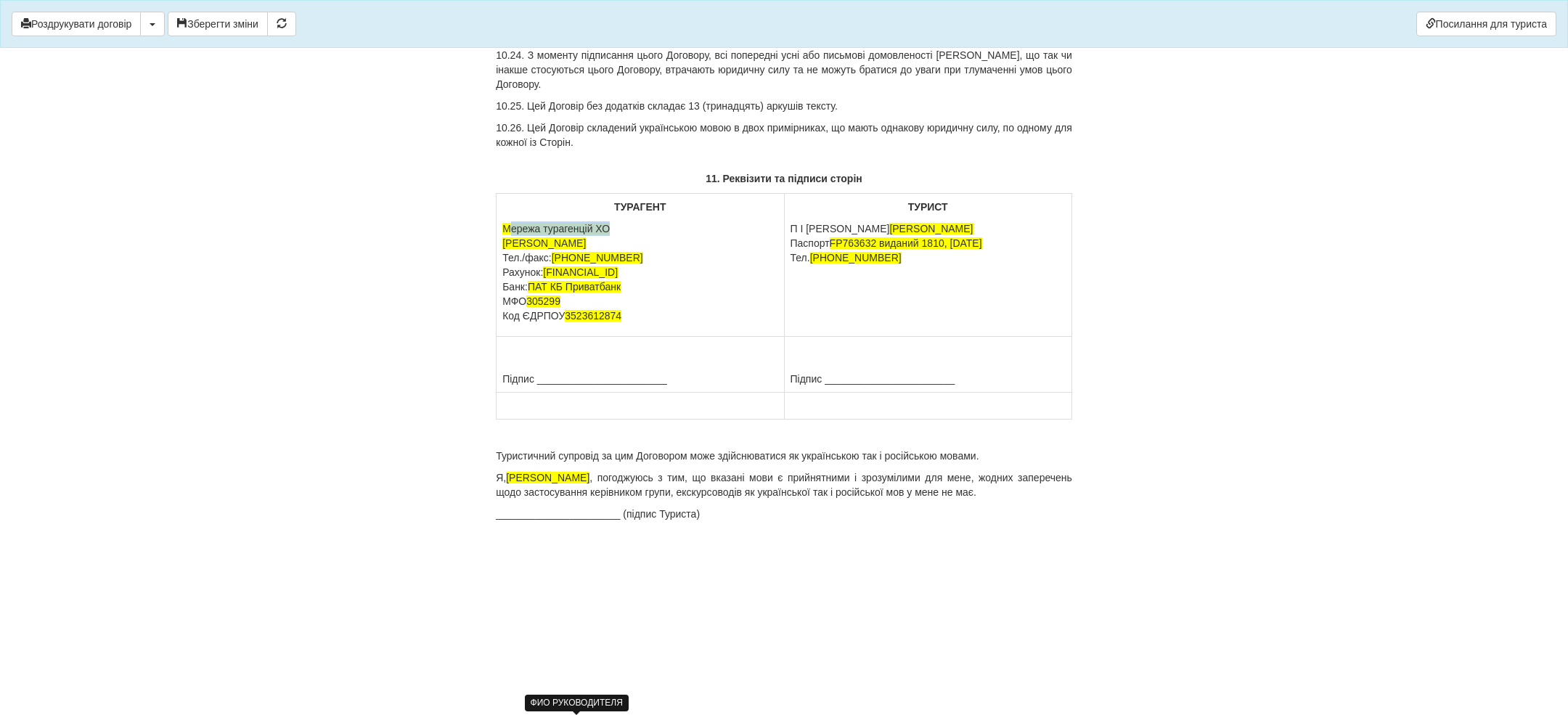
drag, startPoint x: 630, startPoint y: 352, endPoint x: 508, endPoint y: 352, distance: 122.0
click at [508, 323] on p "Мережа [PERSON_NAME]/факс: [PHONE_NUMBER] Рахунок: [FINANCIAL_ID] Банк: ПАТ КБ …" at bounding box center [640, 272] width 275 height 102
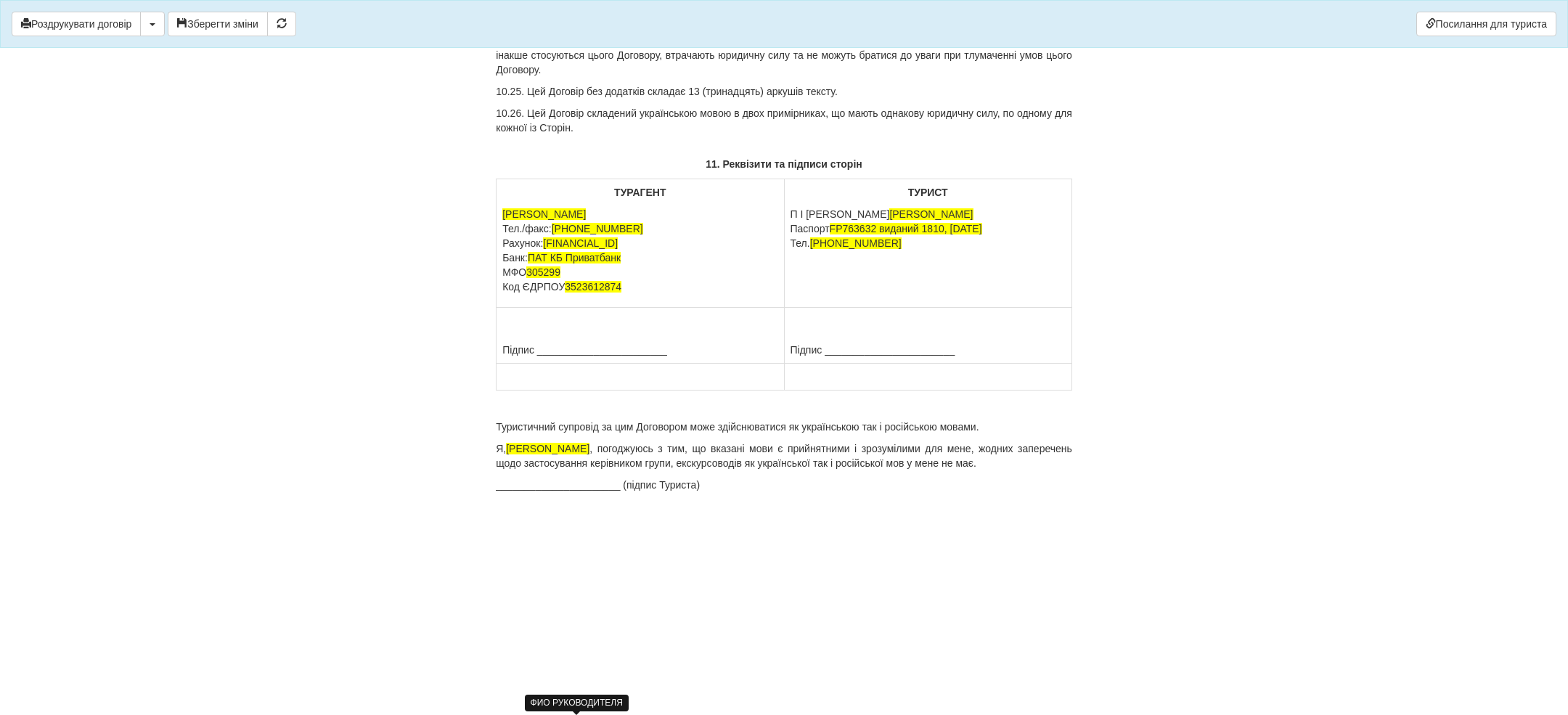
scroll to position [13603, 0]
click at [514, 220] on span "[PERSON_NAME]" at bounding box center [544, 214] width 83 height 12
click at [515, 220] on span "[PERSON_NAME]" at bounding box center [544, 214] width 83 height 12
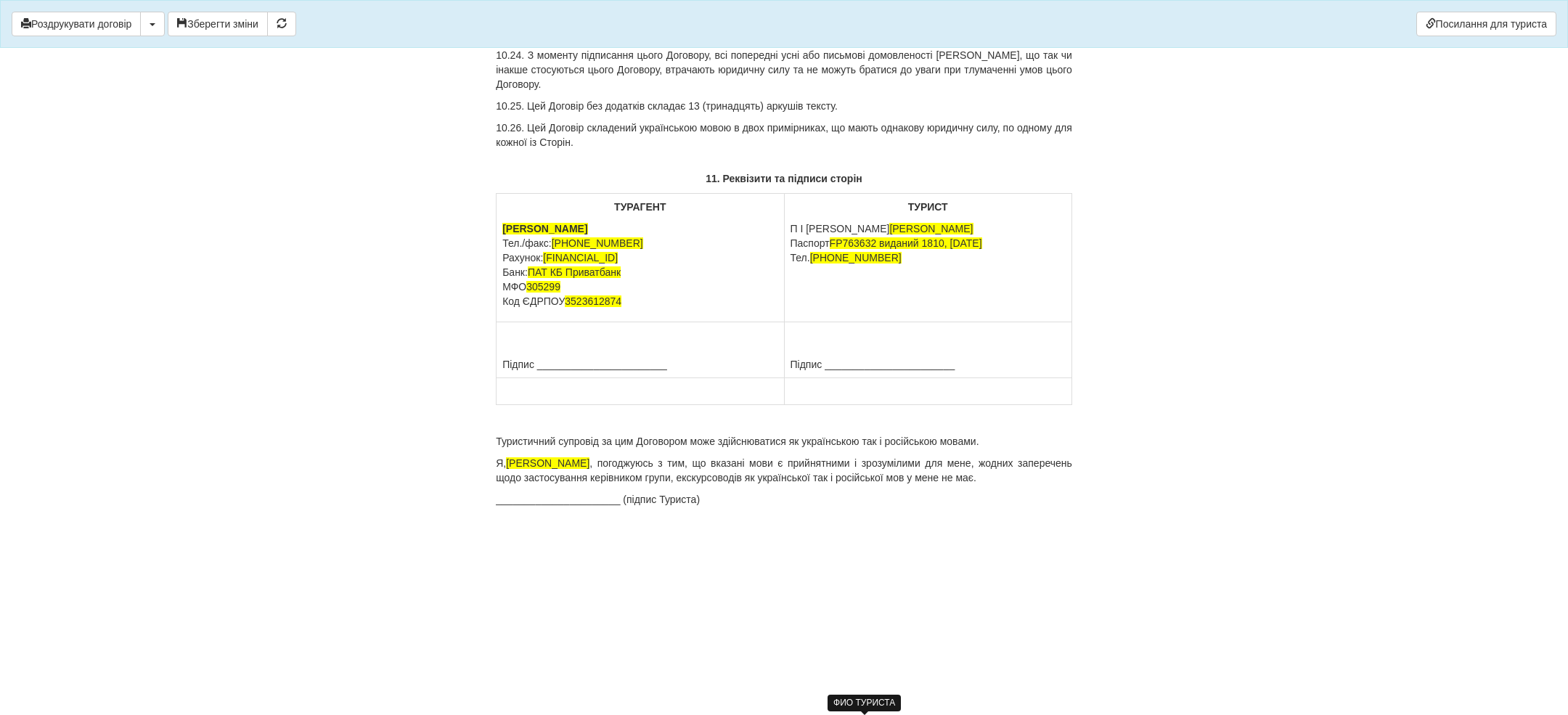
click at [889, 235] on span "[PERSON_NAME]" at bounding box center [931, 229] width 83 height 12
click at [874, 113] on p "10.25. Цей Договір без додатків складає 13 (тринадцять) аркушів тексту." at bounding box center [784, 106] width 576 height 15
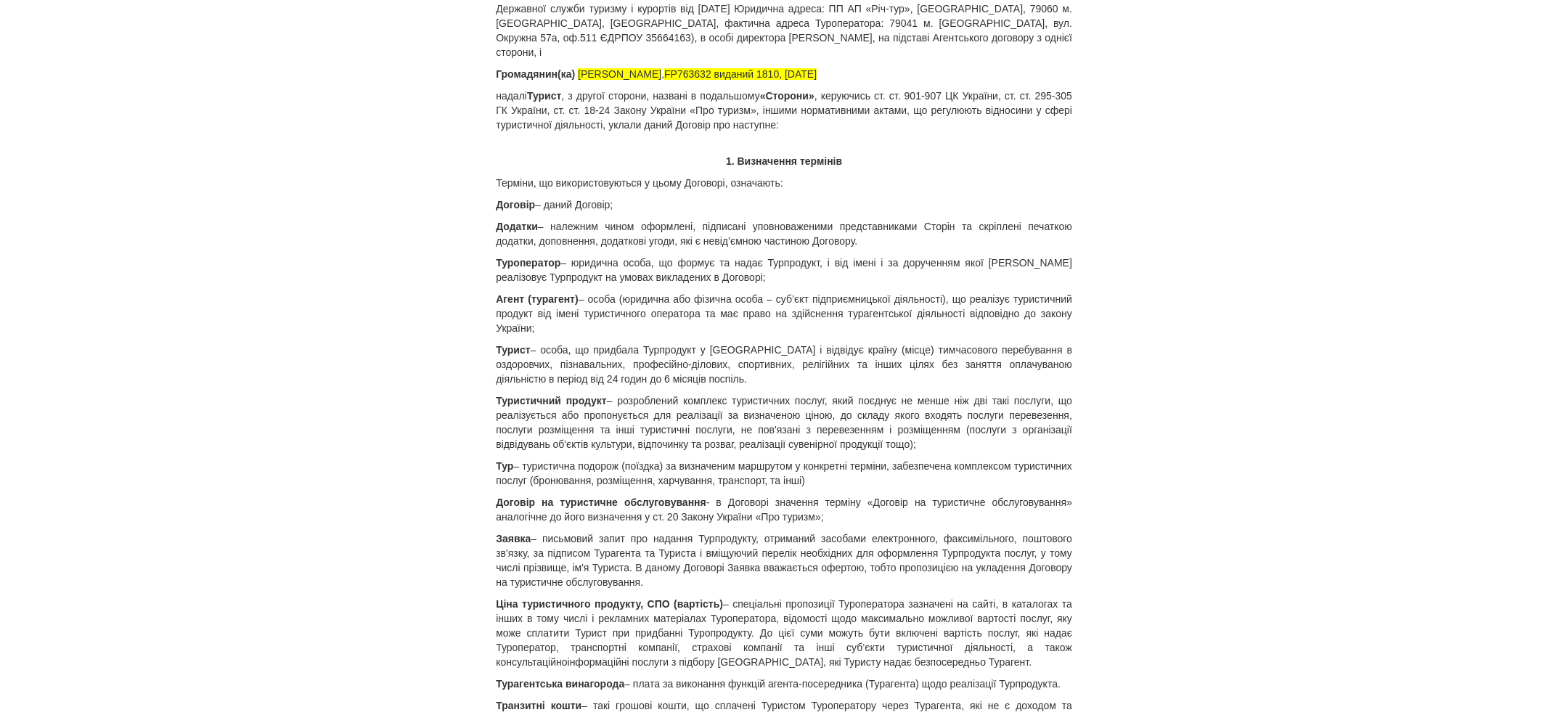
scroll to position [0, 0]
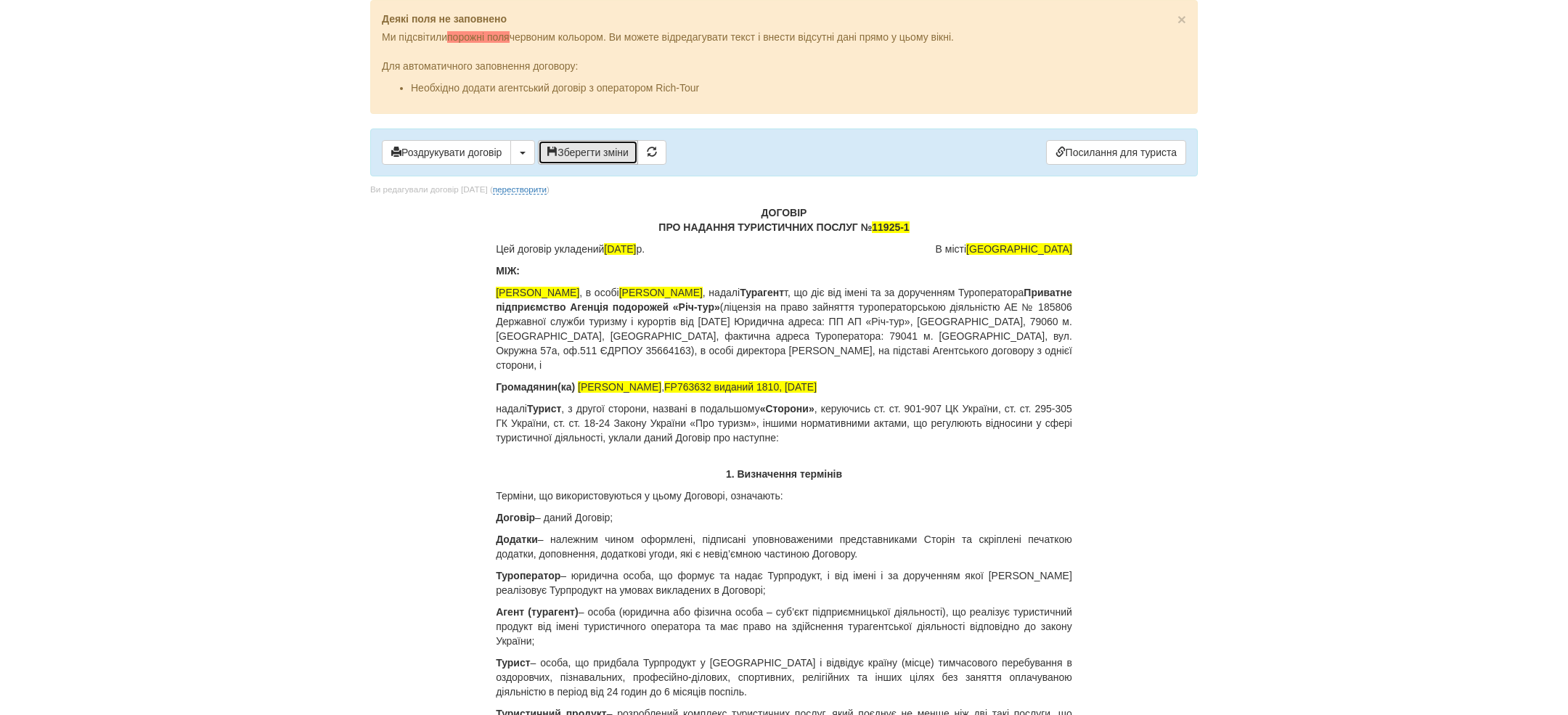
click at [627, 145] on button "Зберегти зміни" at bounding box center [588, 153] width 100 height 25
click at [535, 149] on button "button" at bounding box center [523, 153] width 25 height 25
click at [552, 189] on link "Скачати PDF" at bounding box center [568, 182] width 115 height 24
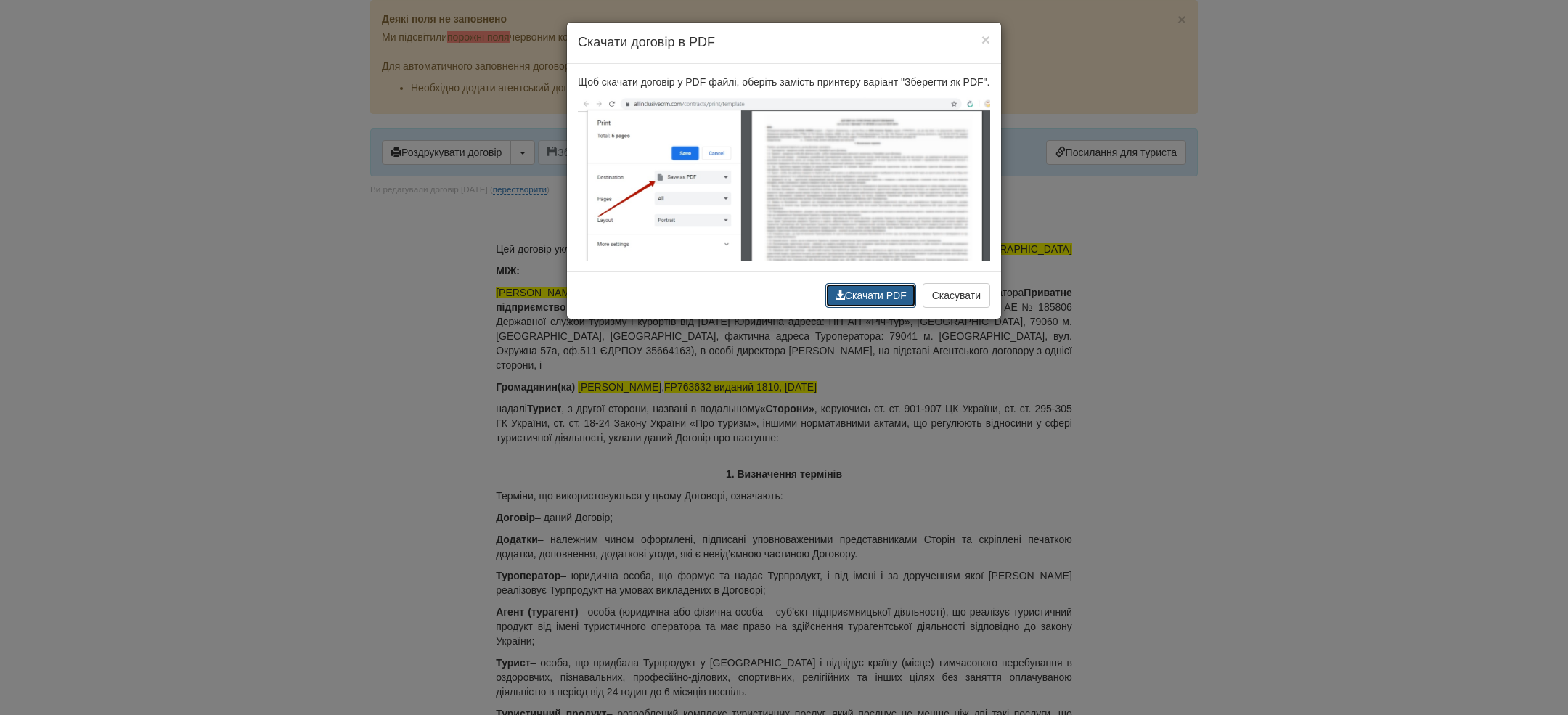
click at [870, 308] on button "Скачати PDF" at bounding box center [871, 295] width 91 height 25
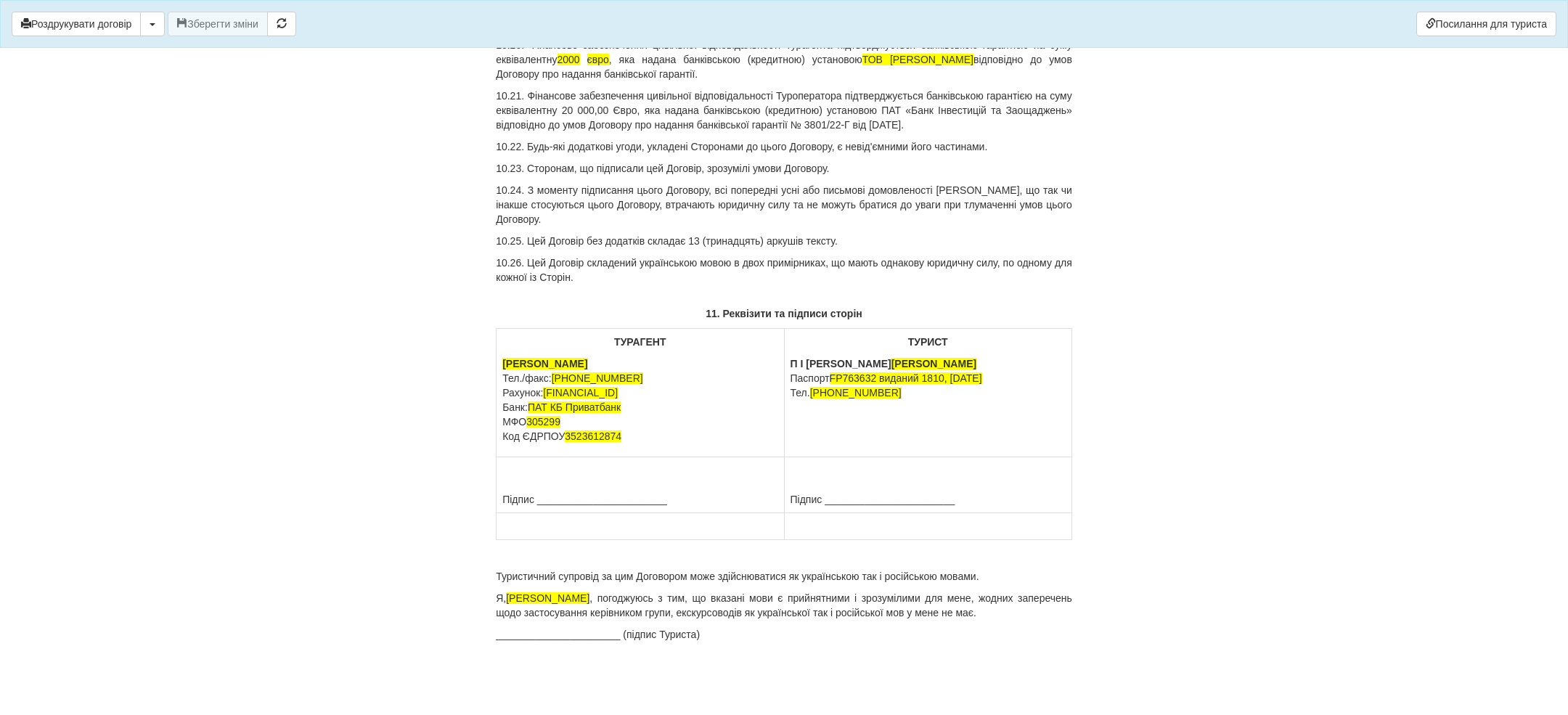
scroll to position [13603, 0]
drag, startPoint x: 815, startPoint y: 364, endPoint x: 942, endPoint y: 364, distance: 127.0
click at [942, 364] on p "П І Б [PERSON_NAME] [PASSPORT] виданий 1810, [DATE] Тел. [PHONE_NUMBER]" at bounding box center [928, 378] width 275 height 44
copy span "[PERSON_NAME]"
drag, startPoint x: 510, startPoint y: 599, endPoint x: 582, endPoint y: 599, distance: 72.0
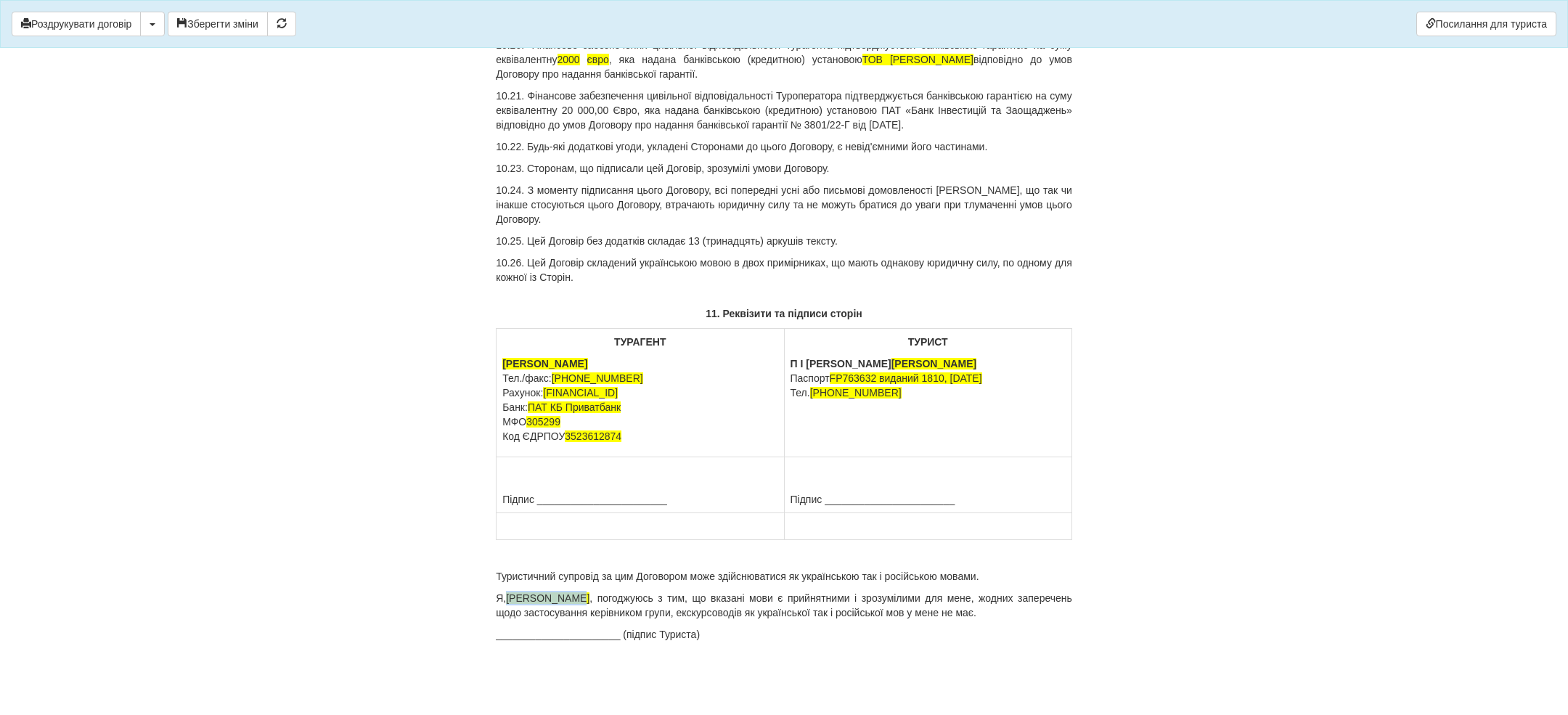
click at [582, 599] on p "Я, [PERSON_NAME] , погоджуюсь з тим, що вказані мови є прийнятними і зрозумілим…" at bounding box center [784, 605] width 576 height 29
click at [220, 26] on button "Зберегти зміни" at bounding box center [217, 24] width 100 height 25
click at [165, 29] on button "button" at bounding box center [153, 24] width 25 height 25
click at [180, 50] on link "Скачати PDF" at bounding box center [198, 54] width 115 height 24
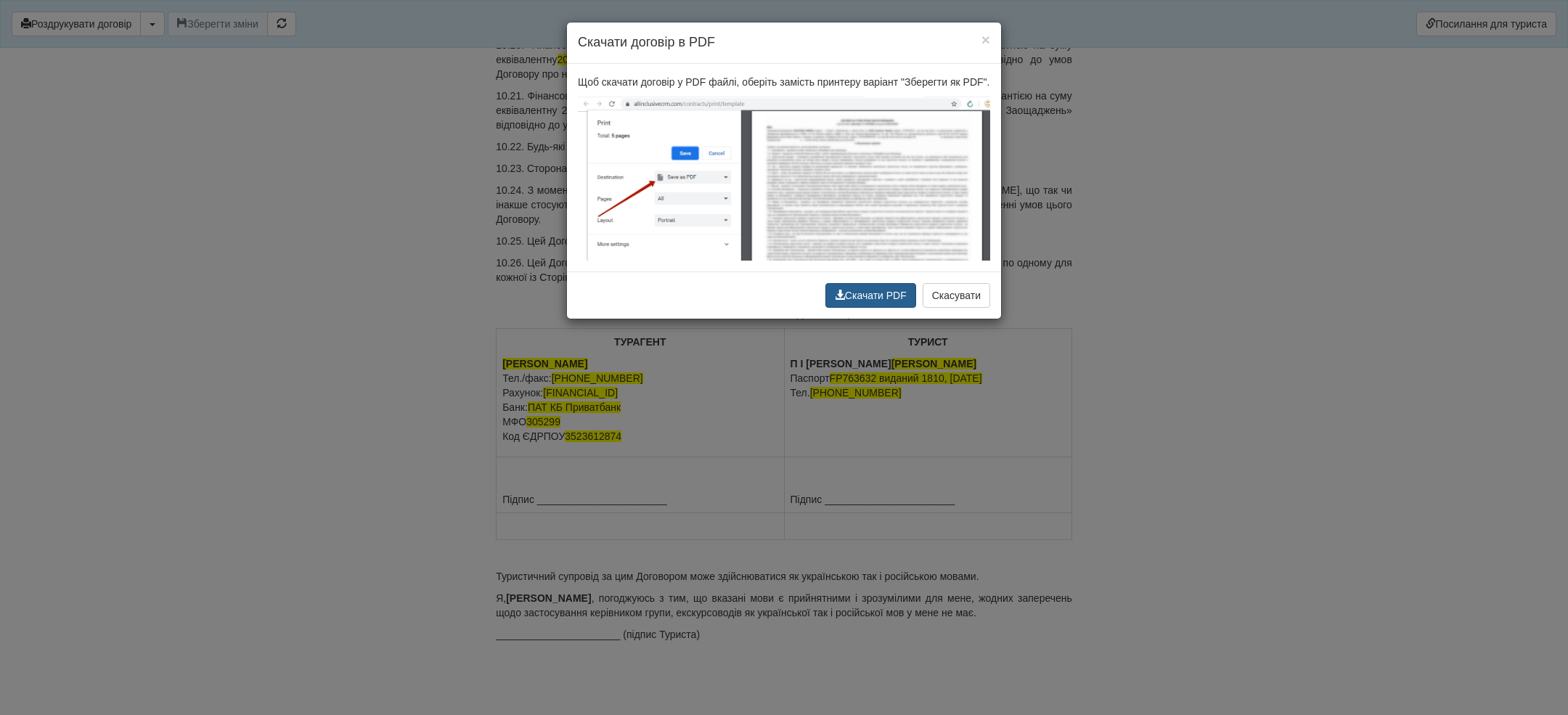
click at [846, 302] on button "Скачати PDF" at bounding box center [871, 295] width 91 height 25
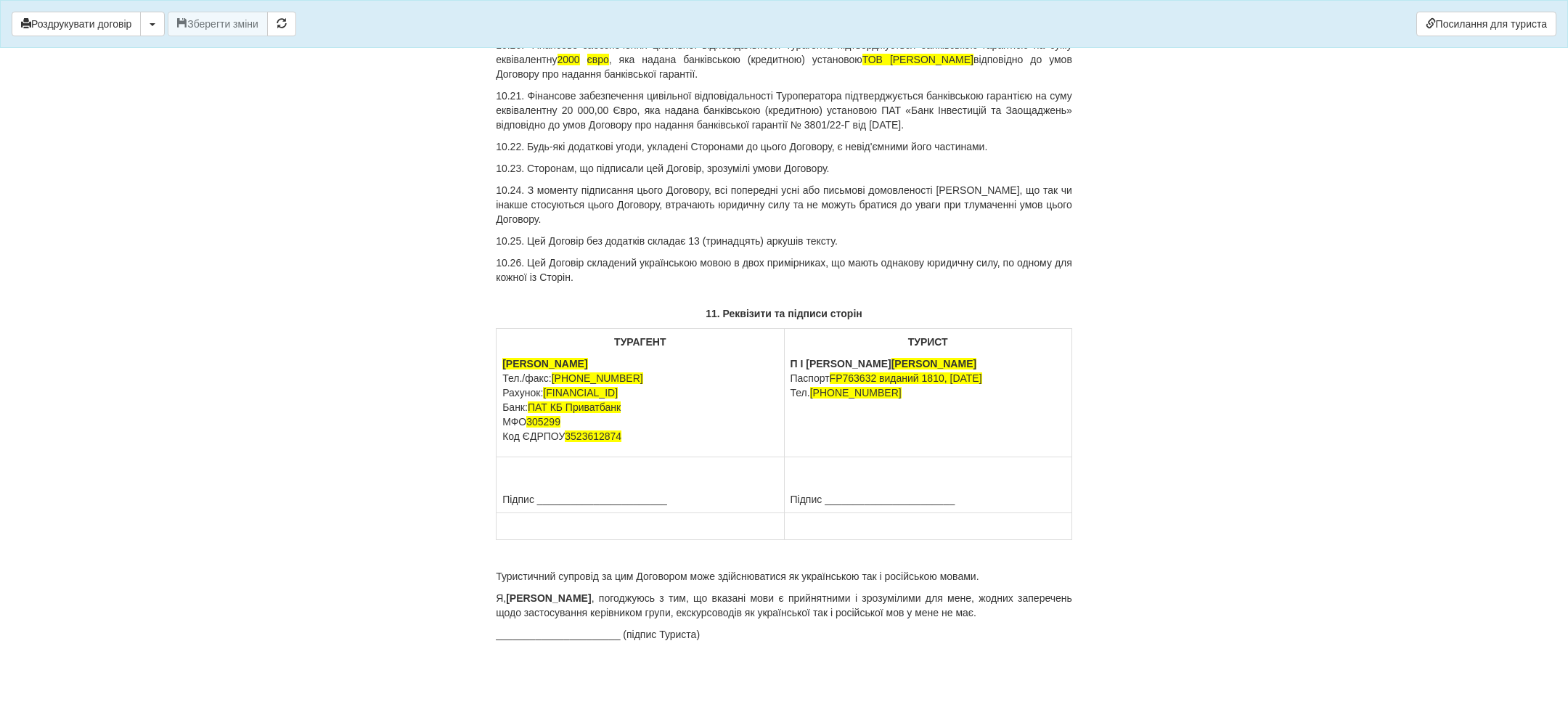
click at [165, 28] on button "button" at bounding box center [153, 24] width 25 height 25
click at [170, 52] on link "Скачати PDF" at bounding box center [198, 54] width 115 height 24
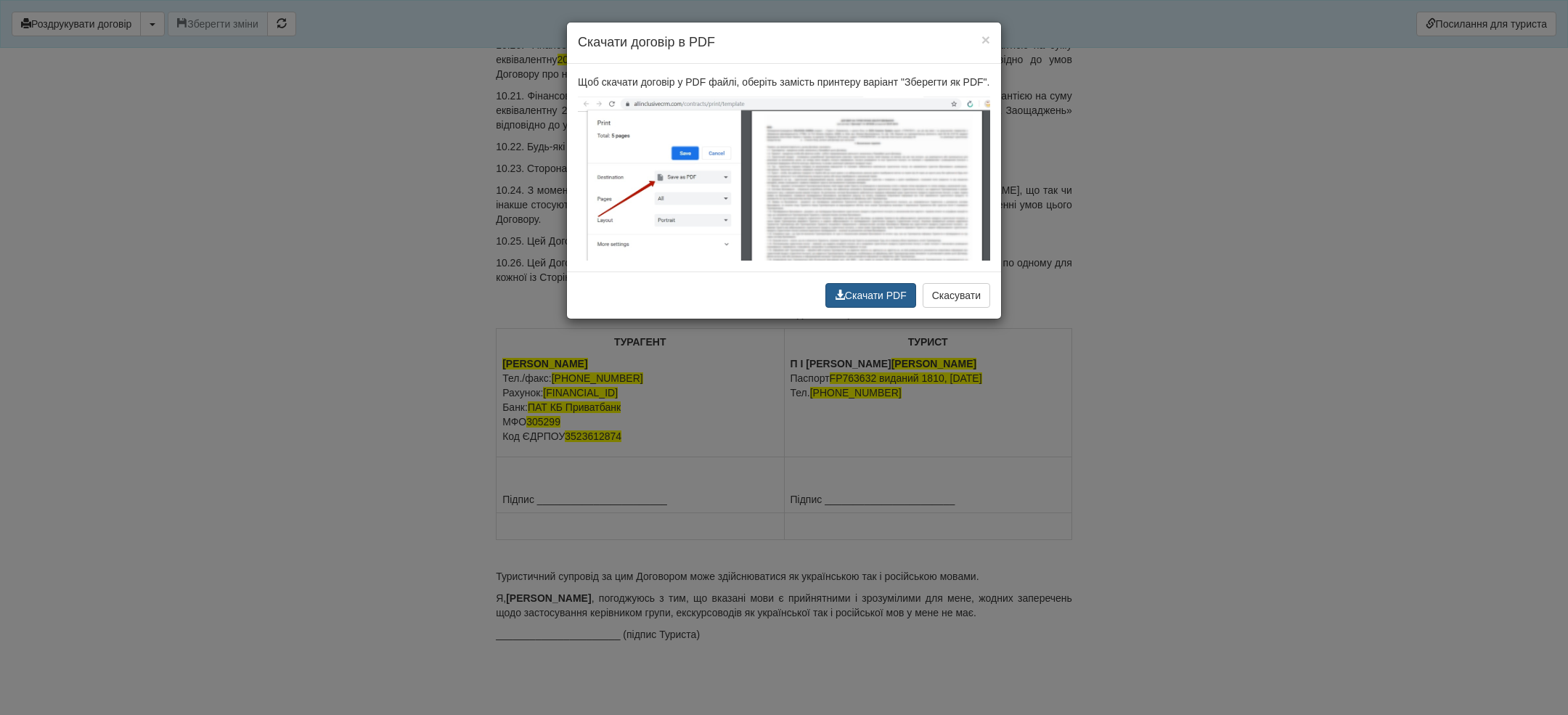
click at [841, 302] on button "Скачати PDF" at bounding box center [871, 295] width 91 height 25
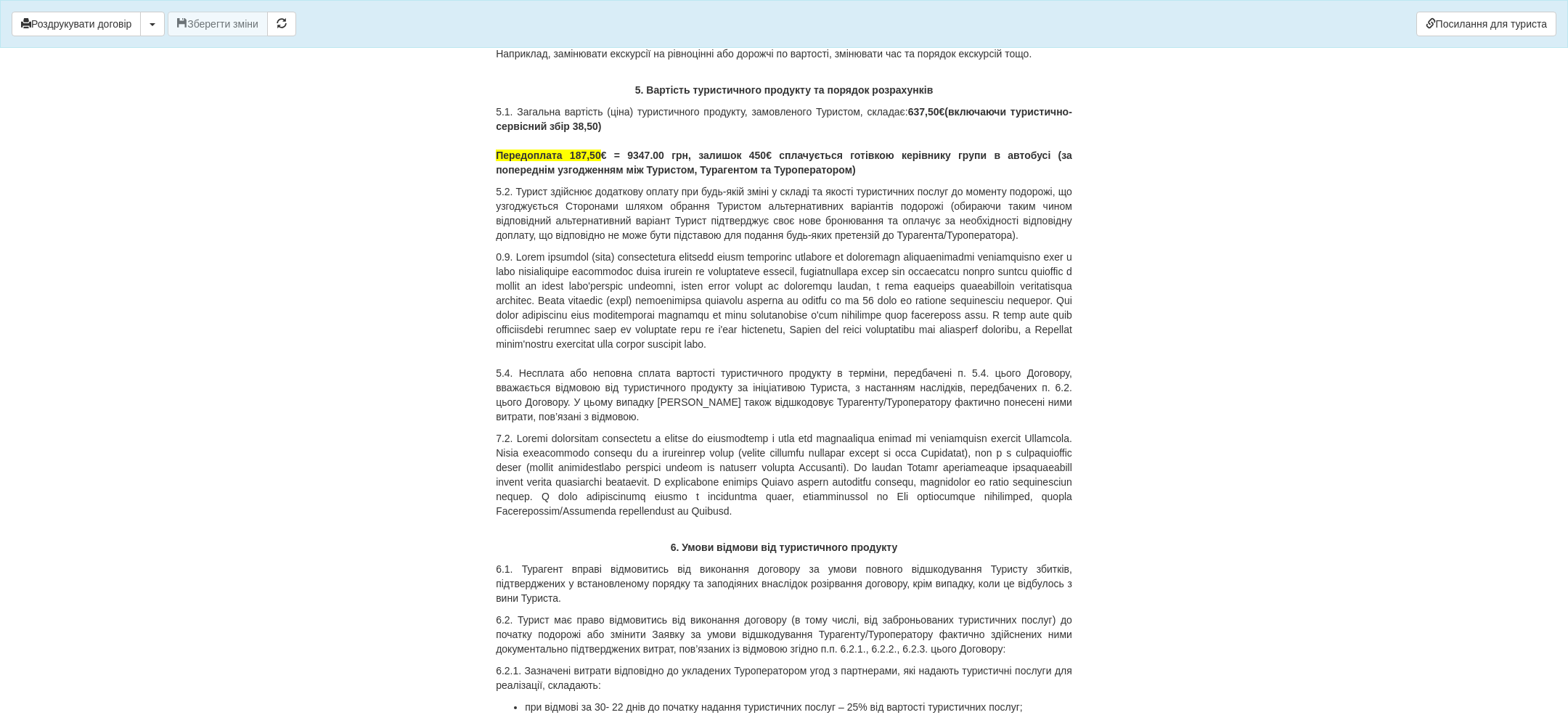
scroll to position [7062, 0]
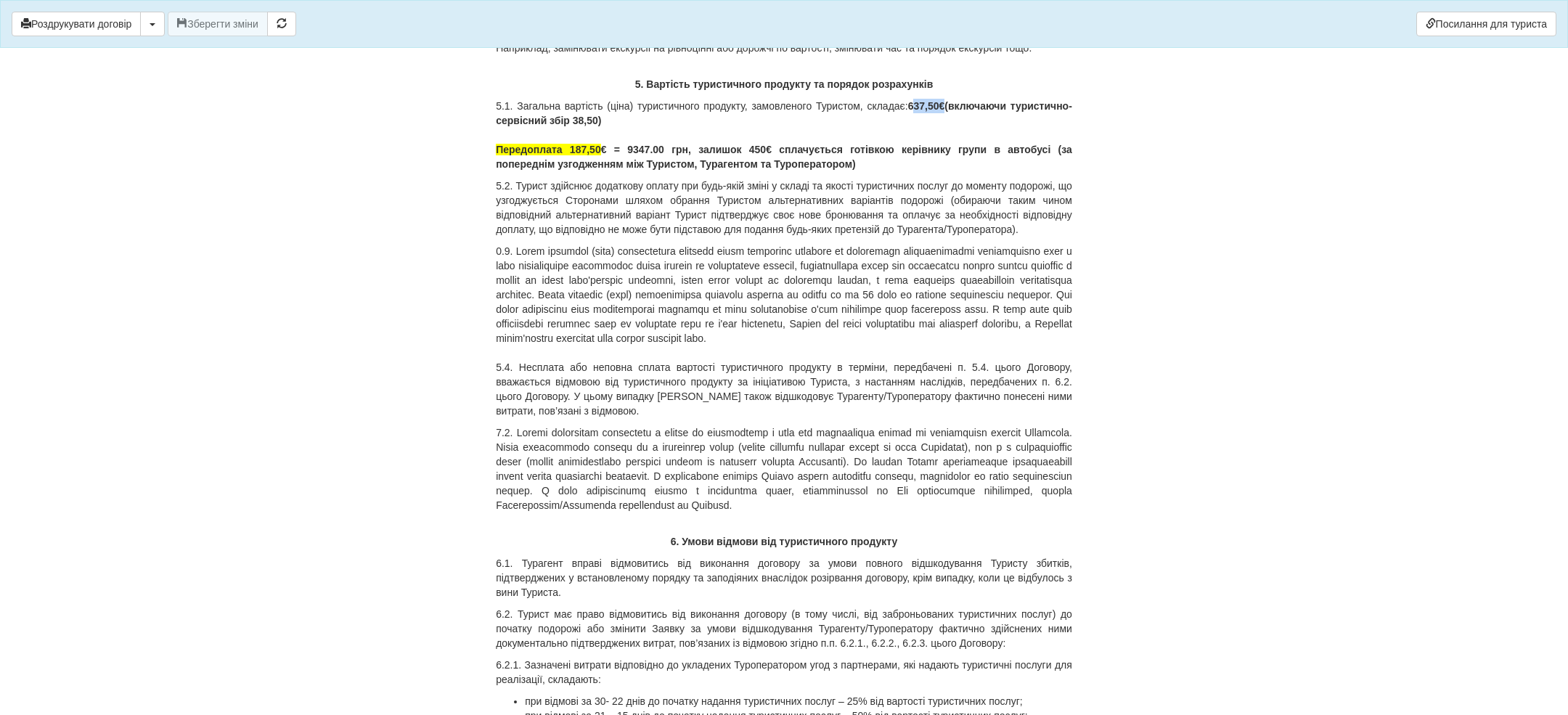
drag, startPoint x: 963, startPoint y: 352, endPoint x: 1002, endPoint y: 352, distance: 39.0
click at [1002, 171] on p "5.1. Загальна вартість (ціна) туристичного продукту, замовленого Туристом, скла…" at bounding box center [784, 135] width 576 height 72
click at [1002, 155] on b "€ (включаючи туристично-сервісний збір 38,50) Передоплата 187,50" at bounding box center [784, 127] width 576 height 55
drag, startPoint x: 957, startPoint y: 352, endPoint x: 1003, endPoint y: 352, distance: 46.0
click at [1004, 171] on p "5.1. Загальна вартість (ціна) туристичного продукту, замовленого Туристом, скла…" at bounding box center [784, 135] width 576 height 72
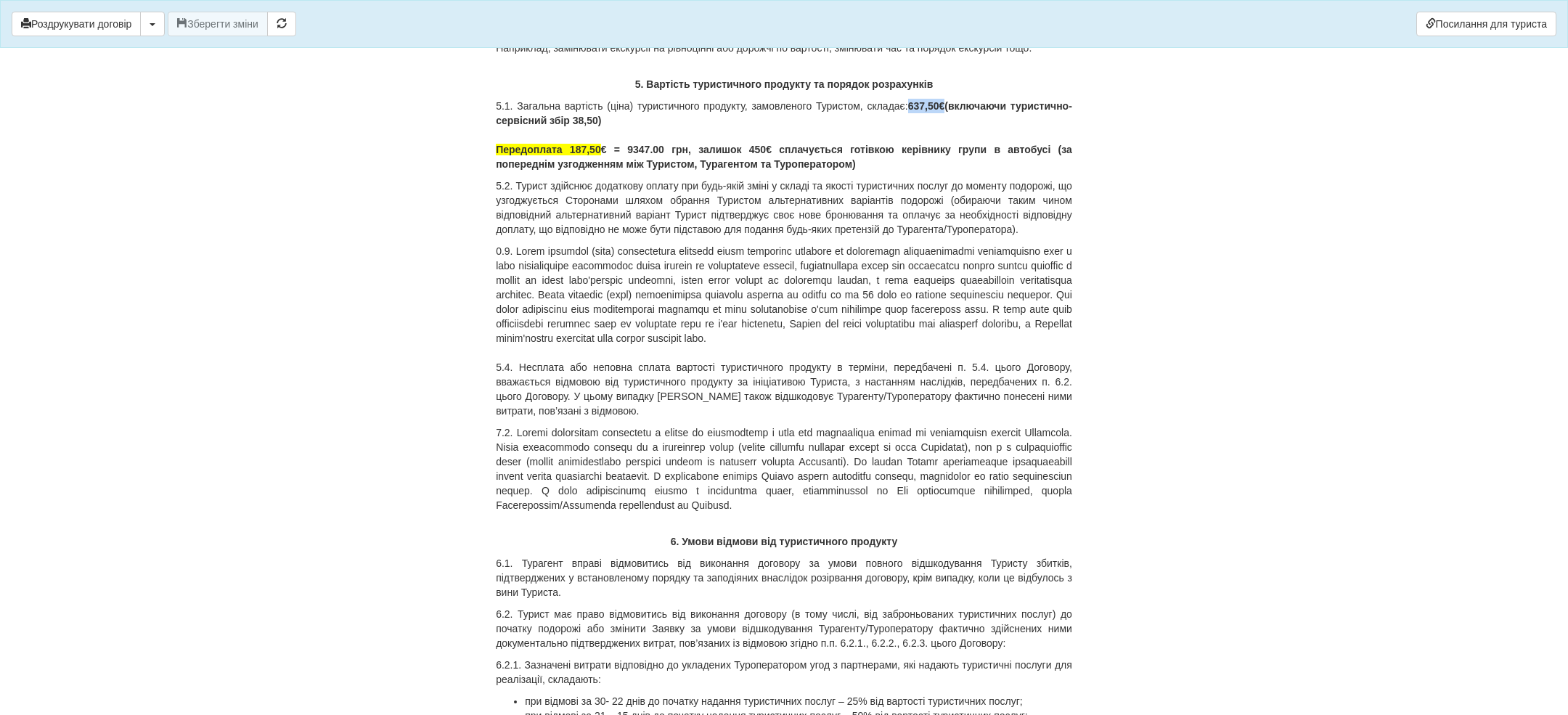
copy p "637,50 €"
click at [1003, 155] on b "€ (включаючи туристично-сервісний збір 38,50) Передоплата 187,50" at bounding box center [784, 127] width 576 height 55
drag, startPoint x: 957, startPoint y: 354, endPoint x: 985, endPoint y: 365, distance: 30.1
click at [985, 171] on p "5.1. Загальна вартість (ціна) туристичного продукту, замовленого Туристом, скла…" at bounding box center [784, 135] width 576 height 72
copy p "637,50 € (включаючи туристично-сервісний збір 38,50)"
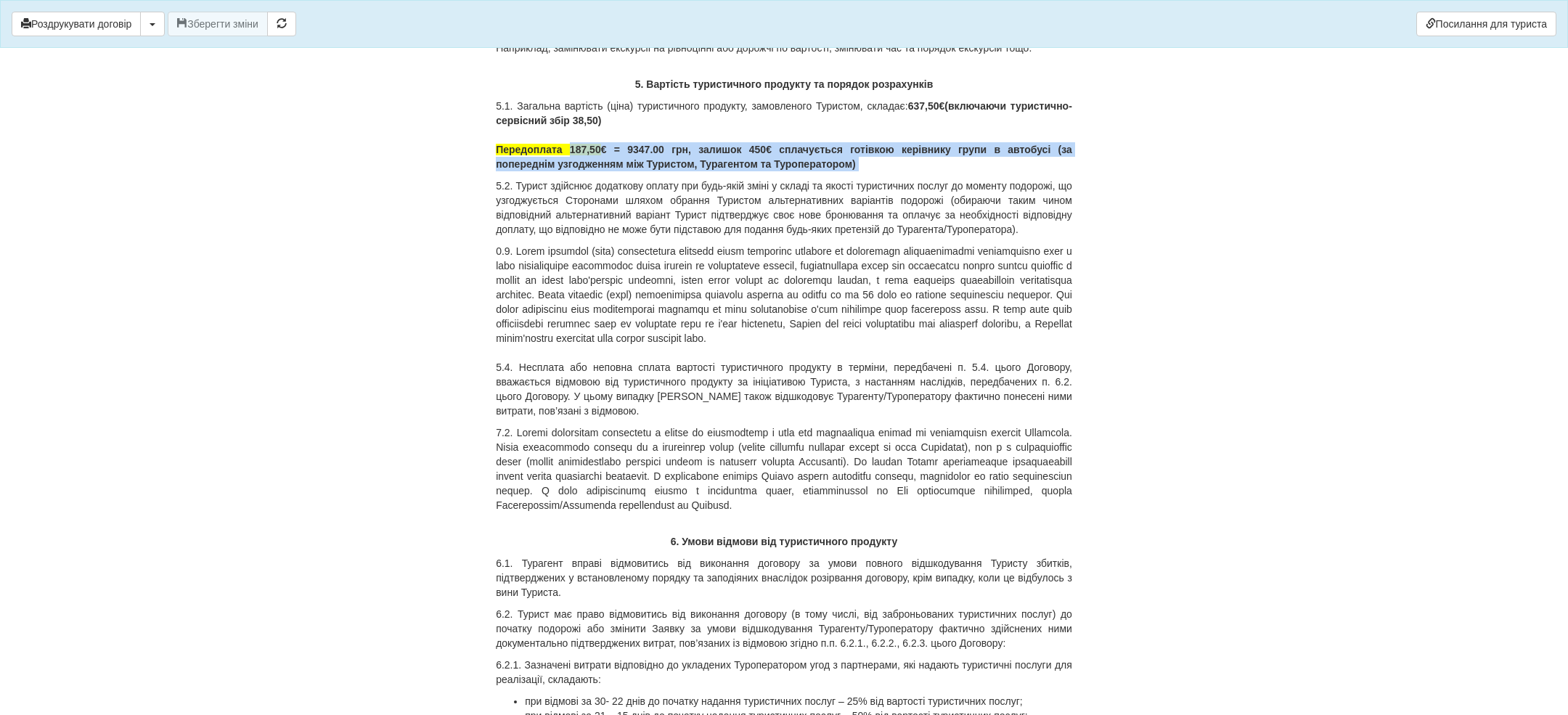
drag, startPoint x: 570, startPoint y: 396, endPoint x: 894, endPoint y: 419, distance: 324.8
copy div "187,50 € = 9347.00 грн, залишок 450 € сплачується готівкою керівнику групи в ав…"
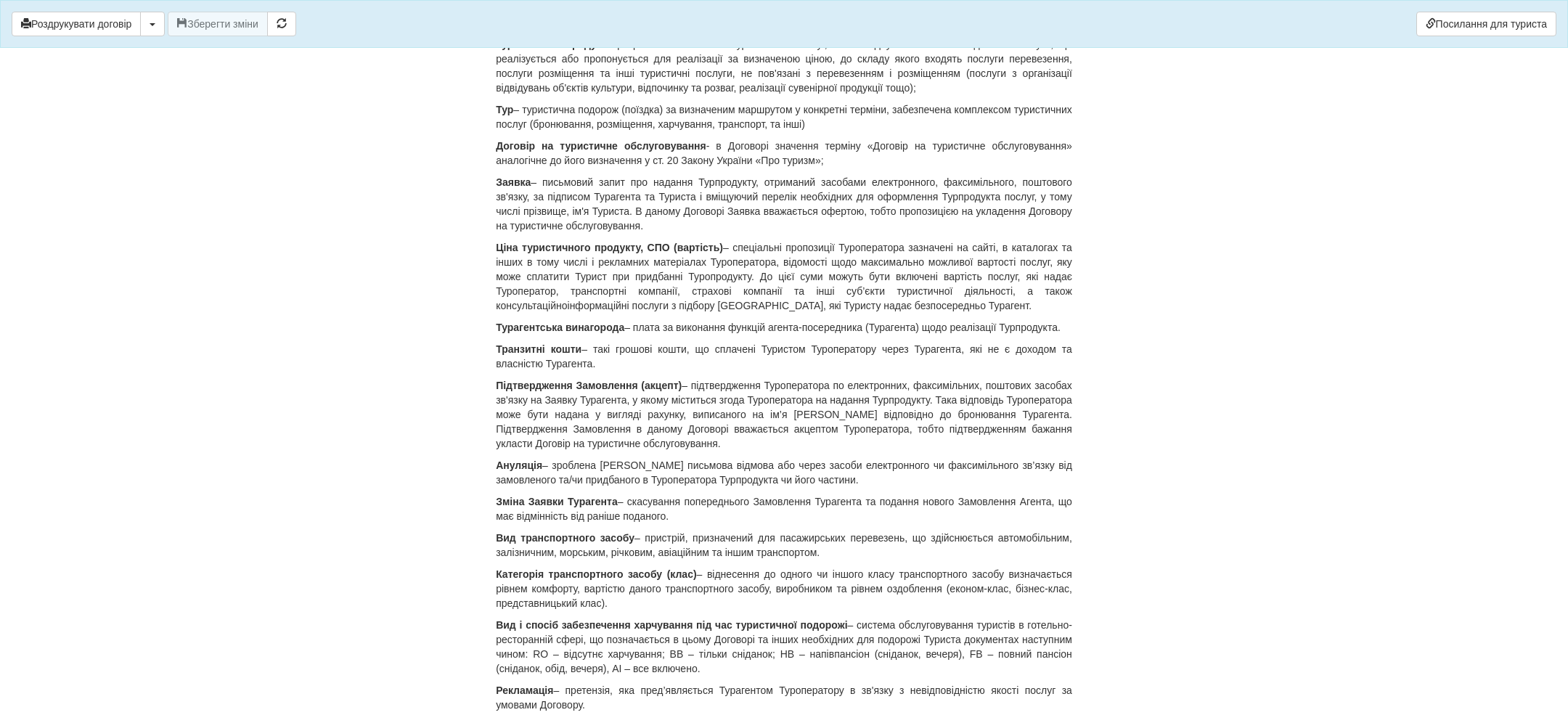
scroll to position [0, 0]
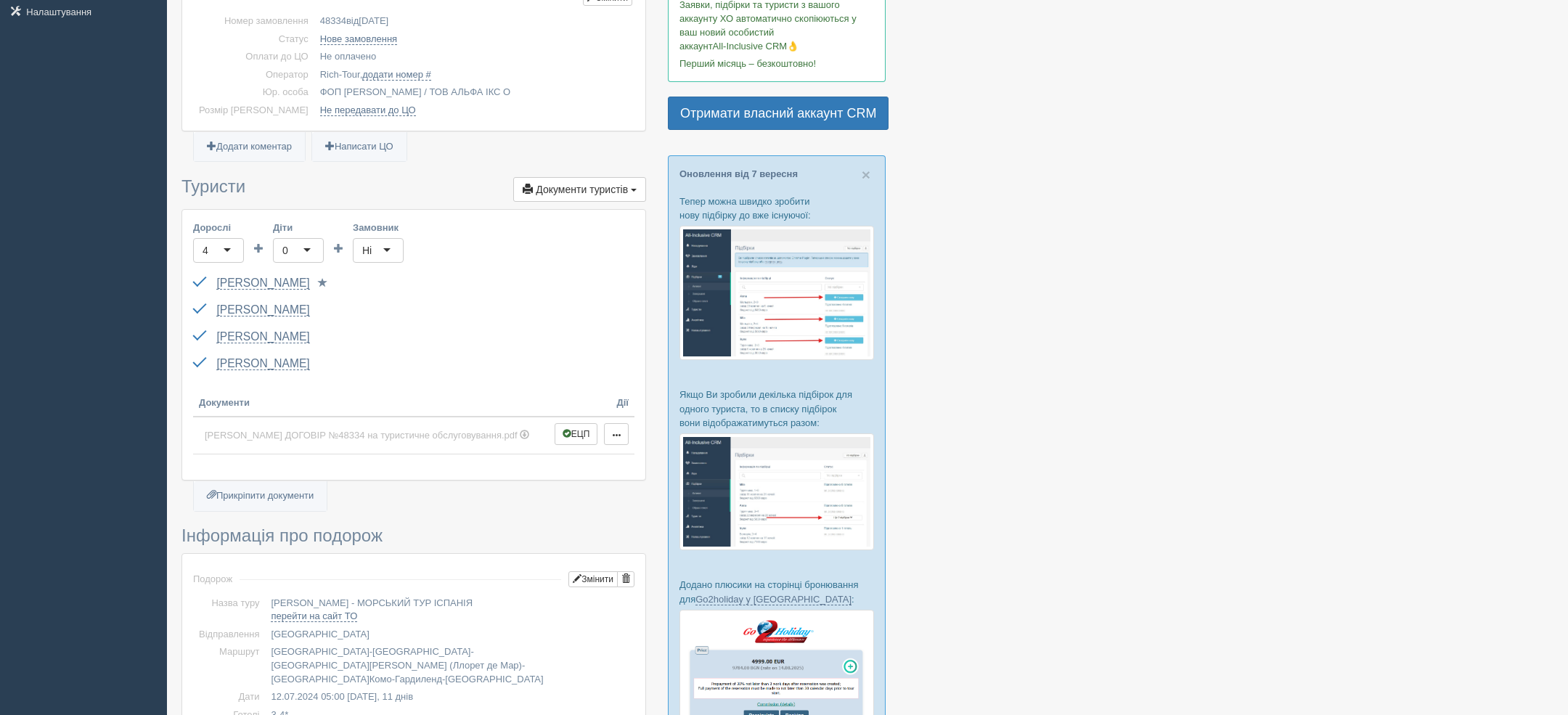
scroll to position [321, 0]
